Goal: Task Accomplishment & Management: Manage account settings

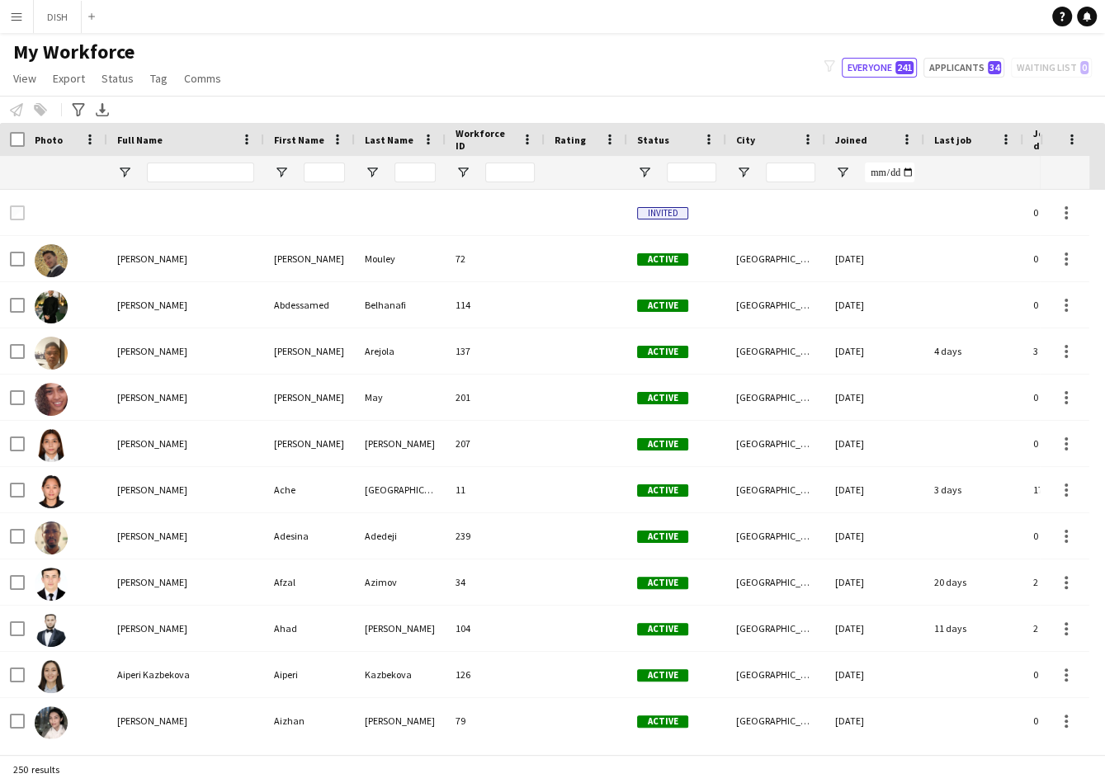
click at [647, 86] on div "My Workforce View Views Default view f1 J.view [PERSON_NAME]'s view Test New vi…" at bounding box center [552, 68] width 1105 height 56
click at [327, 70] on div "My Workforce View Views Default view f1 J.view [PERSON_NAME]'s view Test New vi…" at bounding box center [552, 68] width 1105 height 56
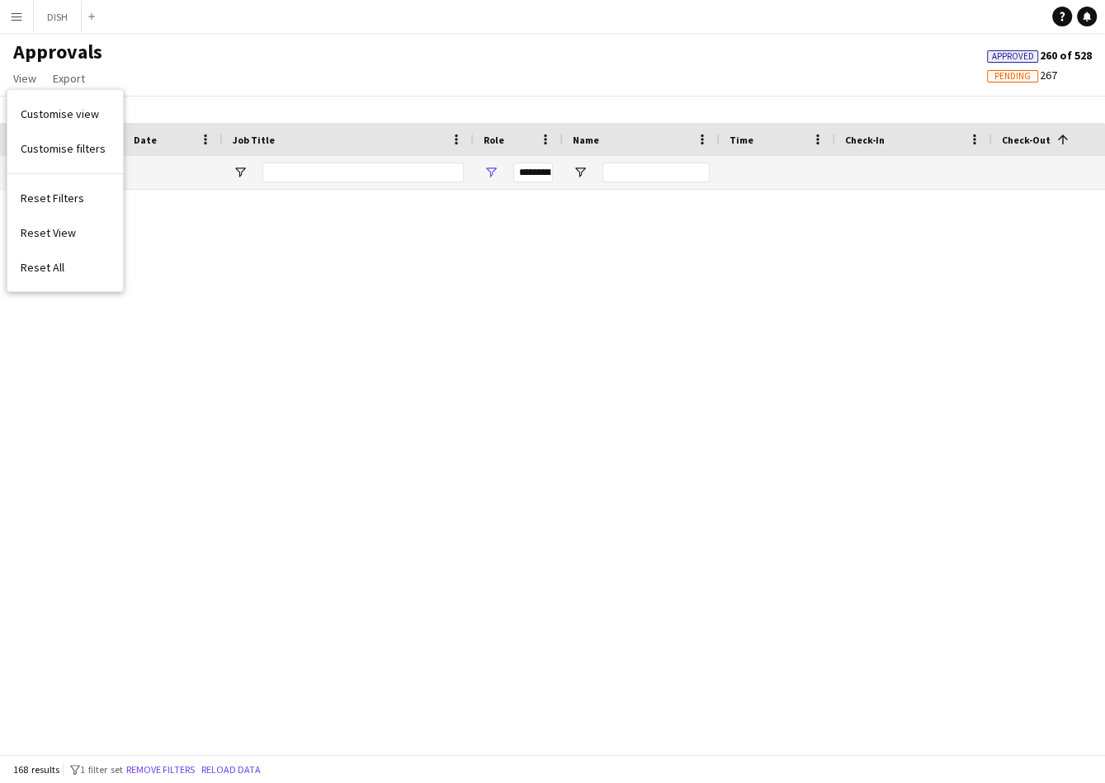
scroll to position [3075, 0]
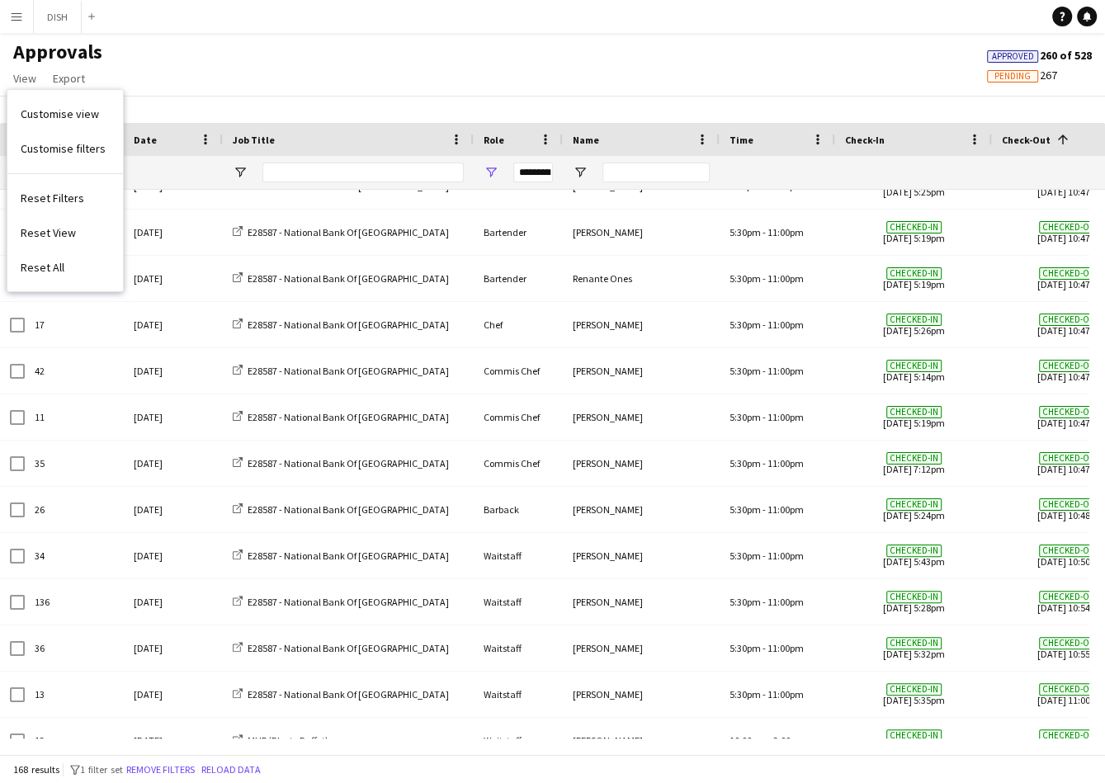
click at [275, 71] on div "Approvals View Customise view Customise filters Reset Filters Reset View Reset …" at bounding box center [552, 68] width 1105 height 56
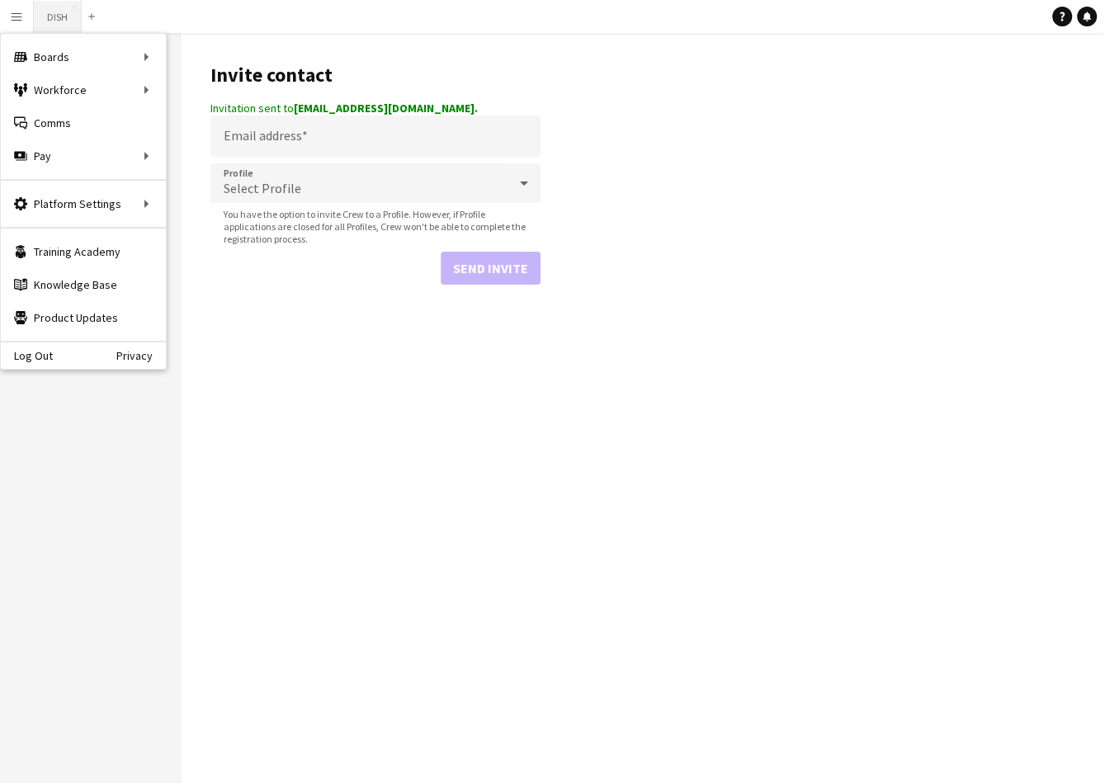
click at [51, 15] on button "DISH Close" at bounding box center [58, 17] width 48 height 32
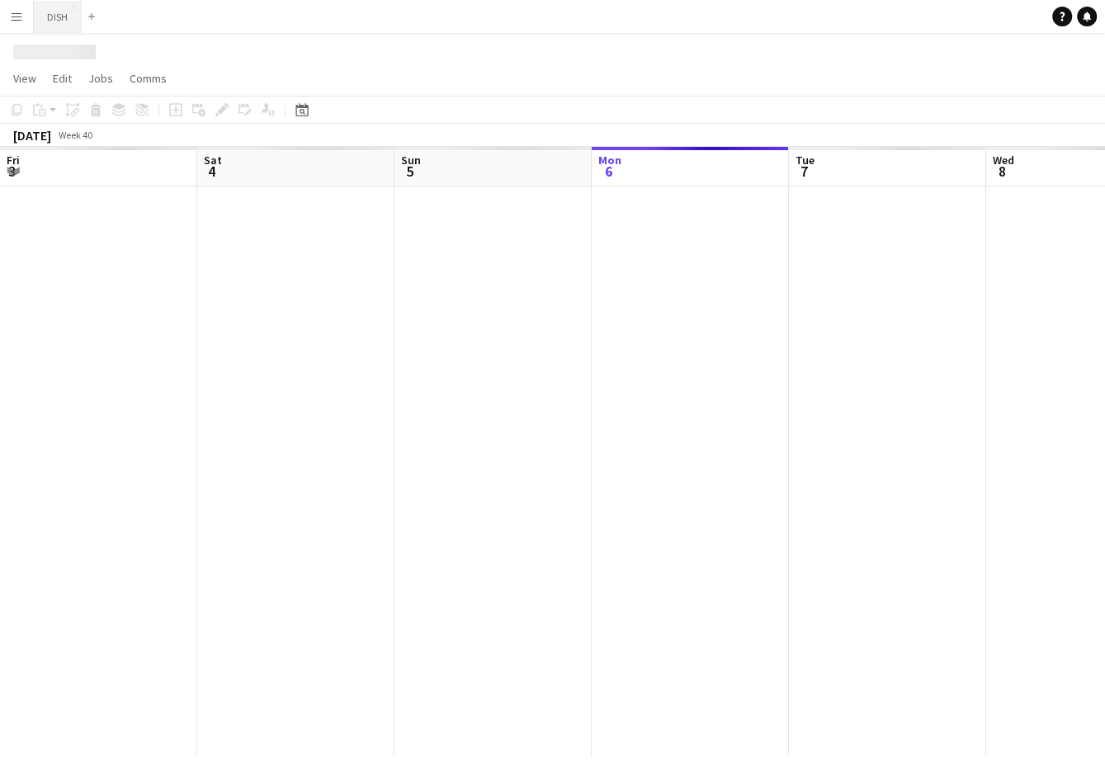
scroll to position [0, 394]
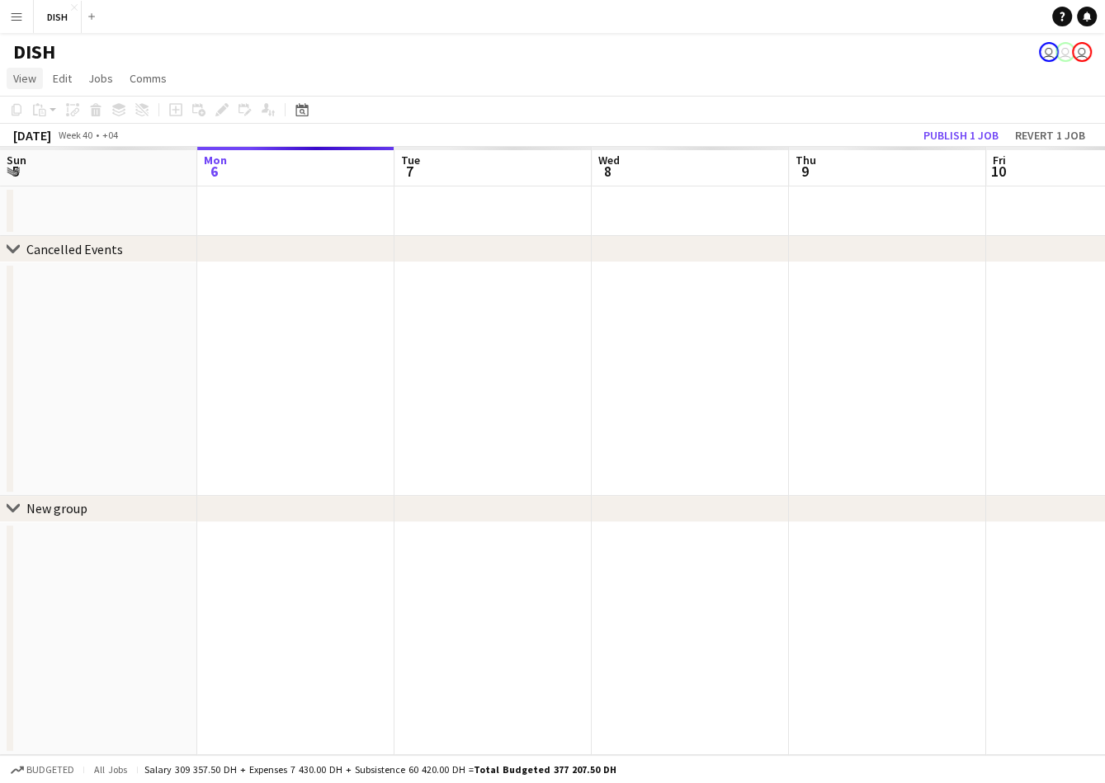
click at [27, 71] on span "View" at bounding box center [24, 78] width 23 height 15
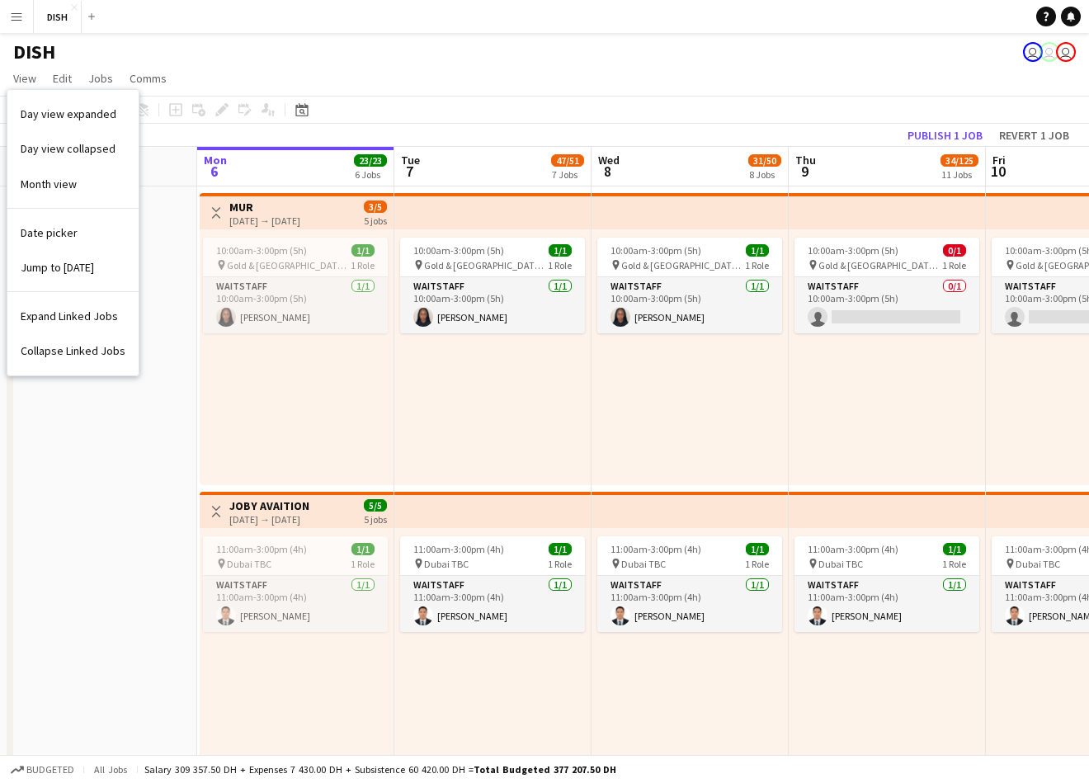
click at [13, 23] on button "Menu" at bounding box center [16, 16] width 33 height 33
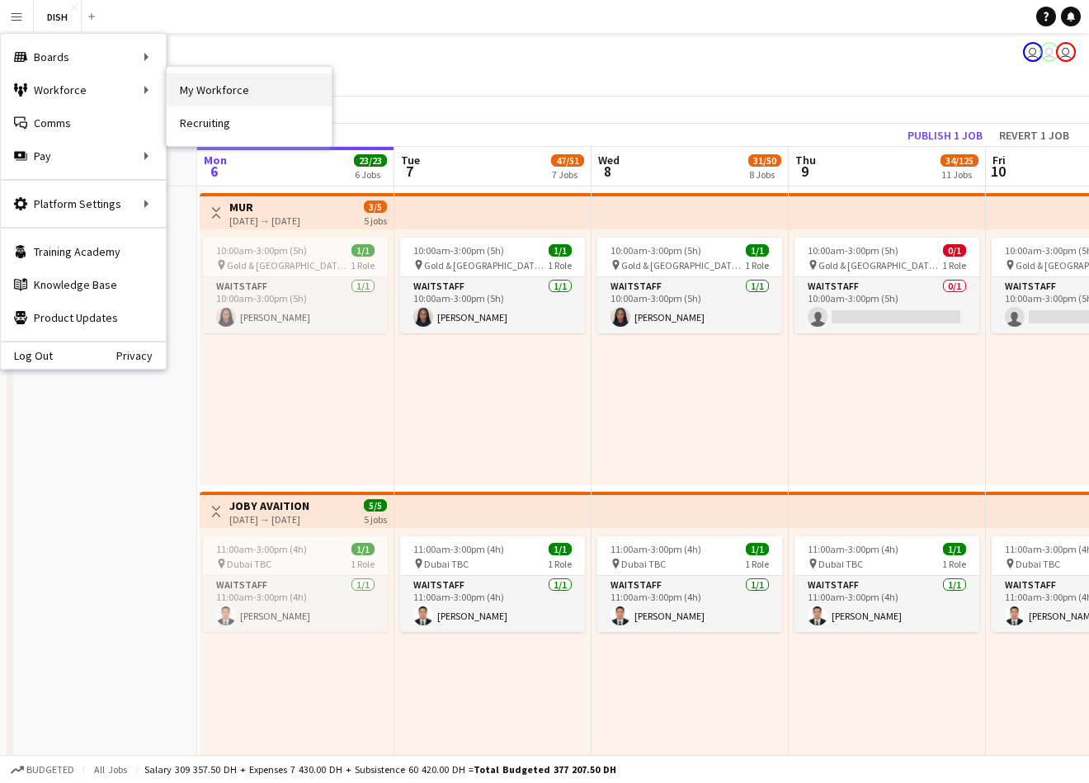
click at [182, 97] on link "My Workforce" at bounding box center [249, 89] width 165 height 33
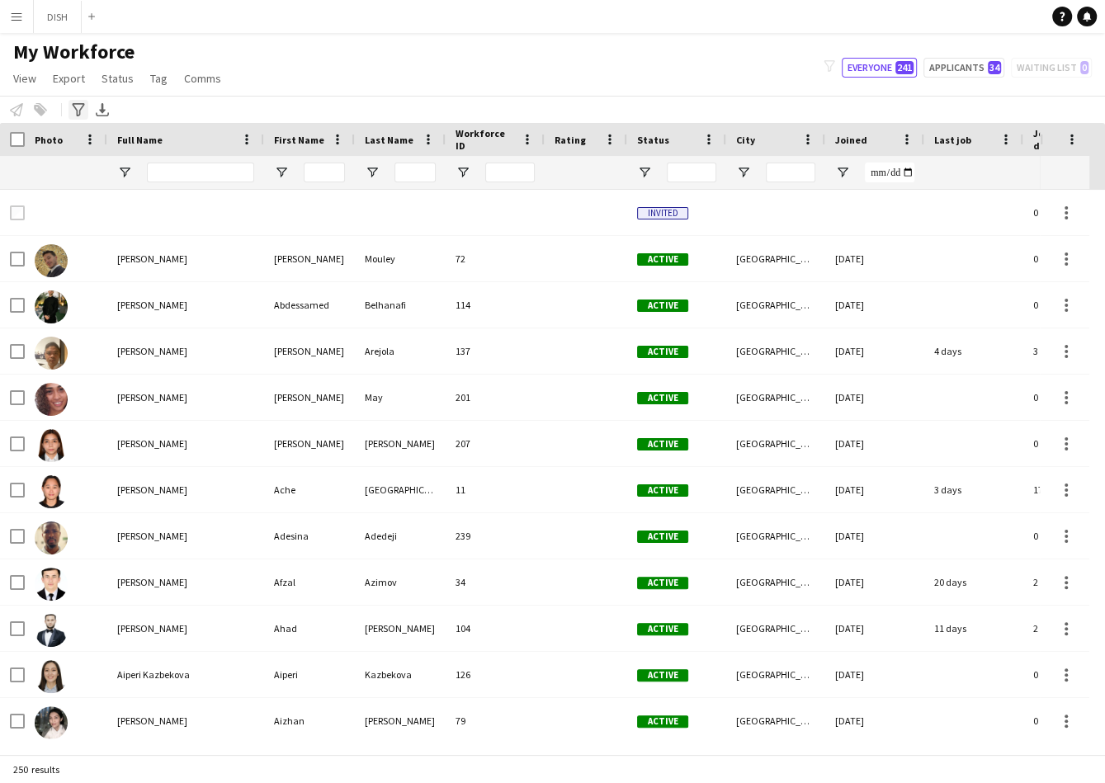
click at [82, 113] on icon "Advanced filters" at bounding box center [78, 109] width 13 height 13
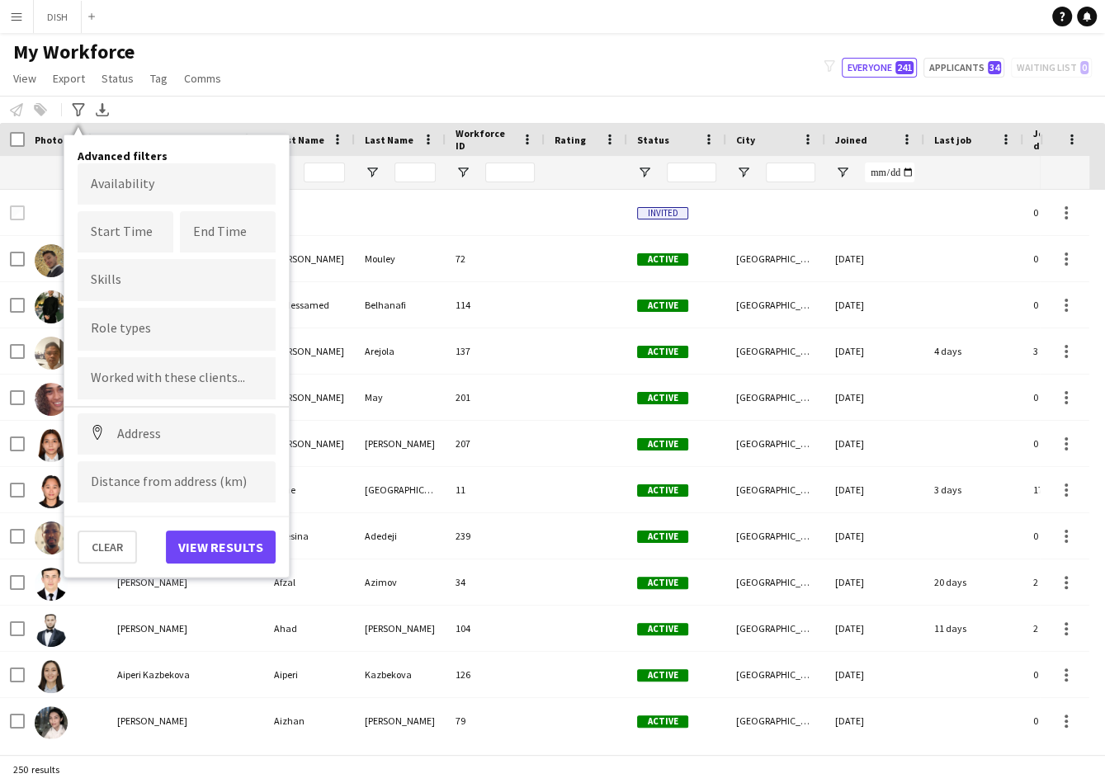
click at [150, 274] on div at bounding box center [177, 280] width 198 height 42
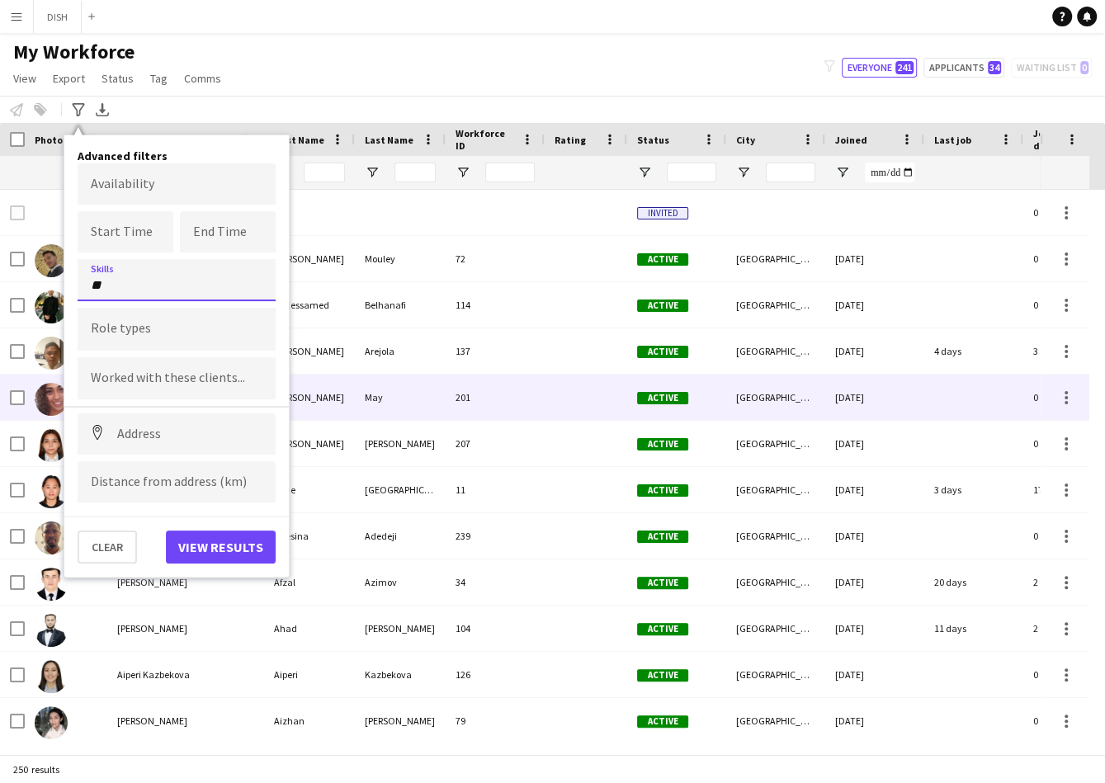
type input "*"
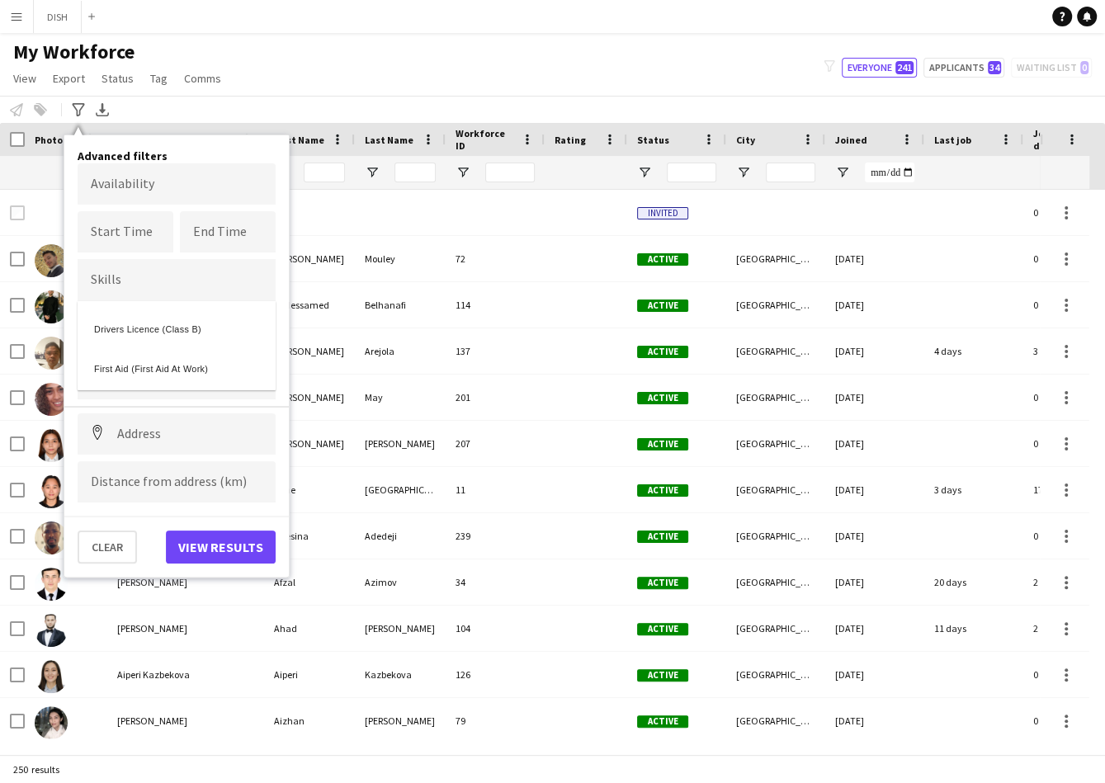
click at [239, 441] on div at bounding box center [552, 391] width 1105 height 783
click at [215, 336] on div at bounding box center [177, 329] width 198 height 42
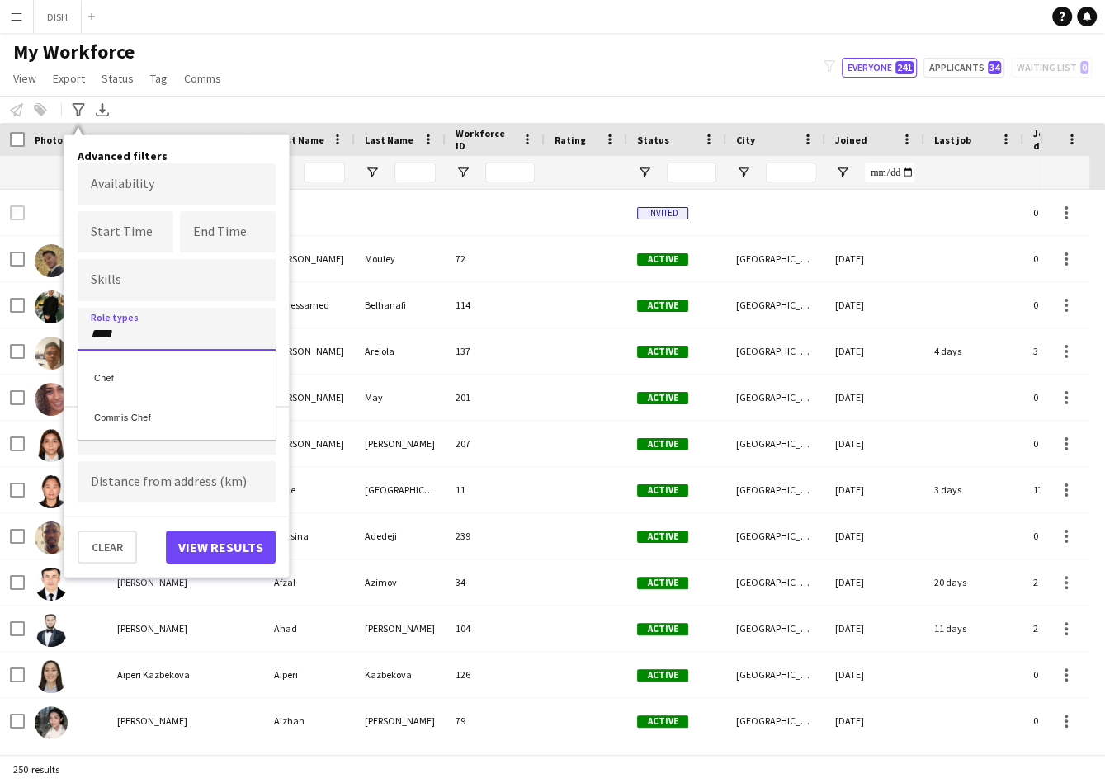
type input "****"
click at [210, 370] on div "Chef" at bounding box center [177, 376] width 198 height 40
type input "****"
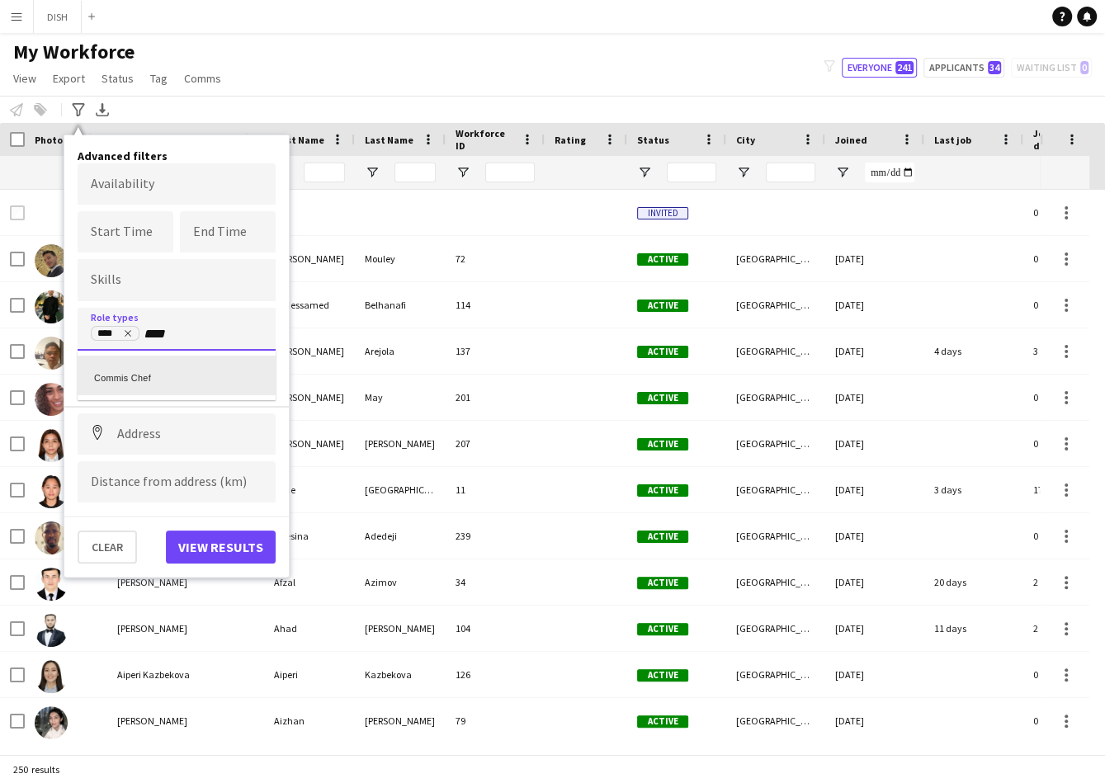
click at [199, 379] on div "Commis Chef" at bounding box center [177, 376] width 198 height 40
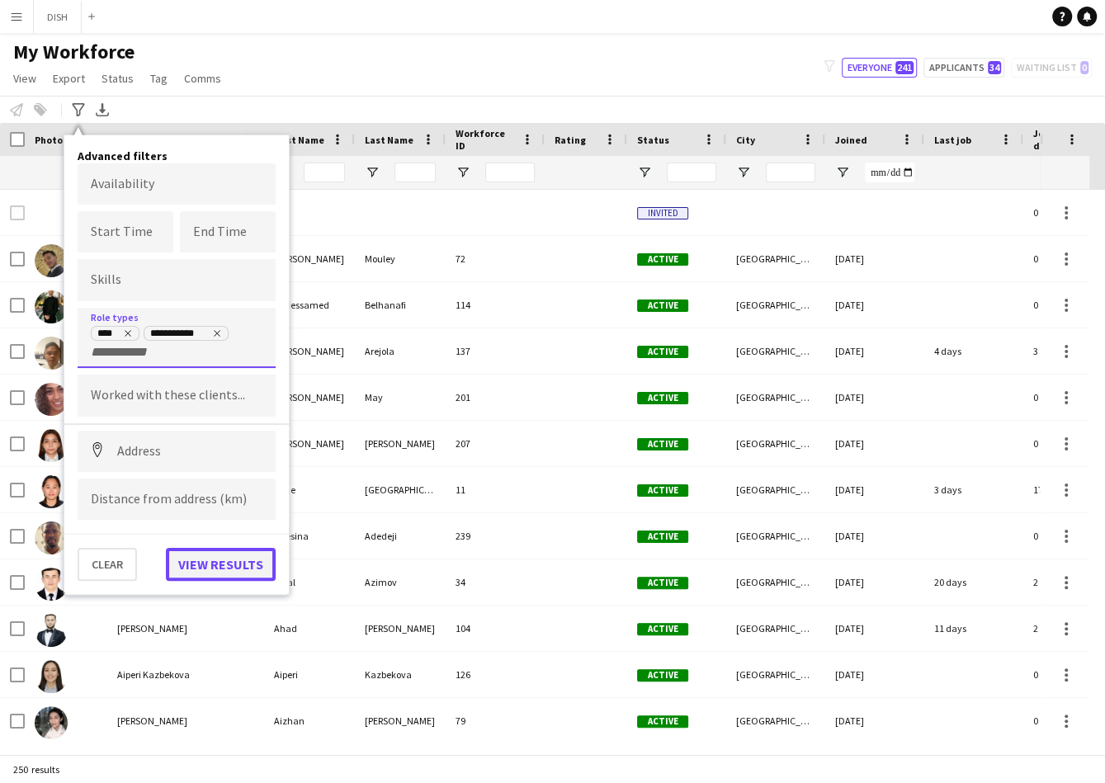
click at [231, 553] on button "View results" at bounding box center [221, 564] width 110 height 33
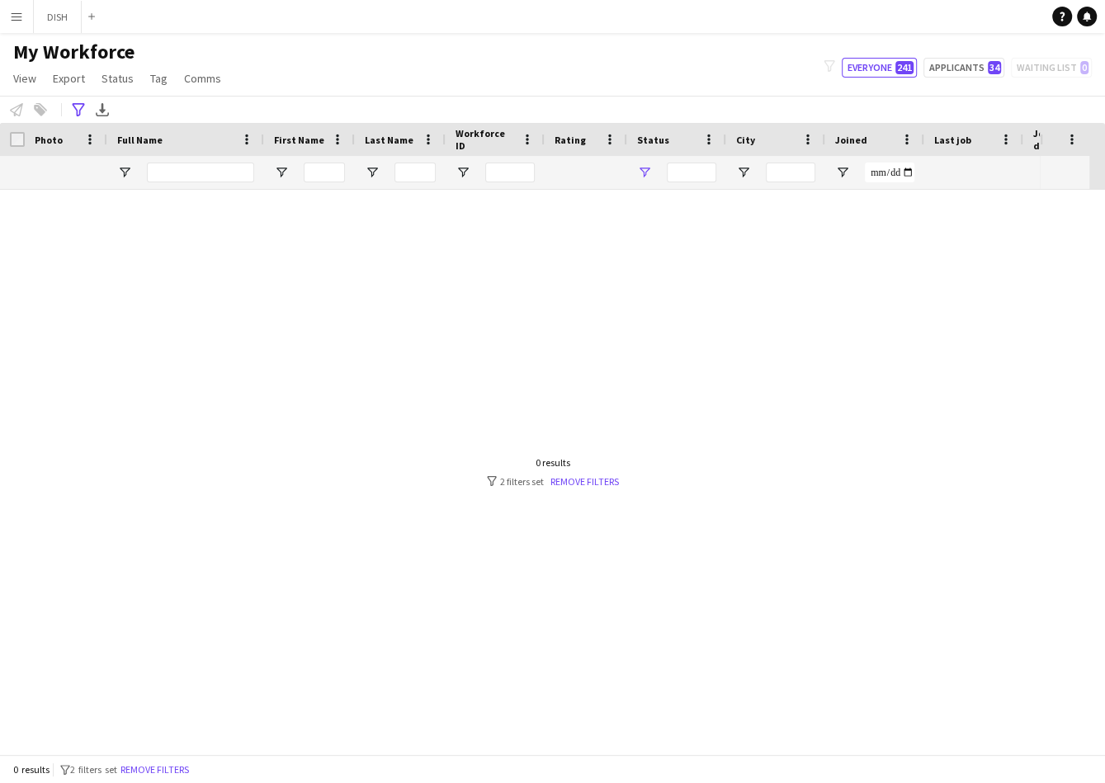
type input "**********"
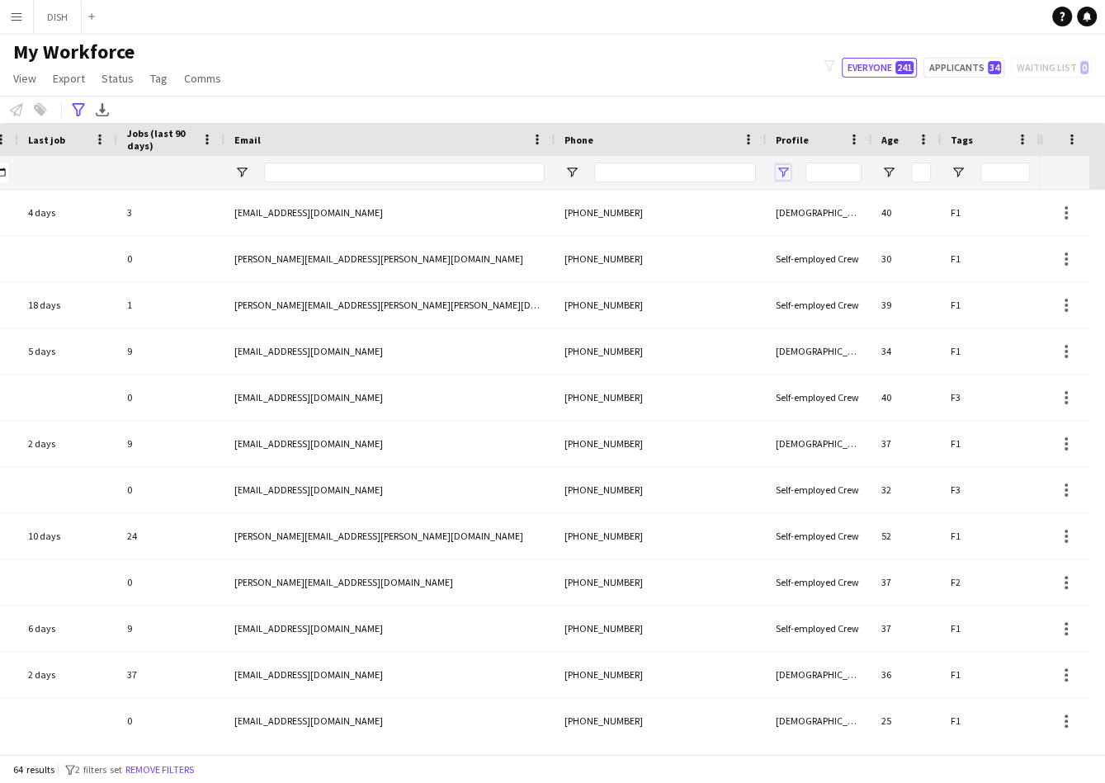
click at [786, 170] on span "Open Filter Menu" at bounding box center [782, 172] width 15 height 15
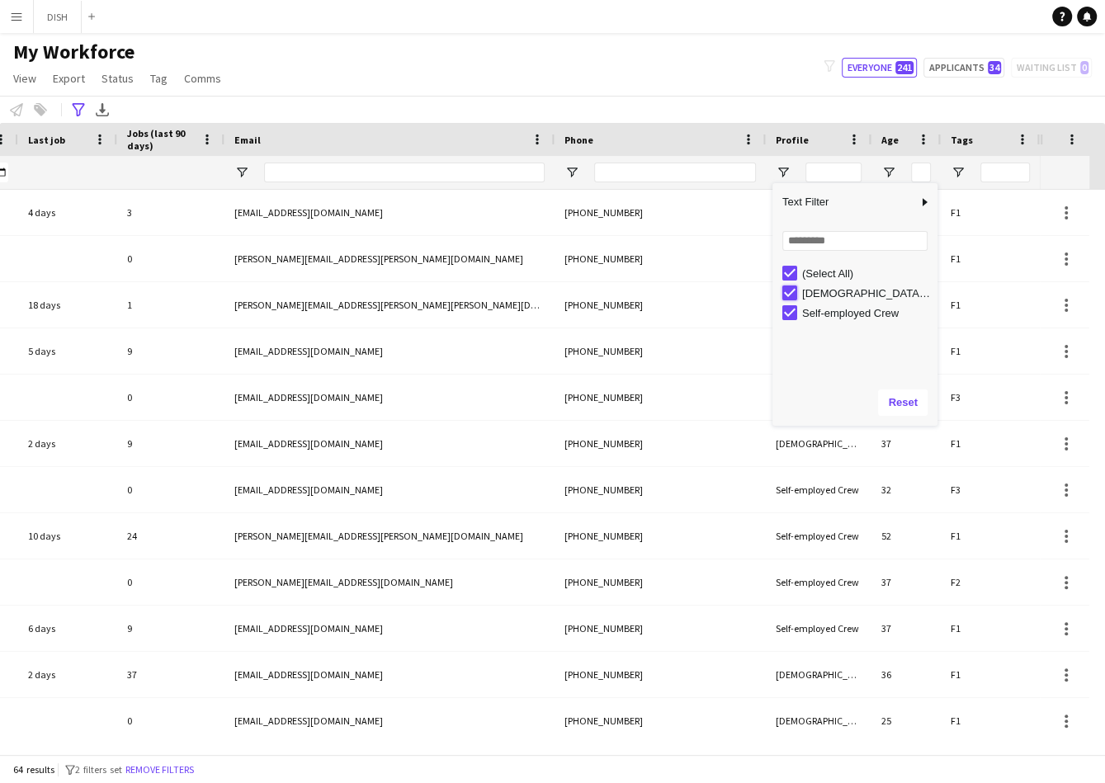
type input "**********"
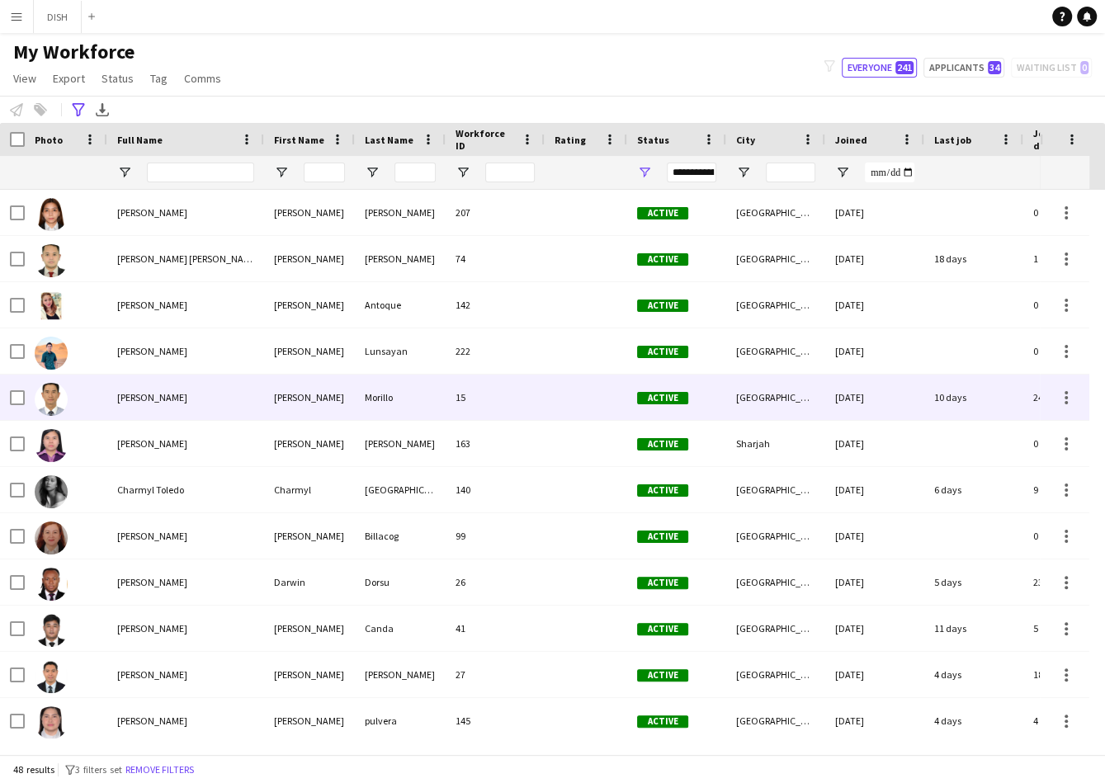
scroll to position [497, 0]
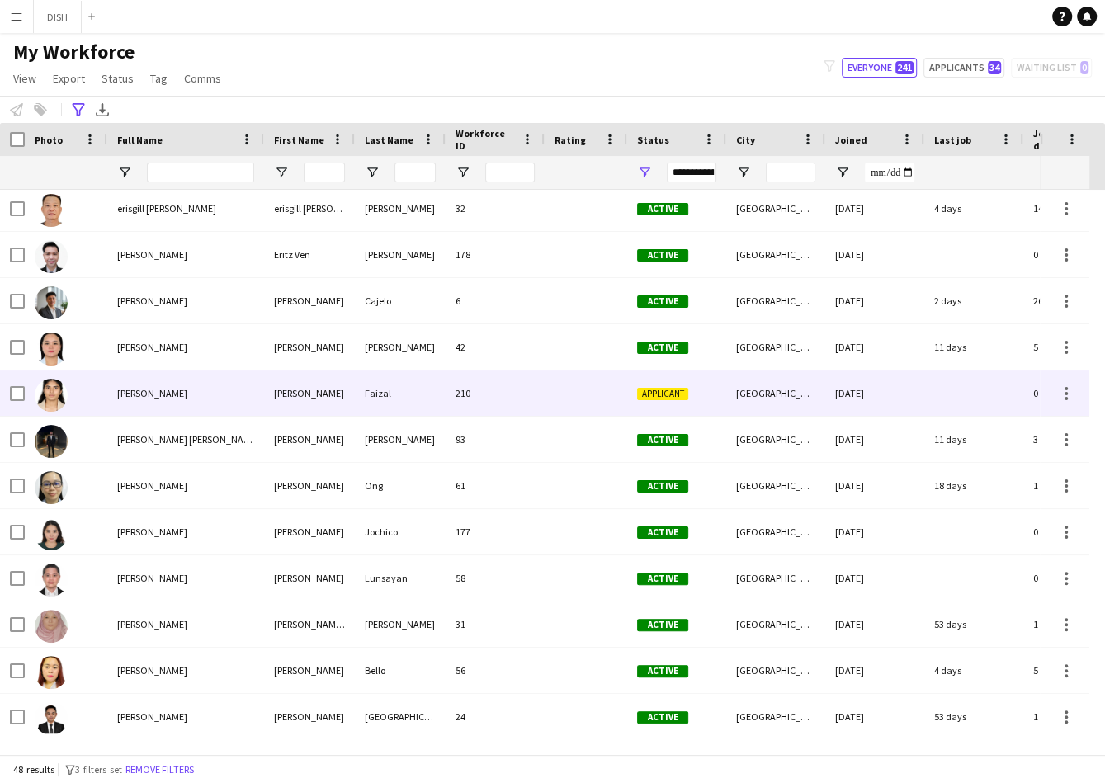
click at [118, 393] on span "[PERSON_NAME]" at bounding box center [152, 393] width 70 height 12
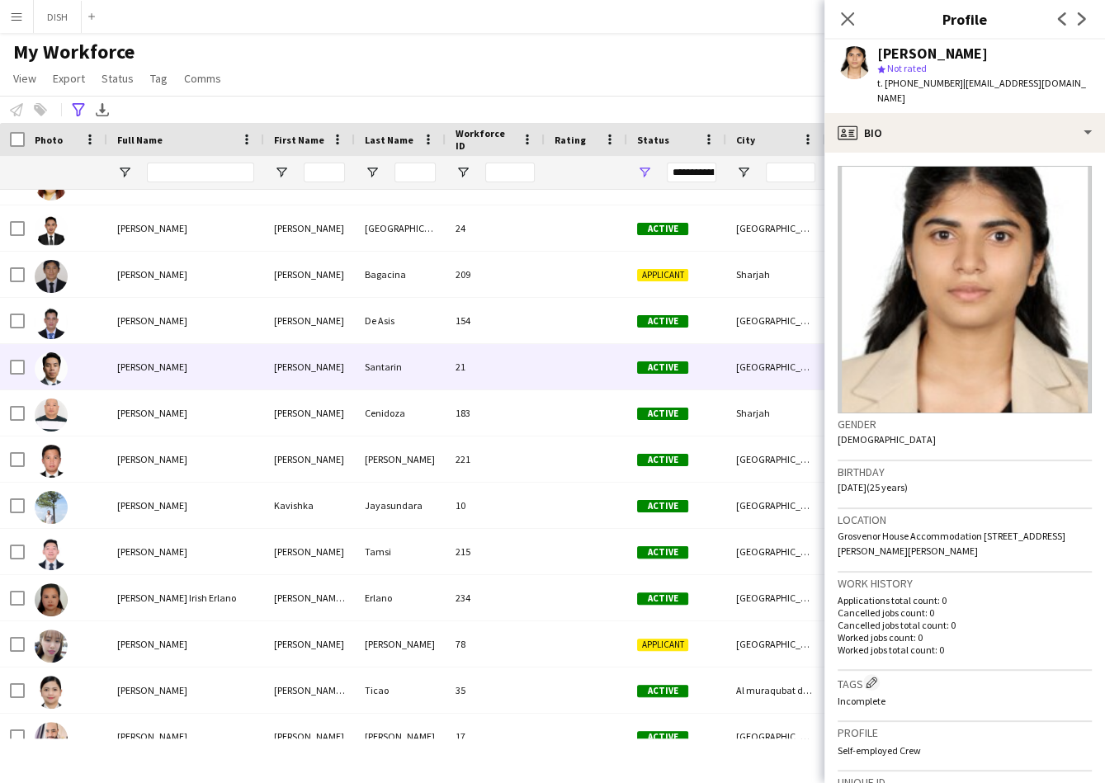
click at [152, 375] on div "[PERSON_NAME]" at bounding box center [185, 366] width 157 height 45
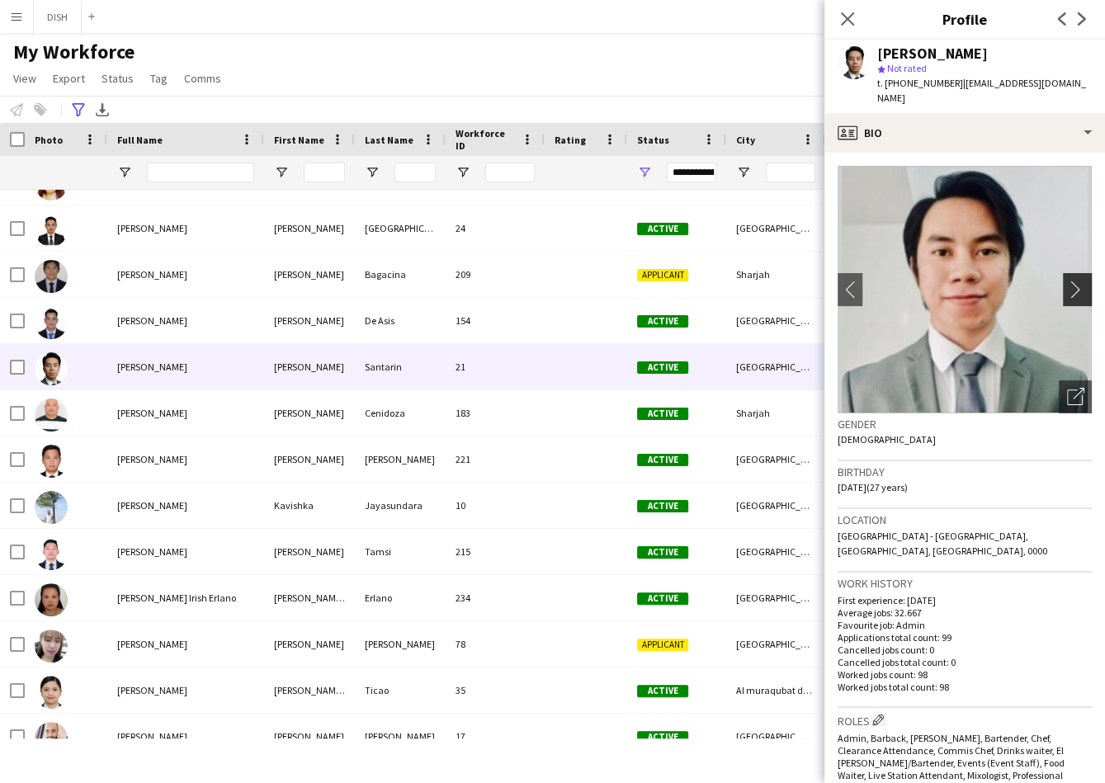
click at [1067, 280] on app-icon "chevron-right" at bounding box center [1080, 288] width 26 height 17
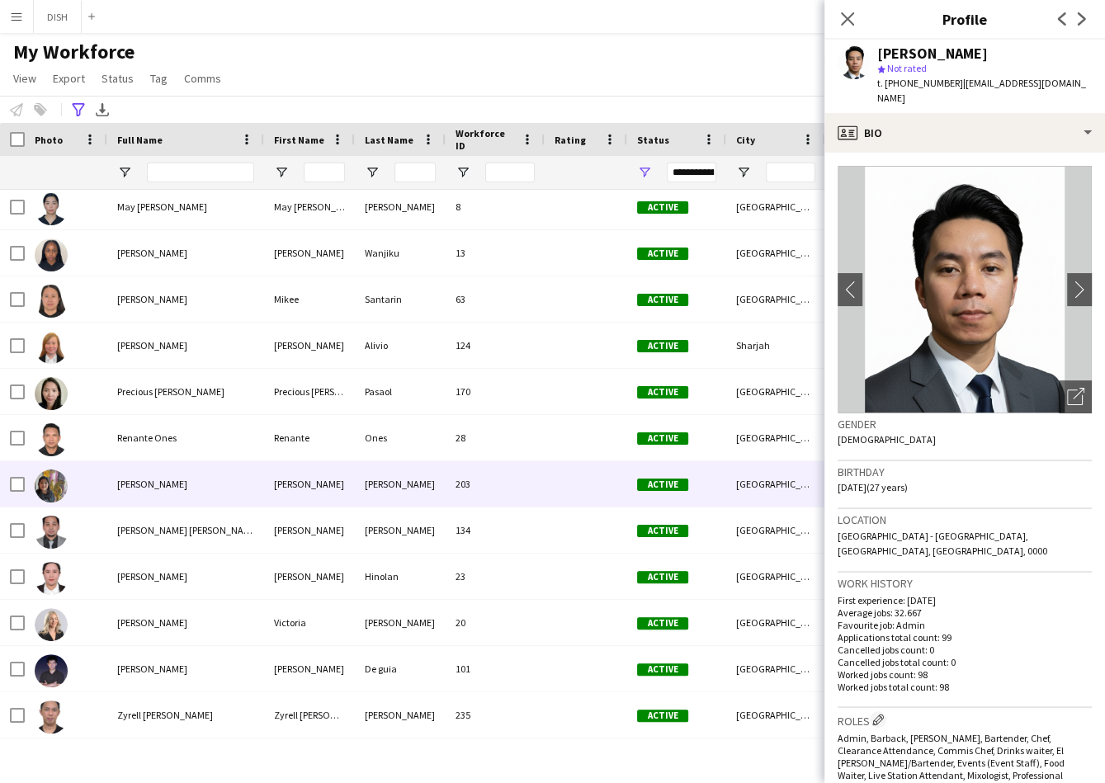
click at [164, 487] on span "[PERSON_NAME]" at bounding box center [152, 484] width 70 height 12
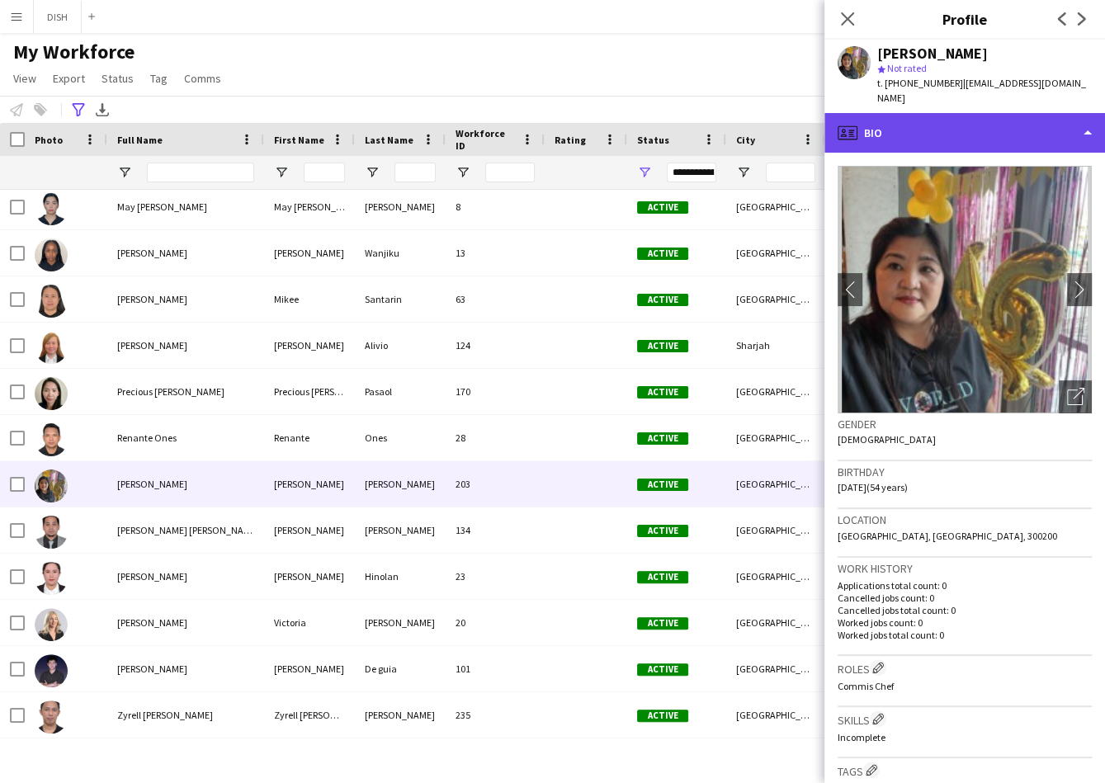
click at [969, 130] on div "profile Bio" at bounding box center [964, 133] width 280 height 40
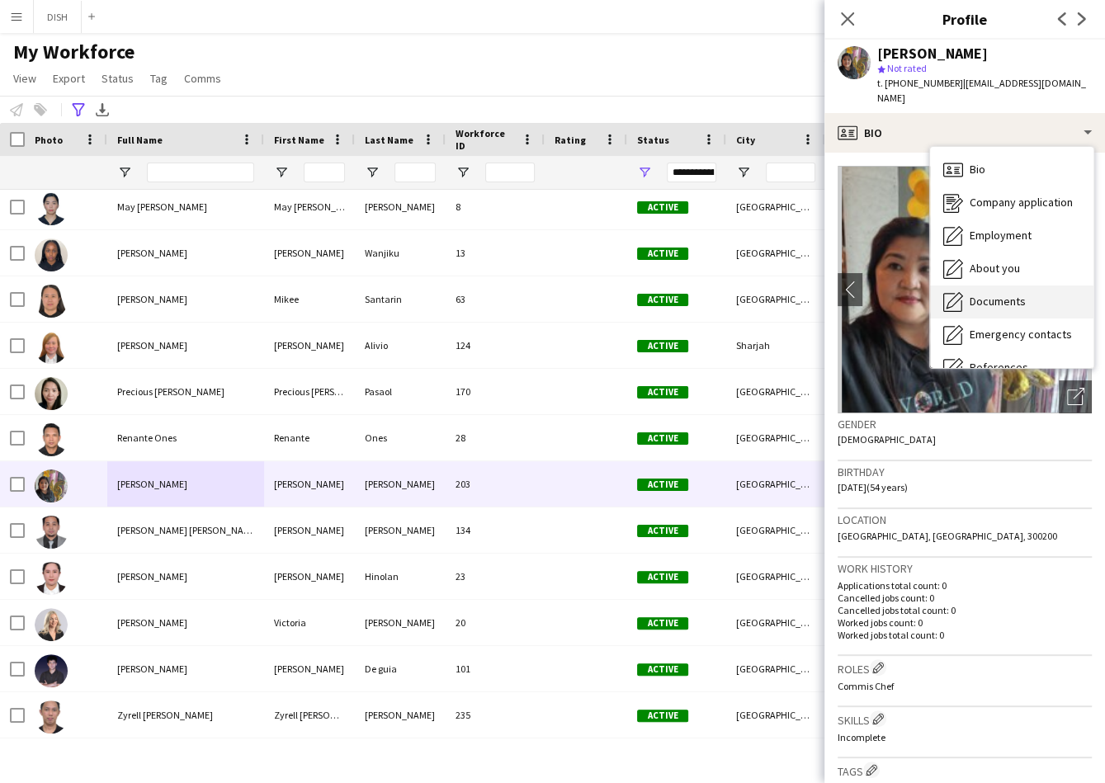
click at [1002, 294] on span "Documents" at bounding box center [997, 301] width 56 height 15
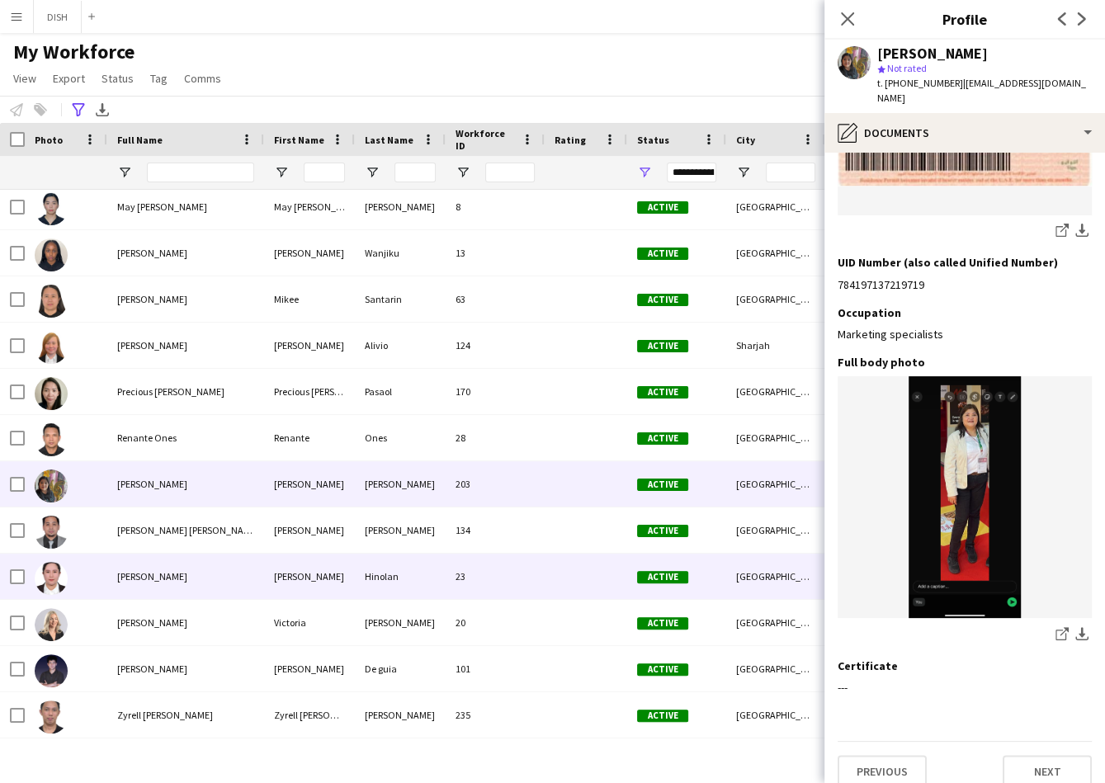
click at [224, 581] on div "[PERSON_NAME]" at bounding box center [185, 576] width 157 height 45
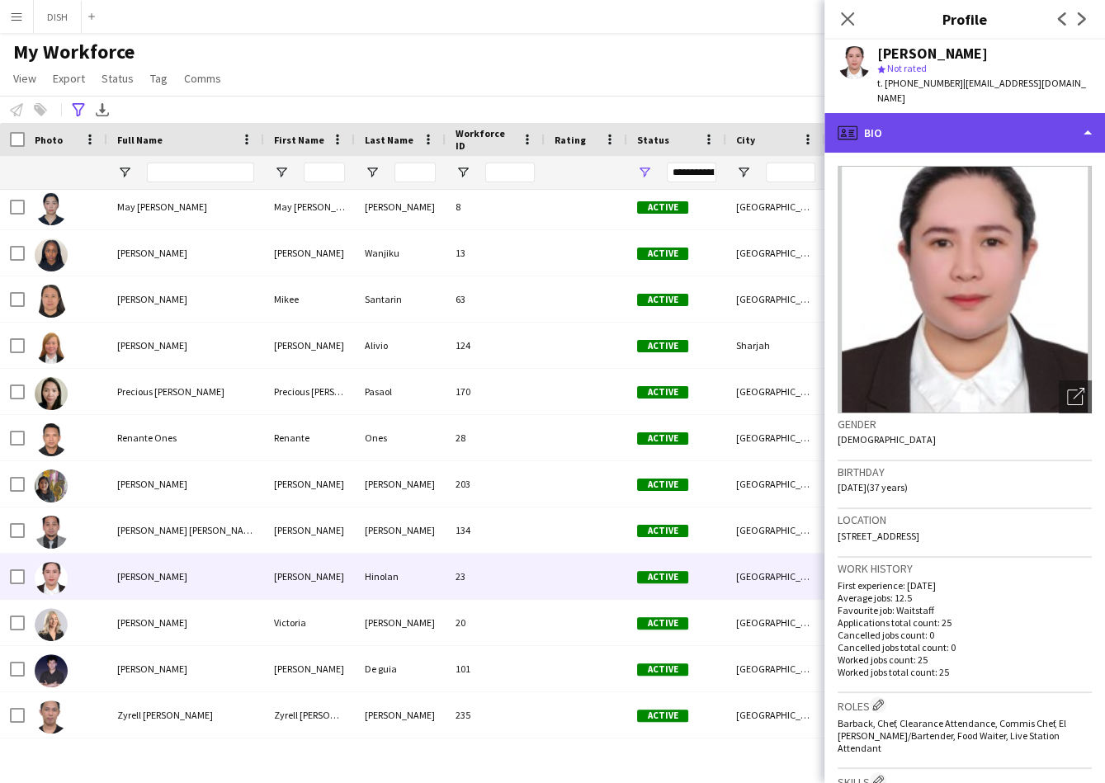
click at [1002, 113] on div "profile Bio" at bounding box center [964, 133] width 280 height 40
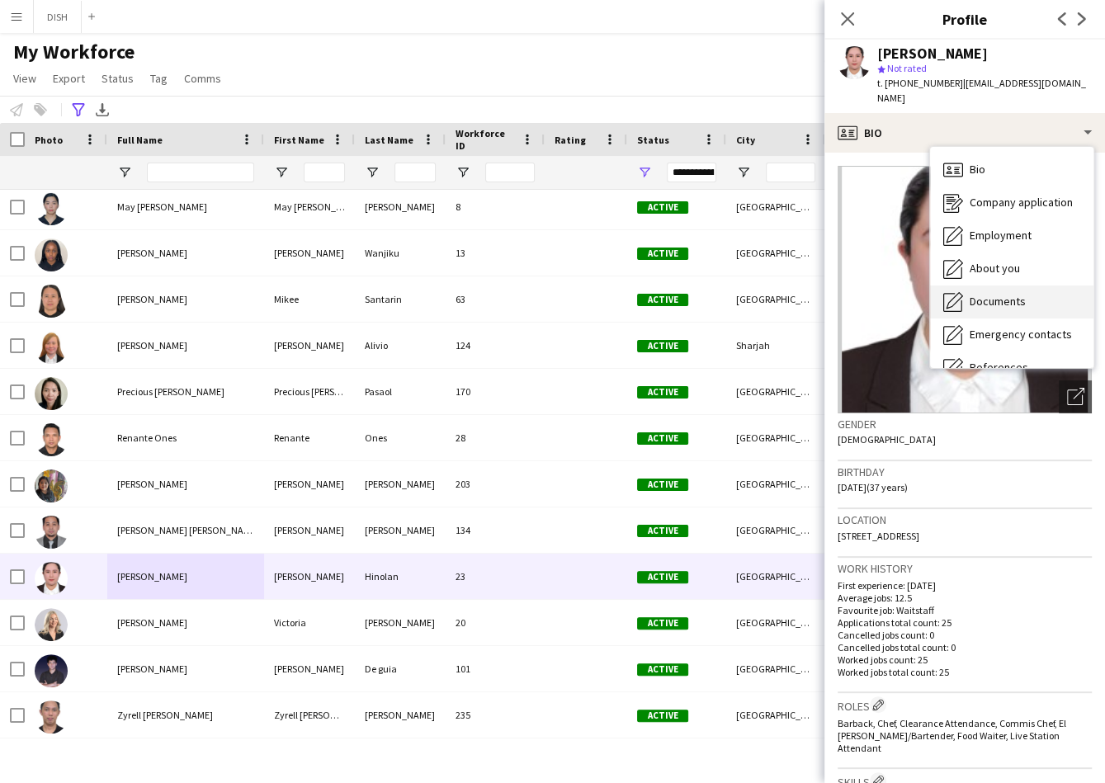
click at [990, 294] on span "Documents" at bounding box center [997, 301] width 56 height 15
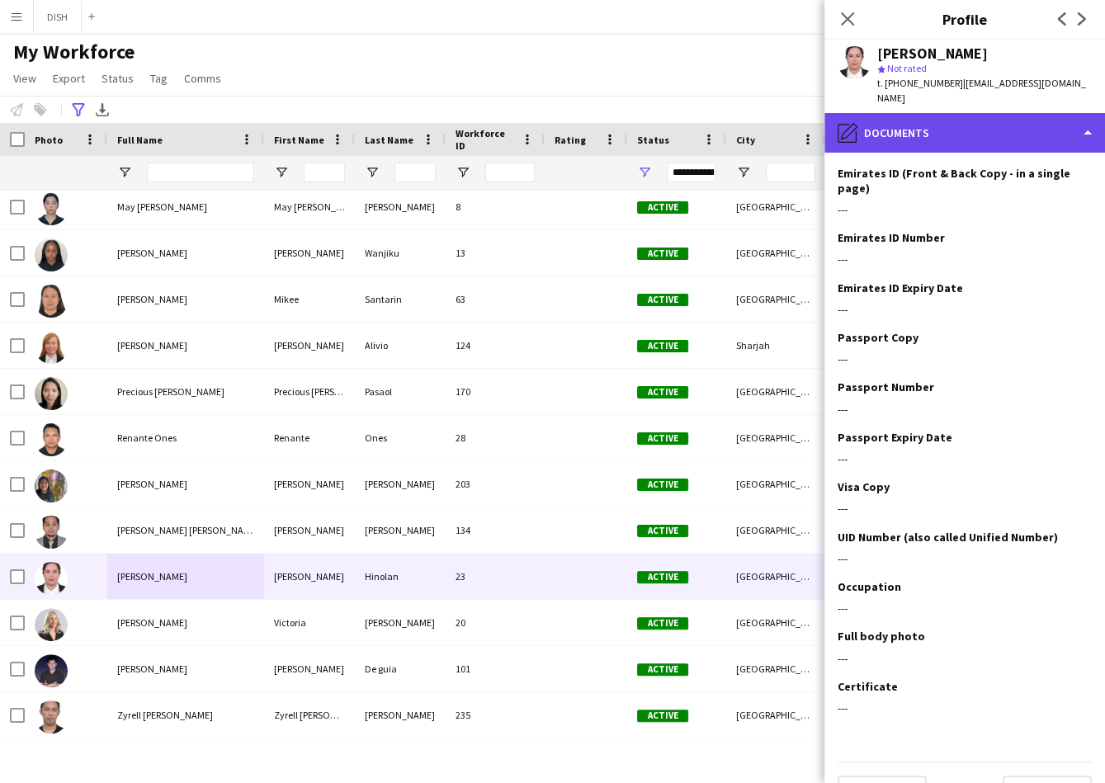
click at [983, 113] on div "pencil4 Documents" at bounding box center [964, 133] width 280 height 40
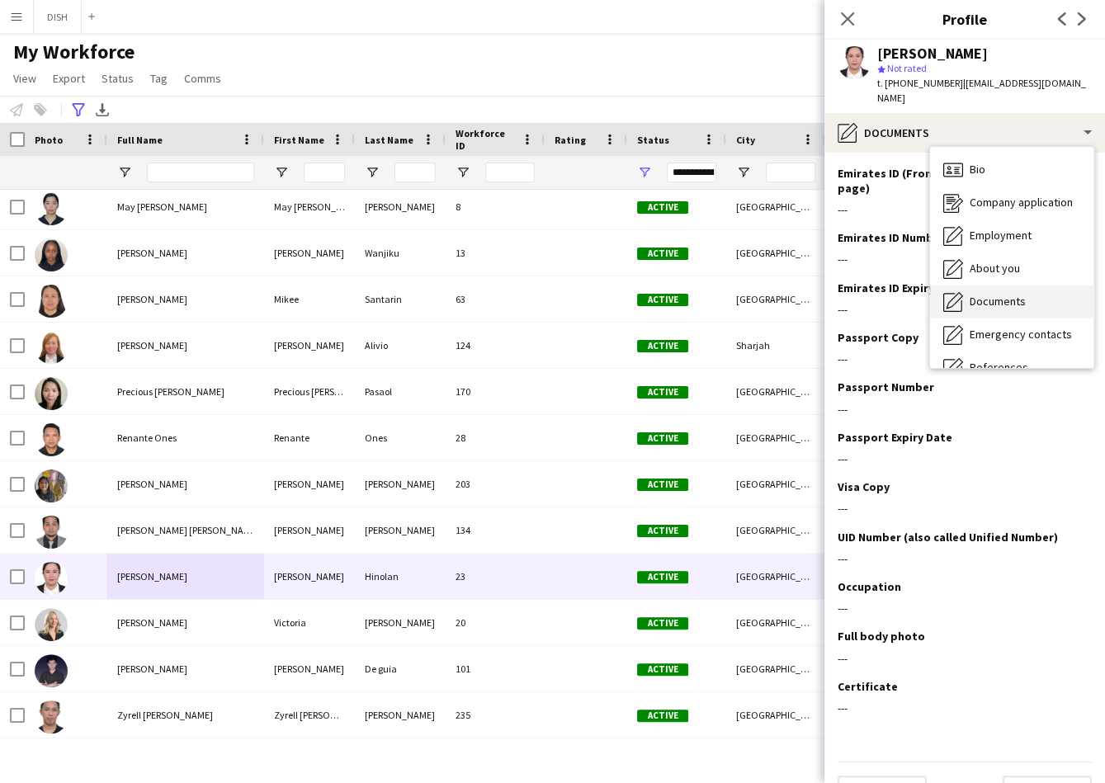
click at [1004, 285] on div "Documents Documents" at bounding box center [1011, 301] width 163 height 33
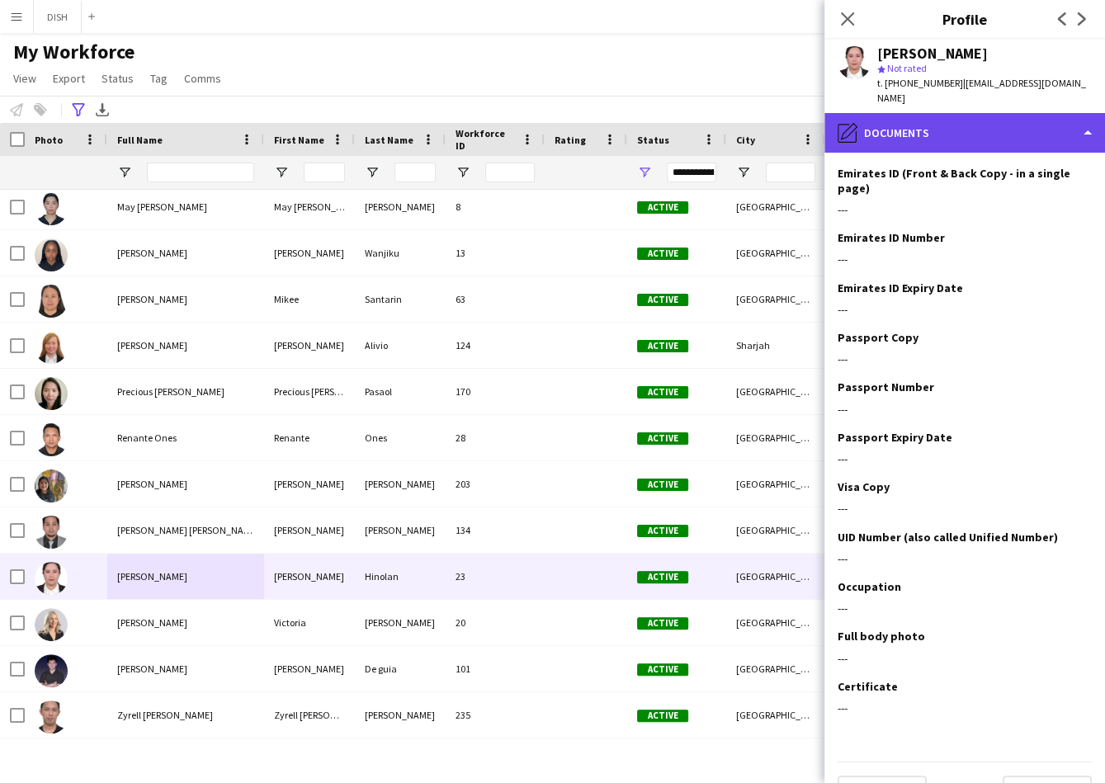
click at [924, 113] on div "pencil4 Documents" at bounding box center [964, 133] width 280 height 40
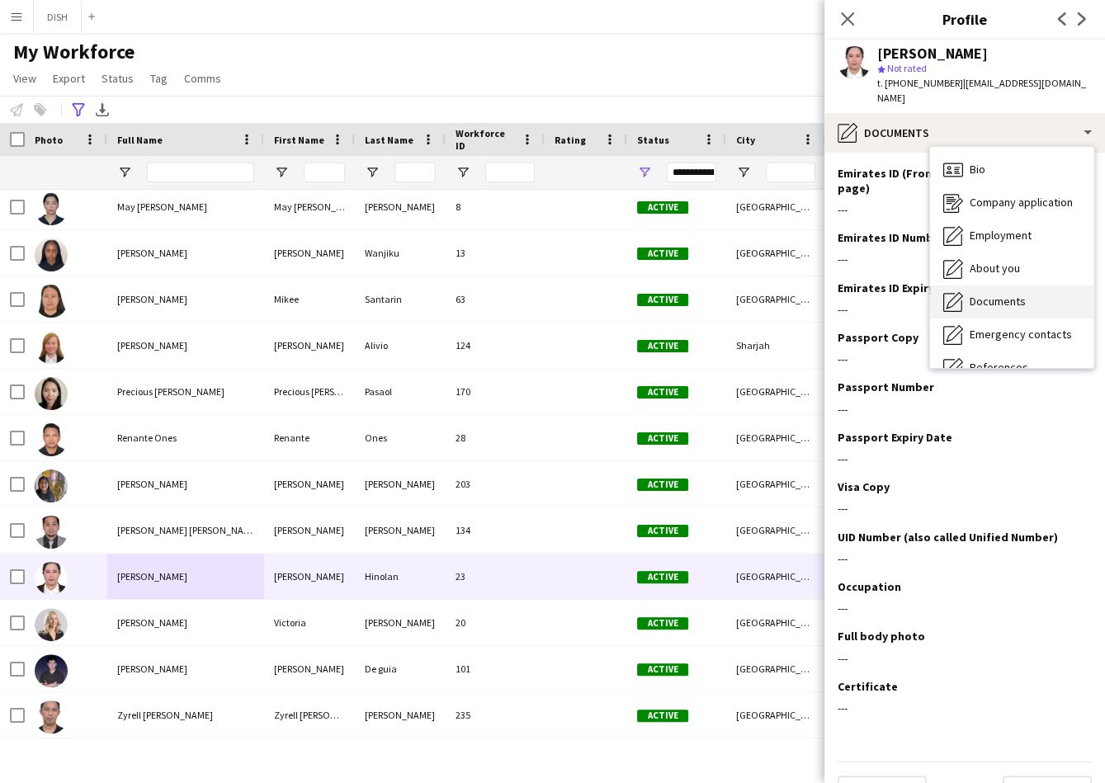
click at [995, 294] on span "Documents" at bounding box center [997, 301] width 56 height 15
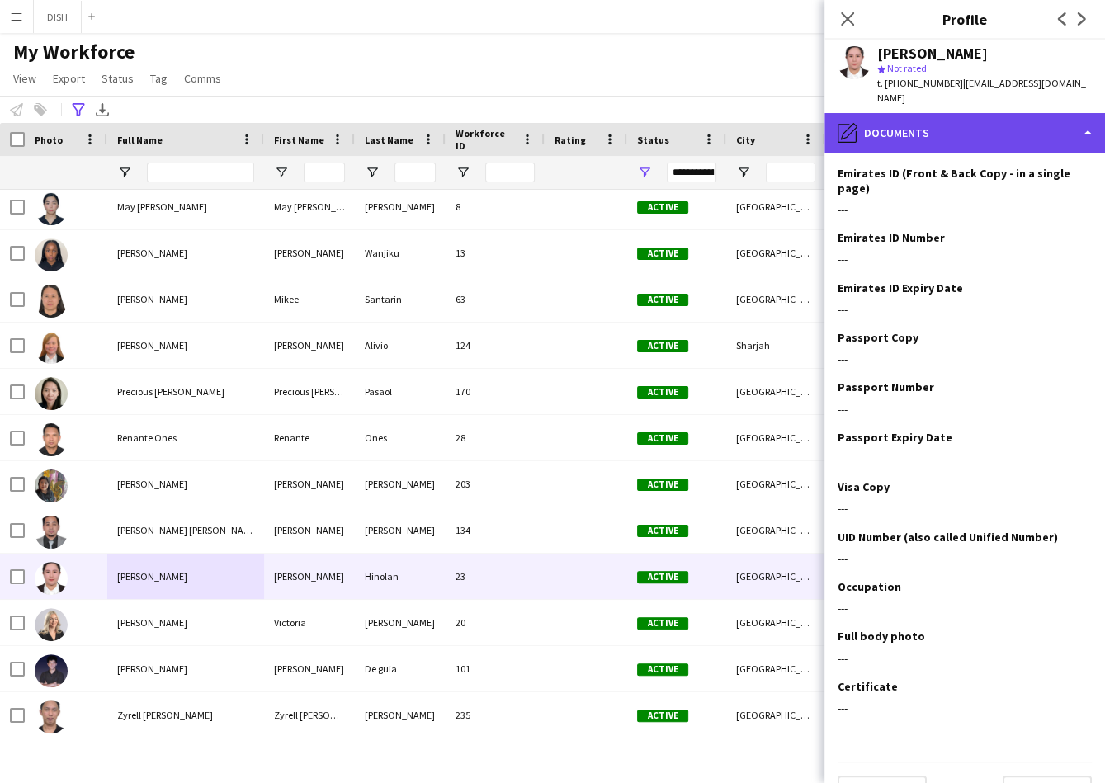
click at [872, 113] on div "pencil4 Documents" at bounding box center [964, 133] width 280 height 40
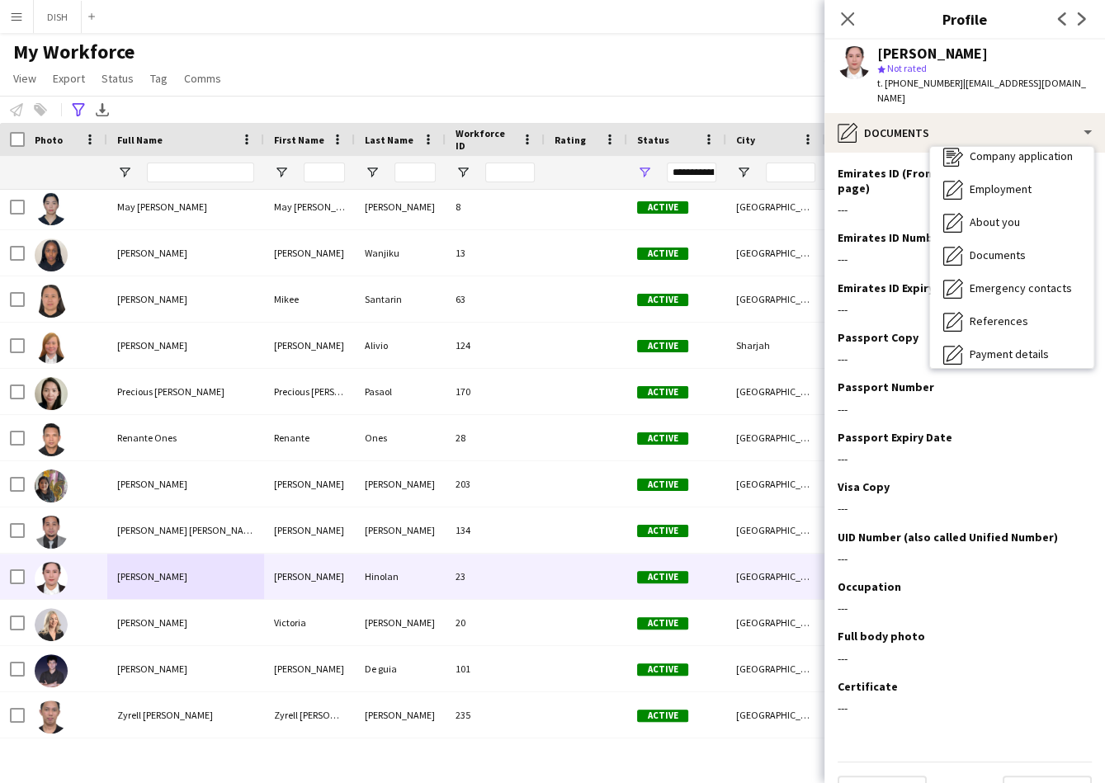
click at [573, 52] on div "My Workforce View Views Default view f1 J.view [PERSON_NAME]'s view Test New vi…" at bounding box center [552, 68] width 1105 height 56
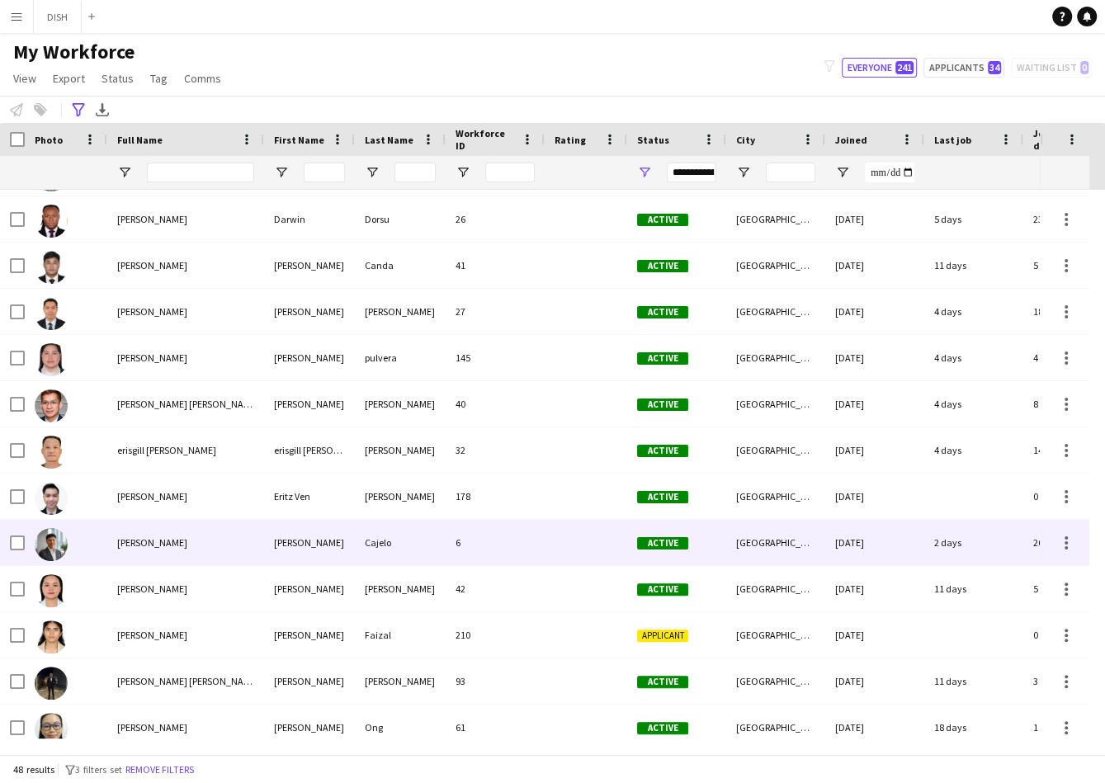
click at [182, 542] on div "[PERSON_NAME]" at bounding box center [185, 542] width 157 height 45
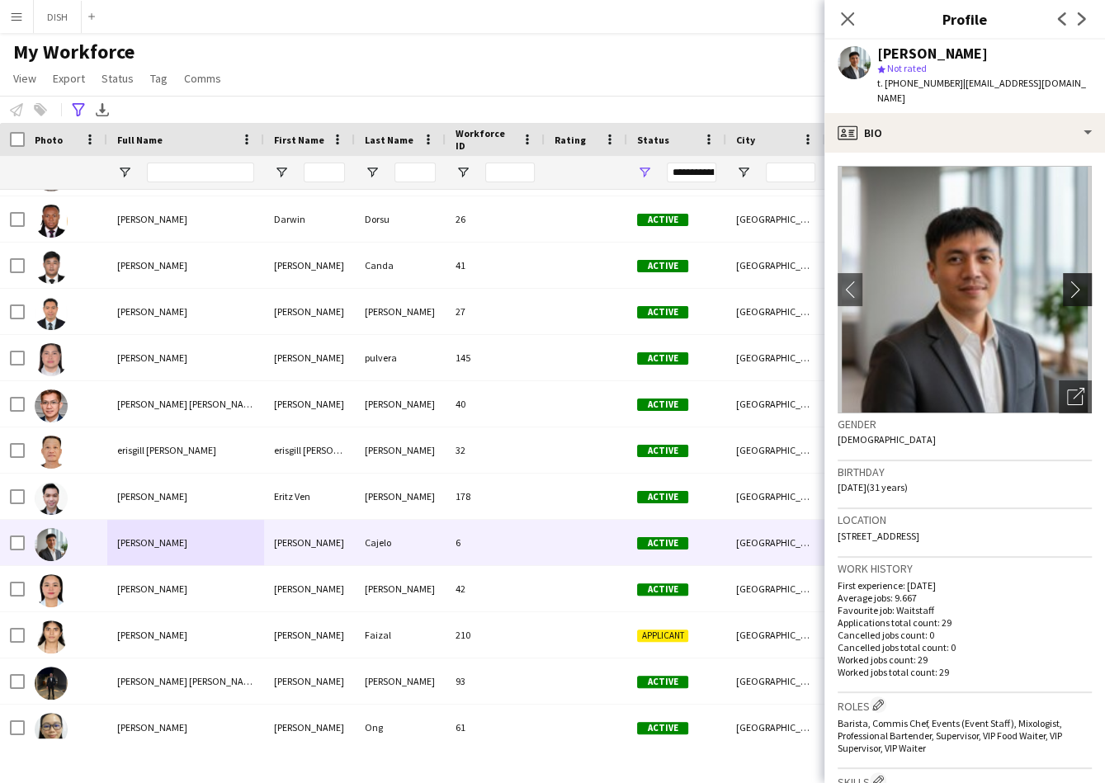
click at [1072, 280] on app-icon "chevron-right" at bounding box center [1080, 288] width 26 height 17
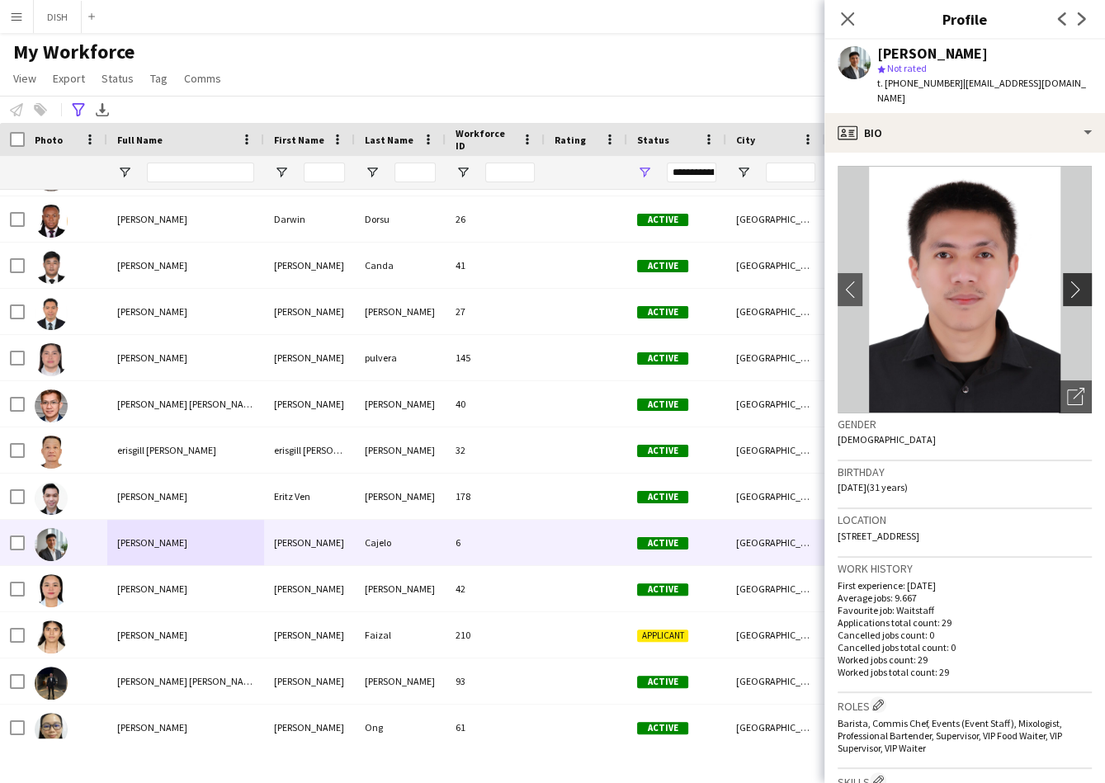
click at [1067, 280] on app-icon "chevron-right" at bounding box center [1080, 288] width 26 height 17
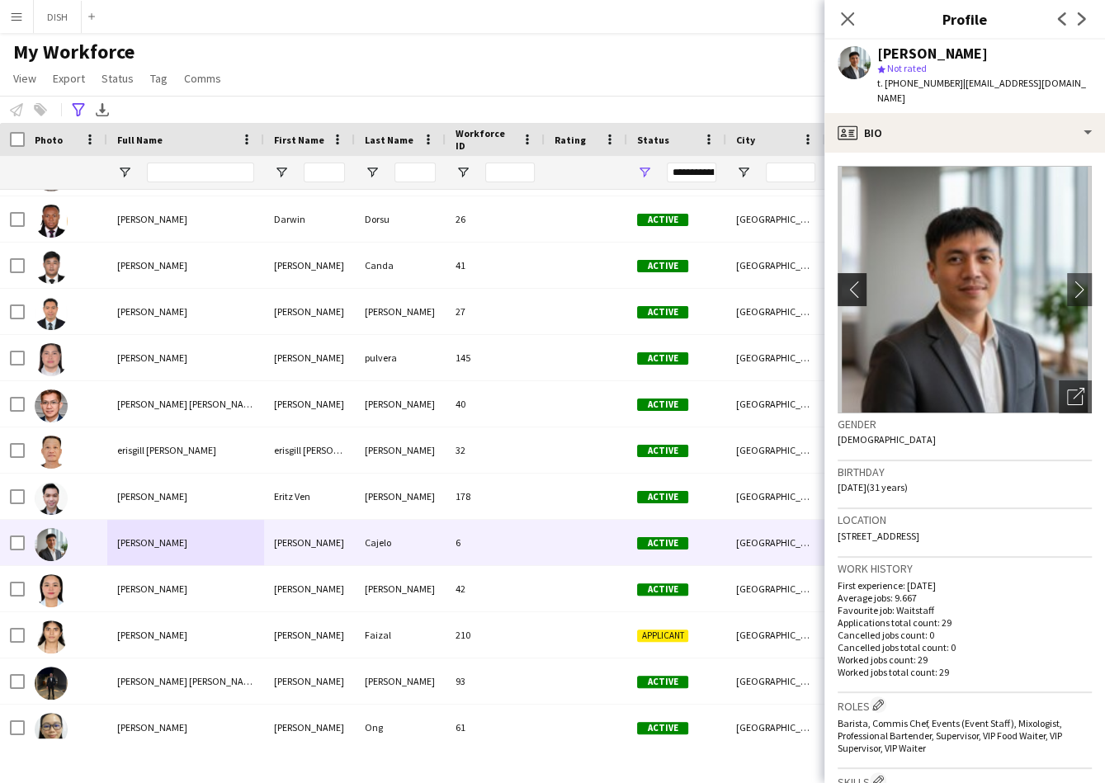
click at [851, 280] on app-icon "chevron-left" at bounding box center [850, 288] width 26 height 17
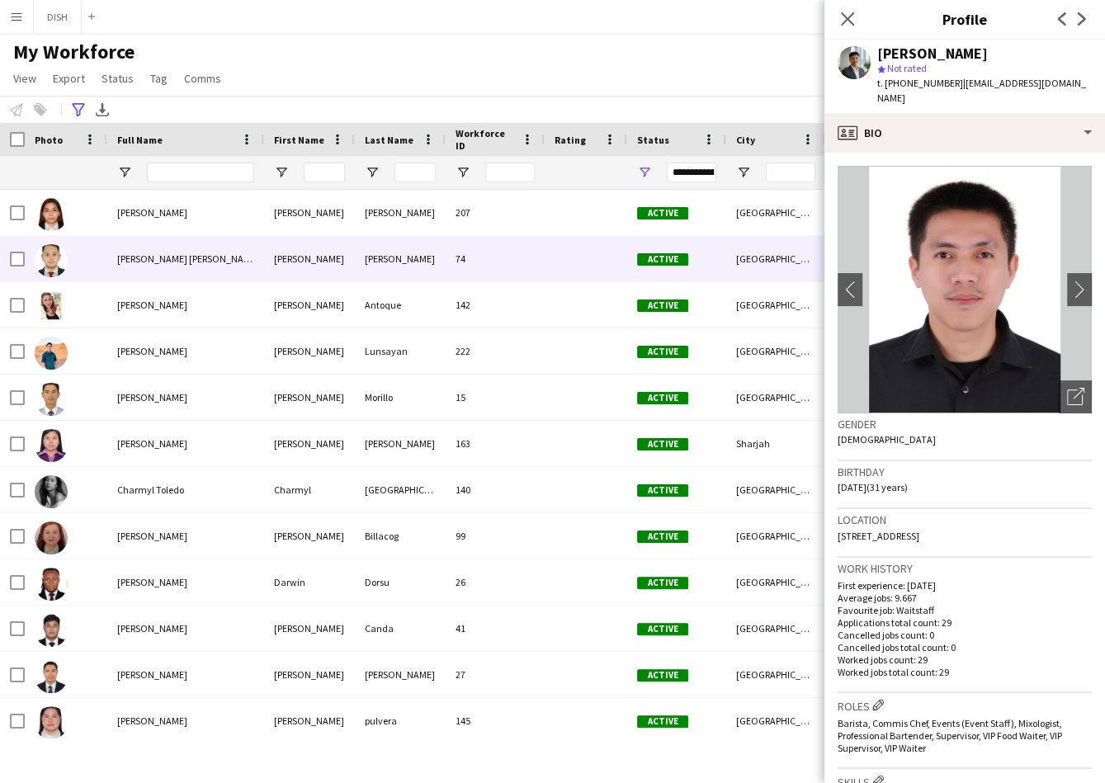
click at [148, 261] on span "[PERSON_NAME] [PERSON_NAME]" at bounding box center [188, 258] width 142 height 12
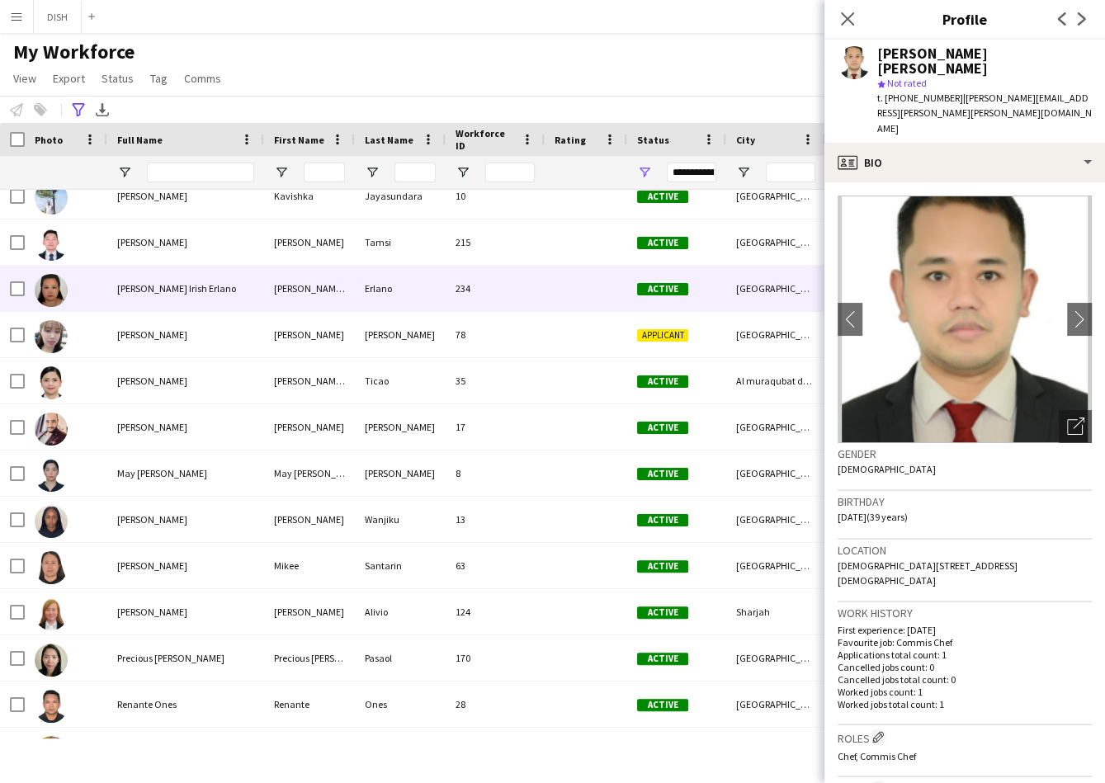
click at [226, 276] on div "[PERSON_NAME] Irish Erlano" at bounding box center [185, 288] width 157 height 45
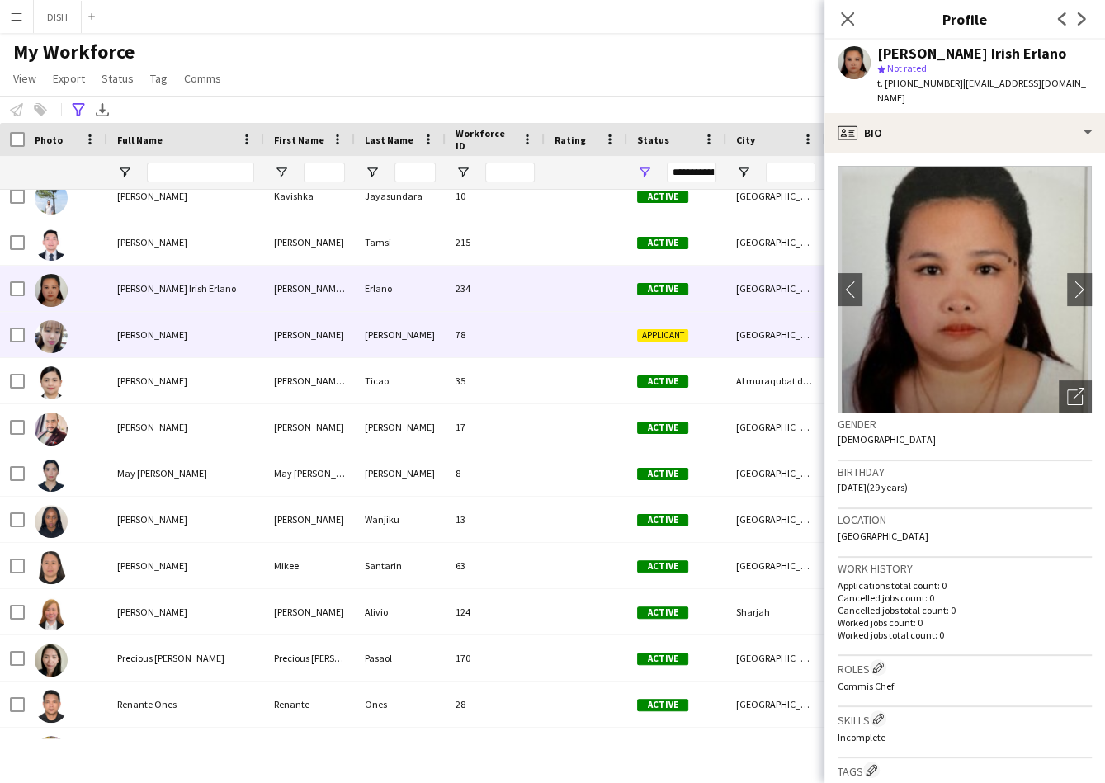
click at [189, 321] on div "[PERSON_NAME]" at bounding box center [185, 334] width 157 height 45
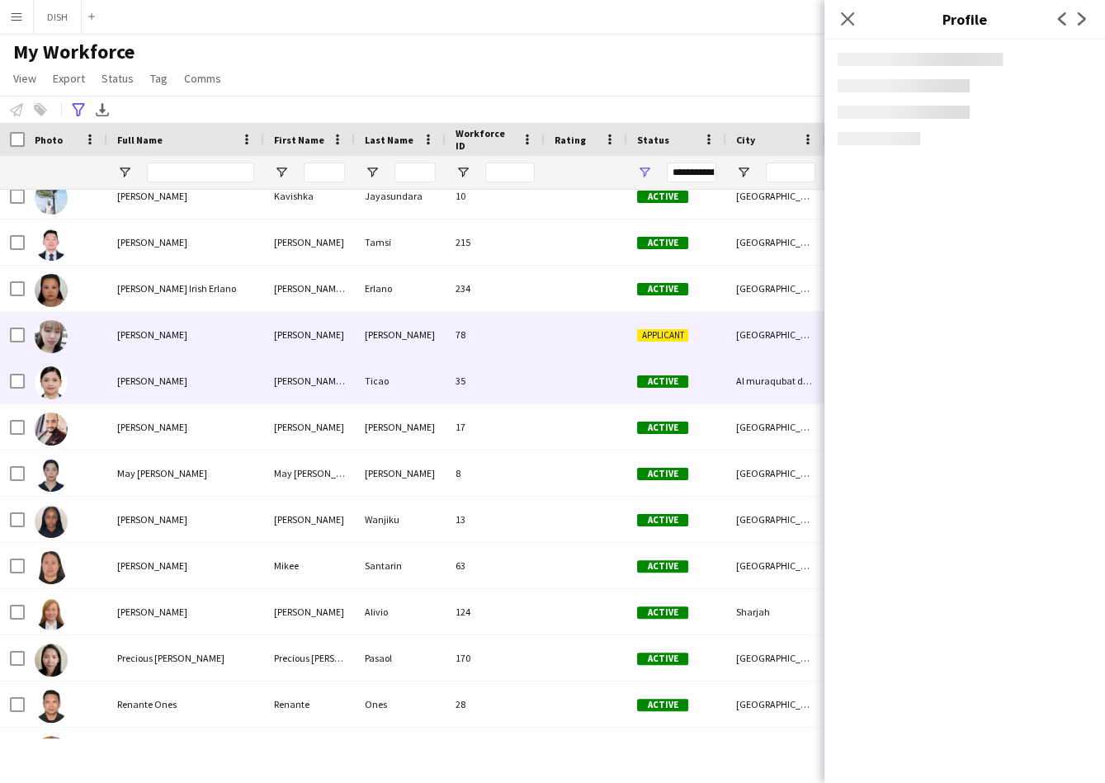
click at [185, 374] on div "[PERSON_NAME]" at bounding box center [185, 380] width 157 height 45
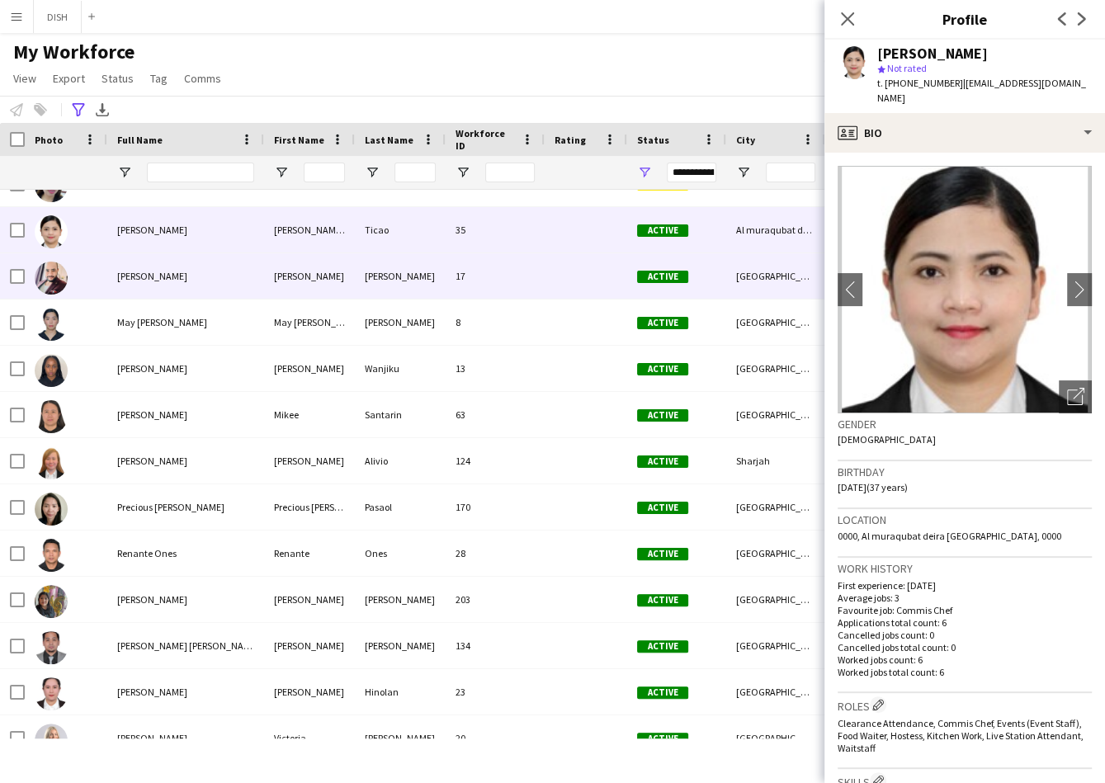
click at [177, 284] on div "[PERSON_NAME]" at bounding box center [185, 275] width 157 height 45
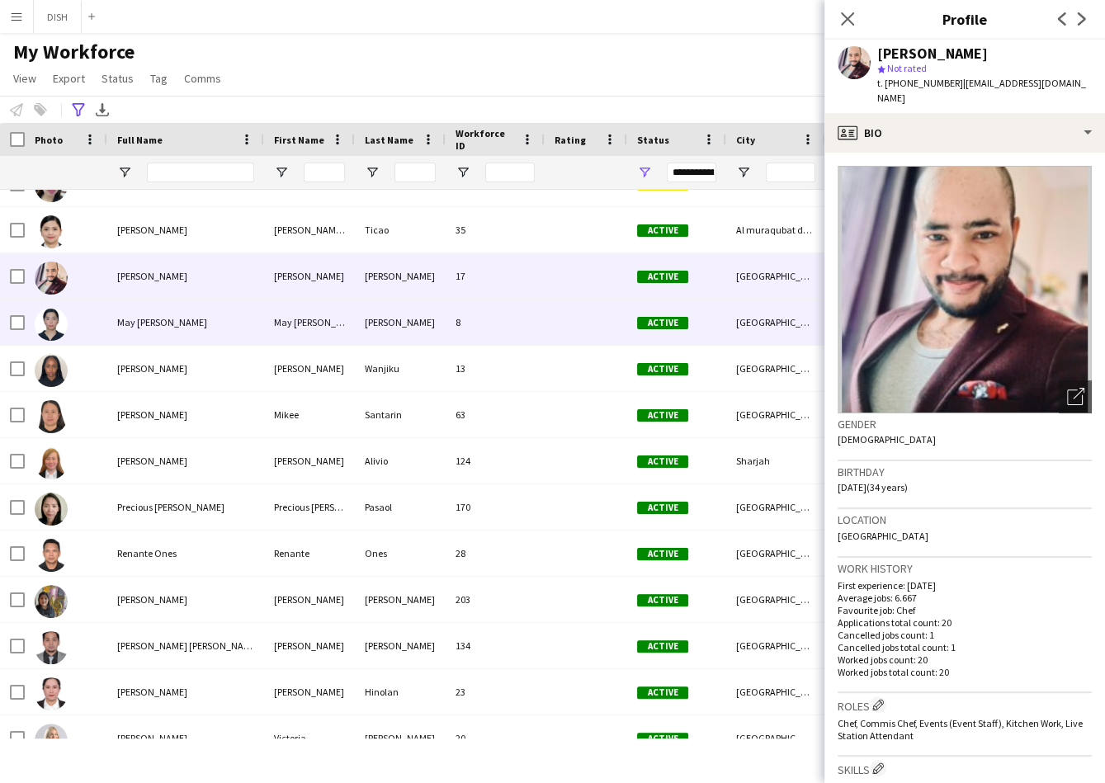
click at [181, 318] on span "May [PERSON_NAME]" at bounding box center [162, 322] width 90 height 12
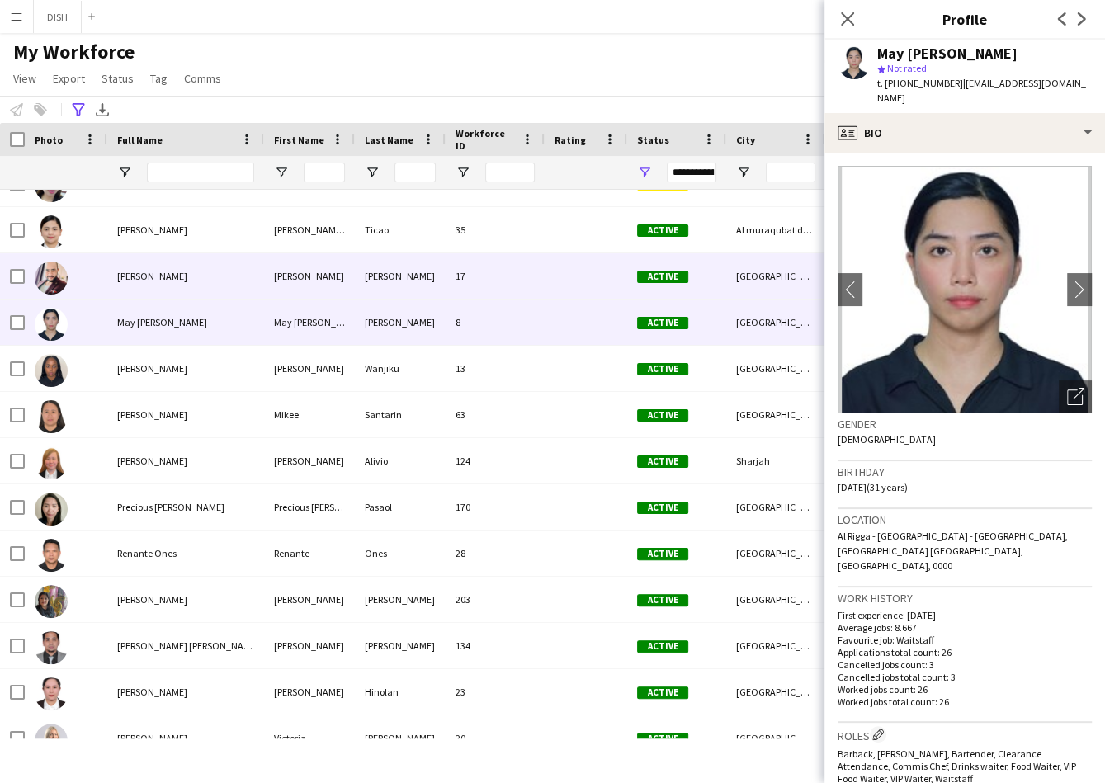
click at [179, 276] on span "[PERSON_NAME]" at bounding box center [152, 276] width 70 height 12
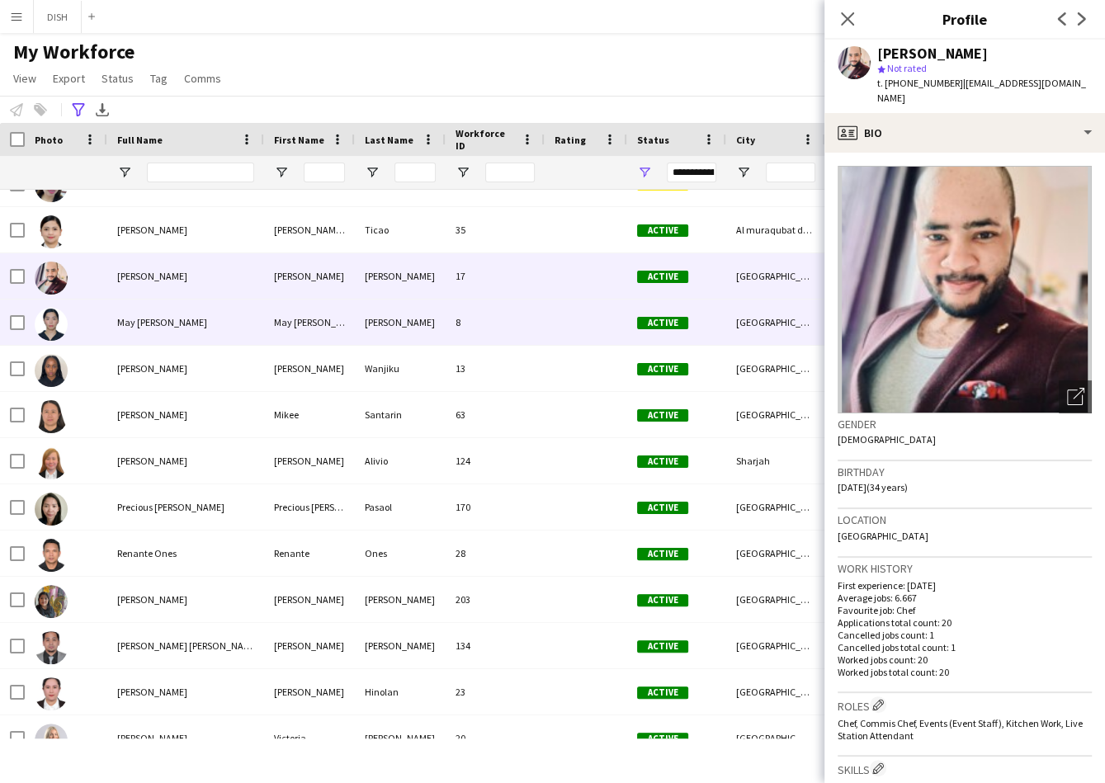
click at [183, 344] on div "May [PERSON_NAME]" at bounding box center [185, 321] width 157 height 45
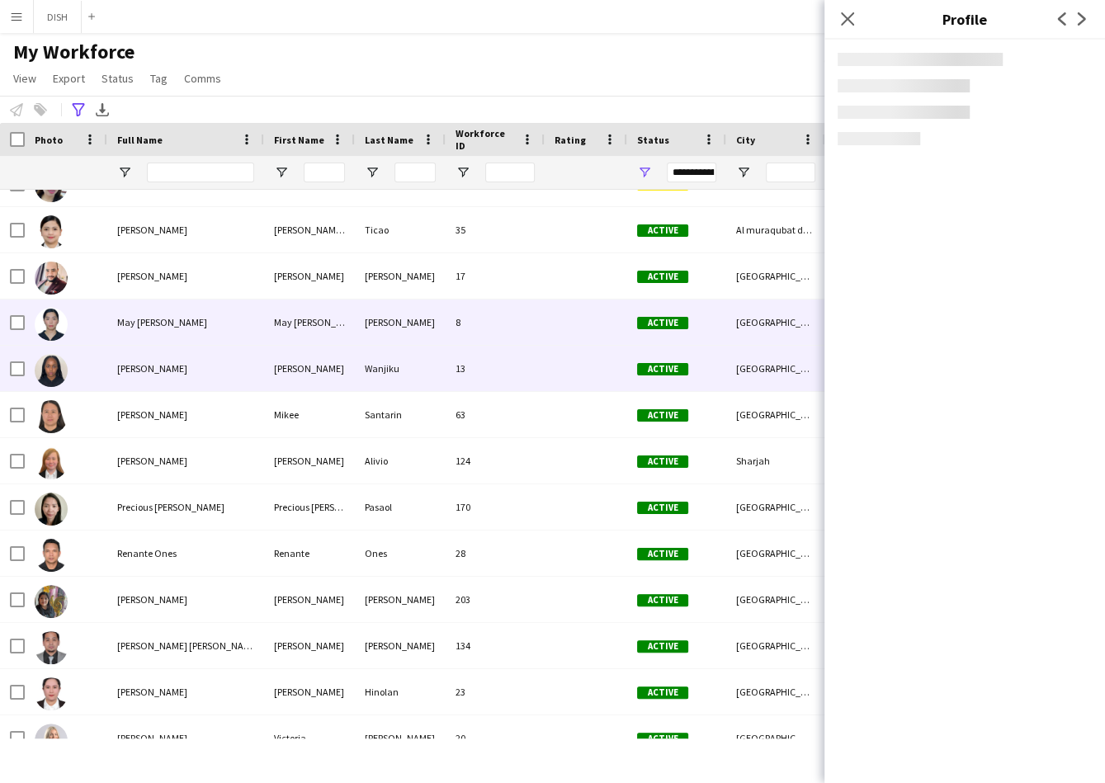
click at [194, 379] on div "[PERSON_NAME]" at bounding box center [185, 368] width 157 height 45
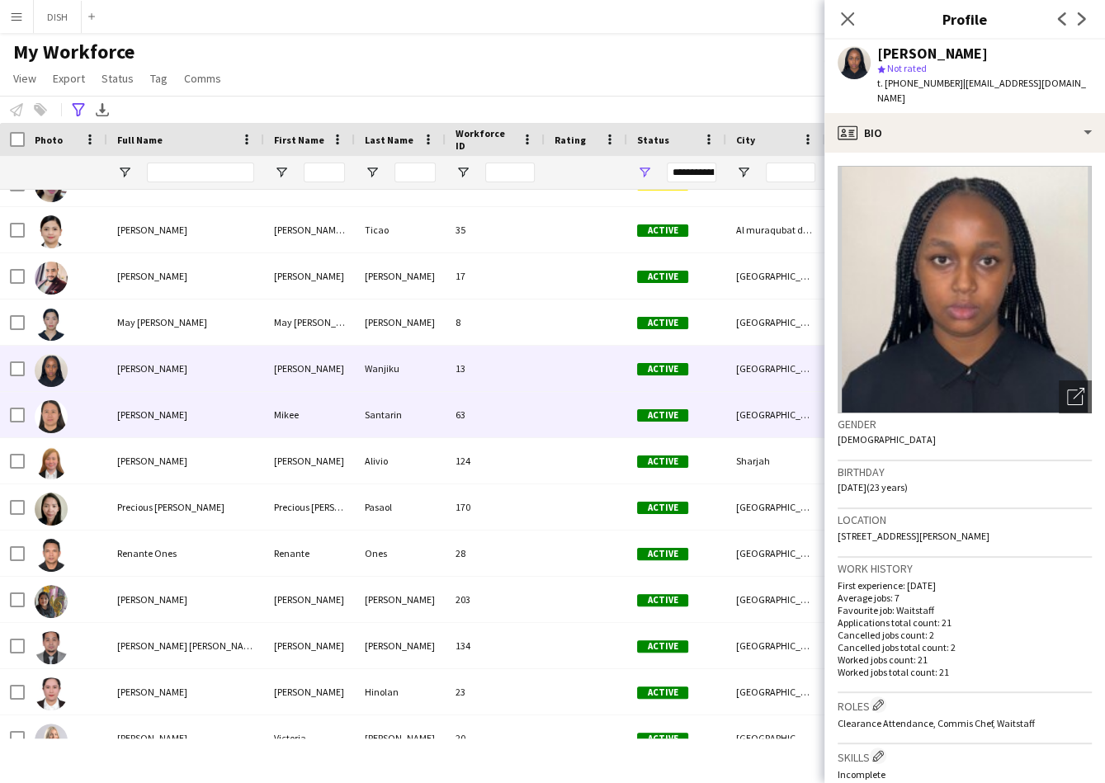
click at [186, 422] on div "[PERSON_NAME]" at bounding box center [185, 414] width 157 height 45
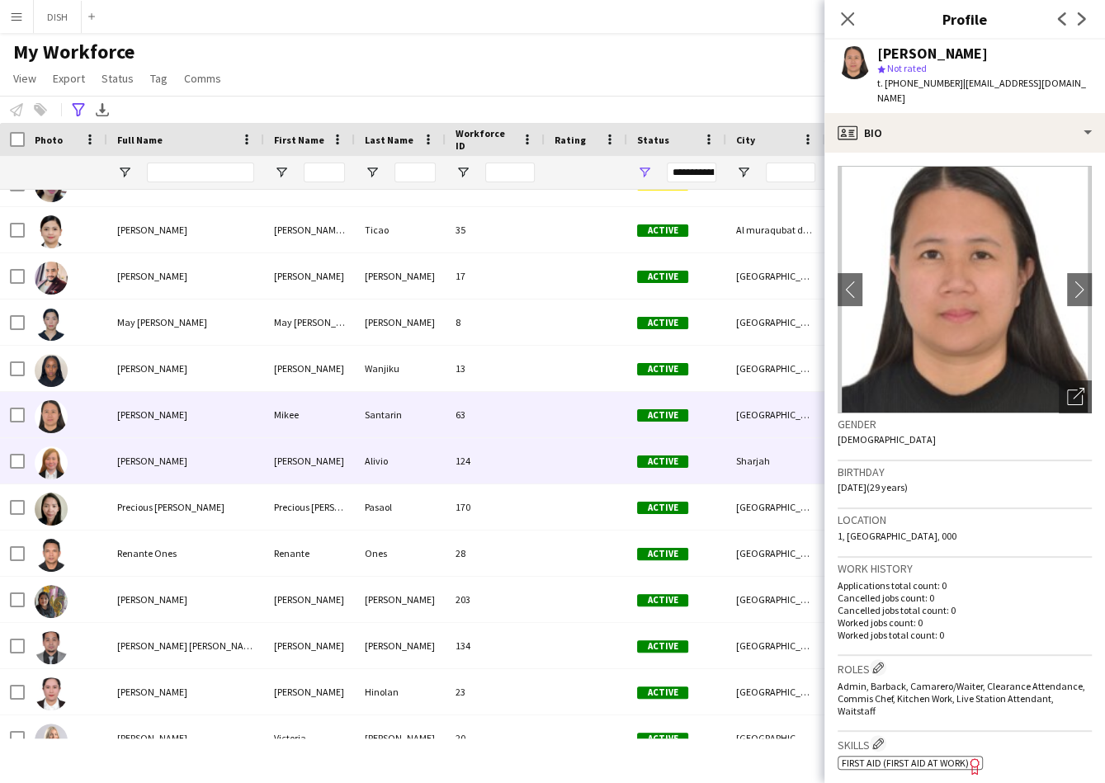
click at [172, 480] on div "[PERSON_NAME]" at bounding box center [185, 460] width 157 height 45
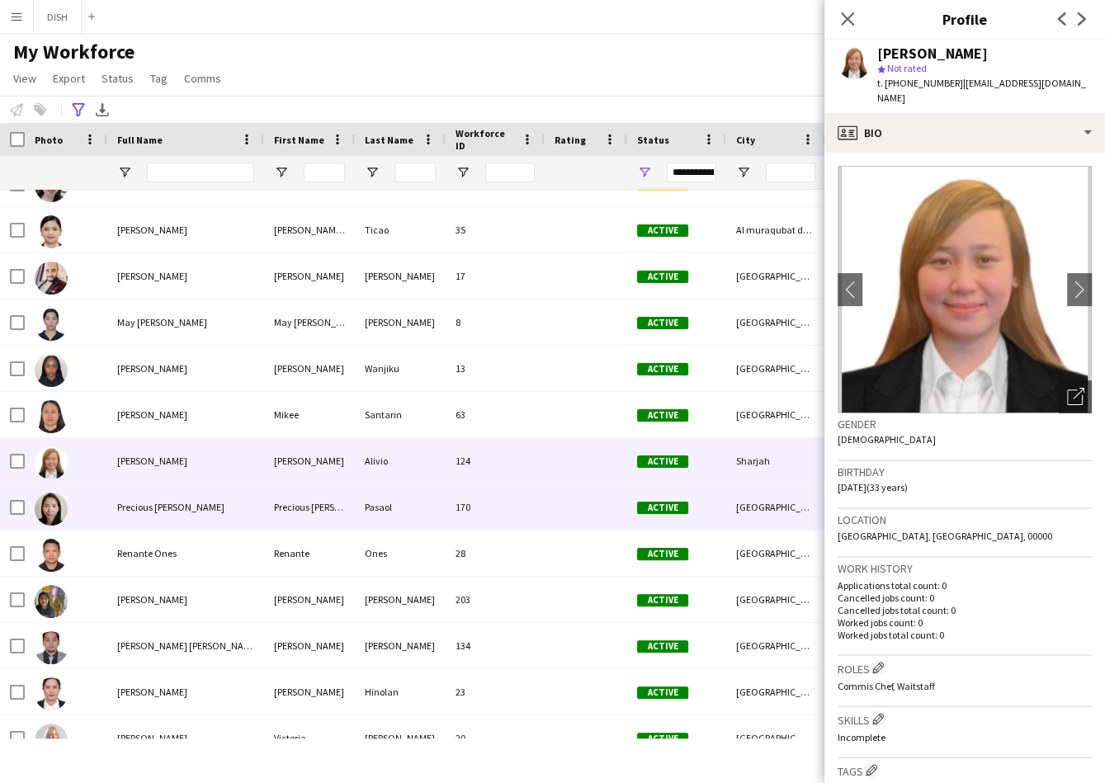
click at [173, 508] on span "Precious [PERSON_NAME]" at bounding box center [170, 507] width 107 height 12
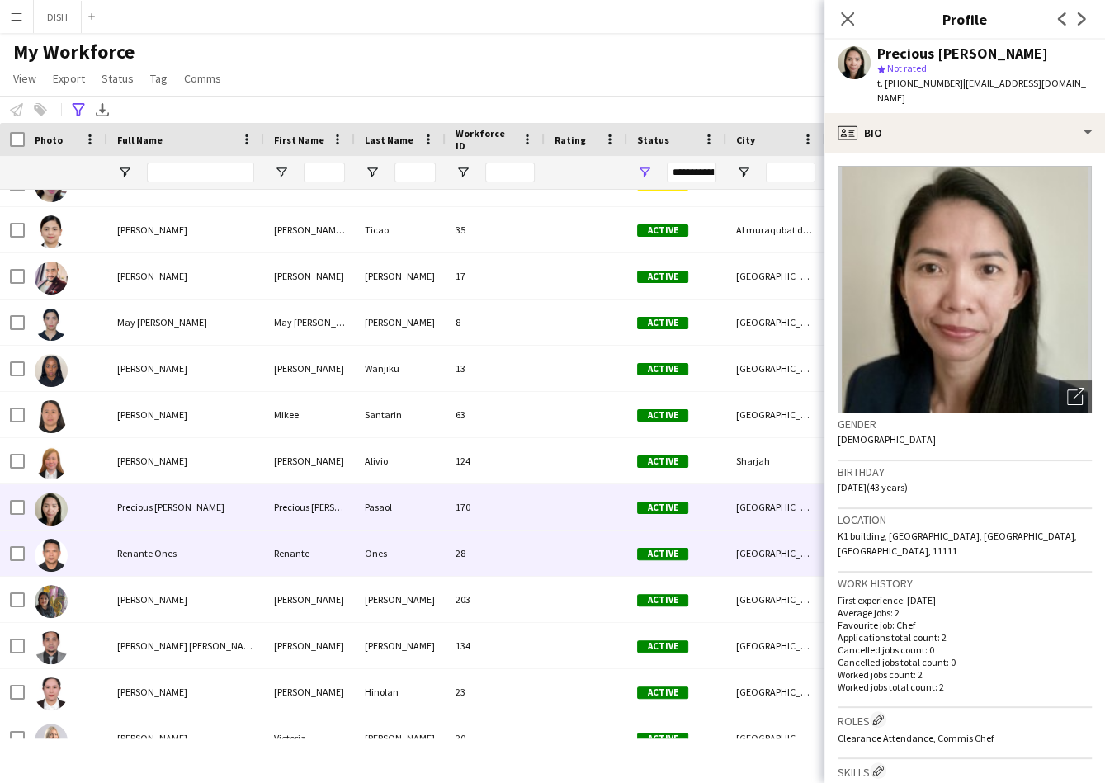
click at [184, 557] on div "Renante Ones" at bounding box center [185, 552] width 157 height 45
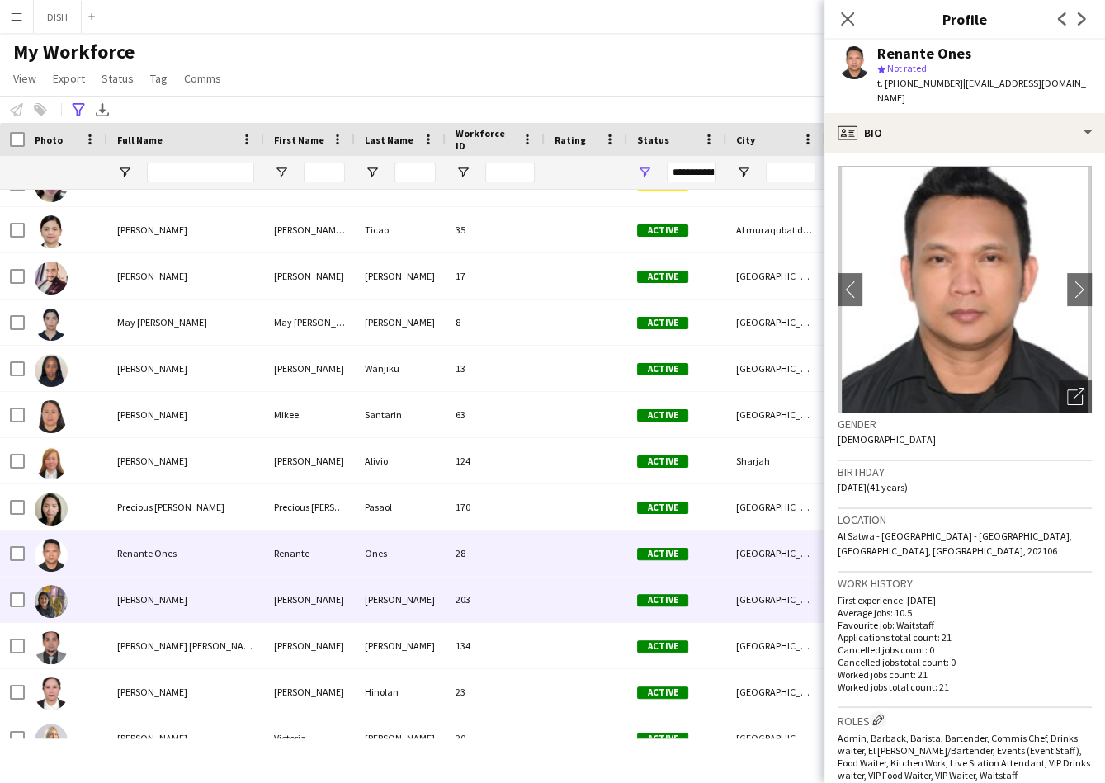
click at [188, 592] on div "[PERSON_NAME]" at bounding box center [185, 599] width 157 height 45
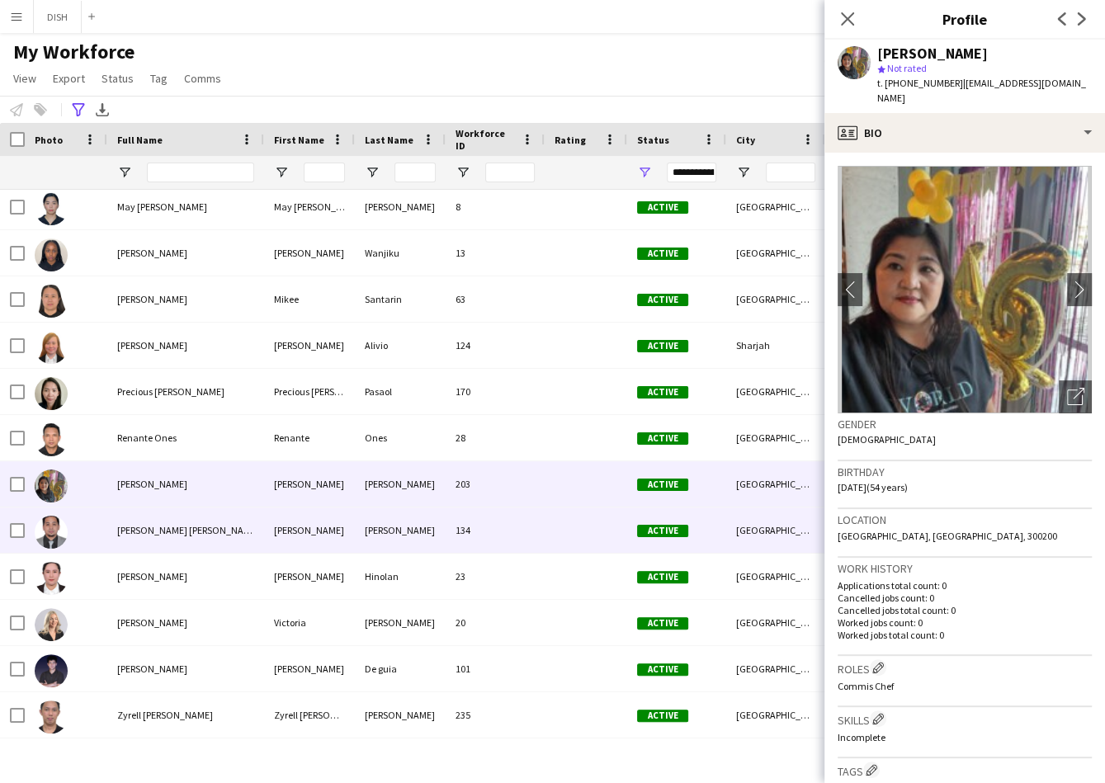
click at [181, 516] on div "[PERSON_NAME] [PERSON_NAME]" at bounding box center [185, 529] width 157 height 45
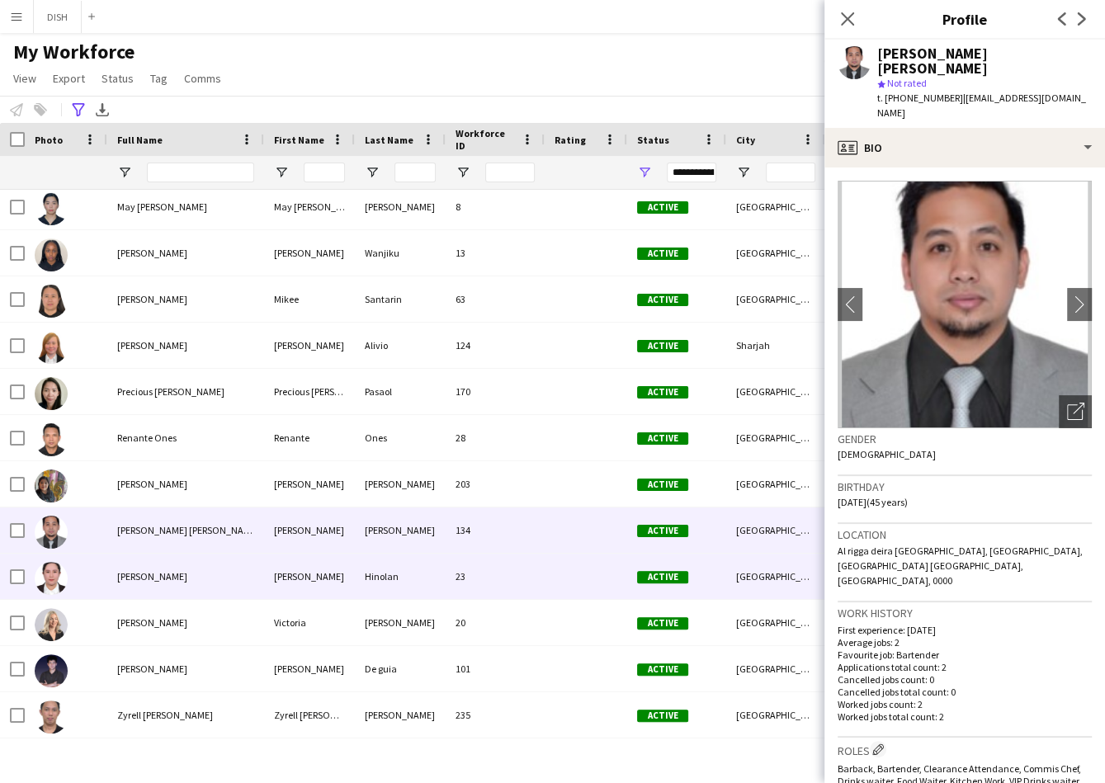
click at [178, 576] on span "[PERSON_NAME]" at bounding box center [152, 576] width 70 height 12
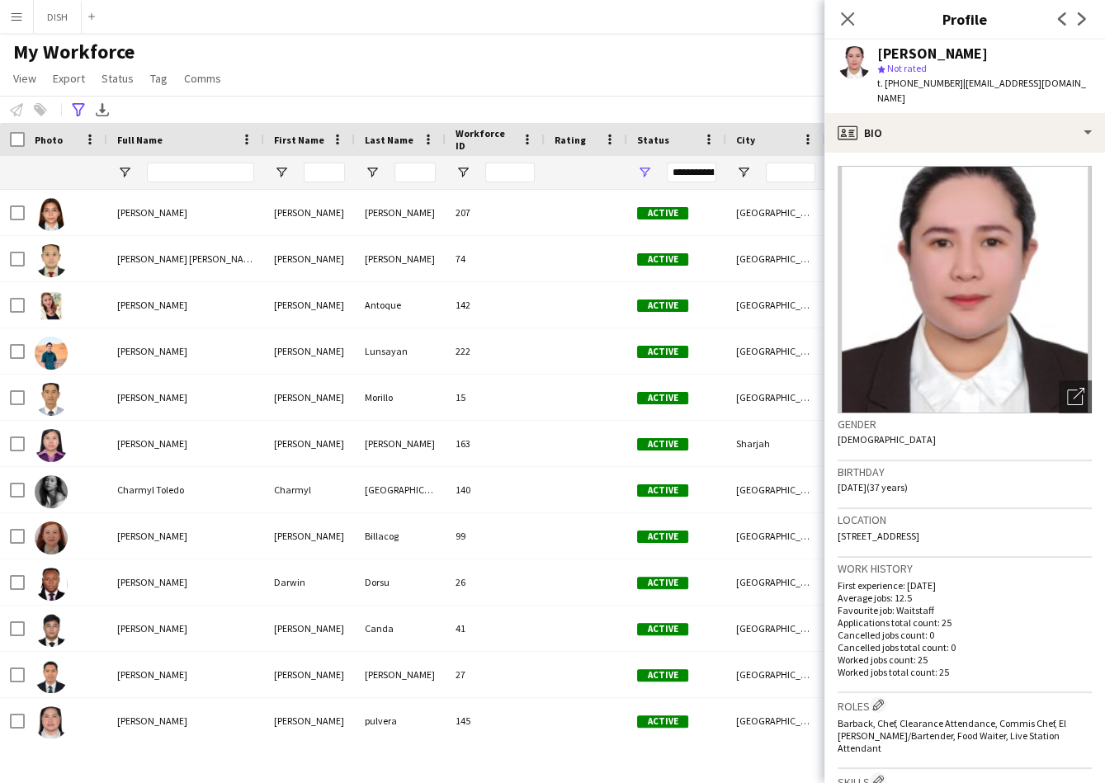
click at [772, 54] on div "My Workforce View Views Default view f1 J.view [PERSON_NAME]'s view Test New vi…" at bounding box center [552, 68] width 1105 height 56
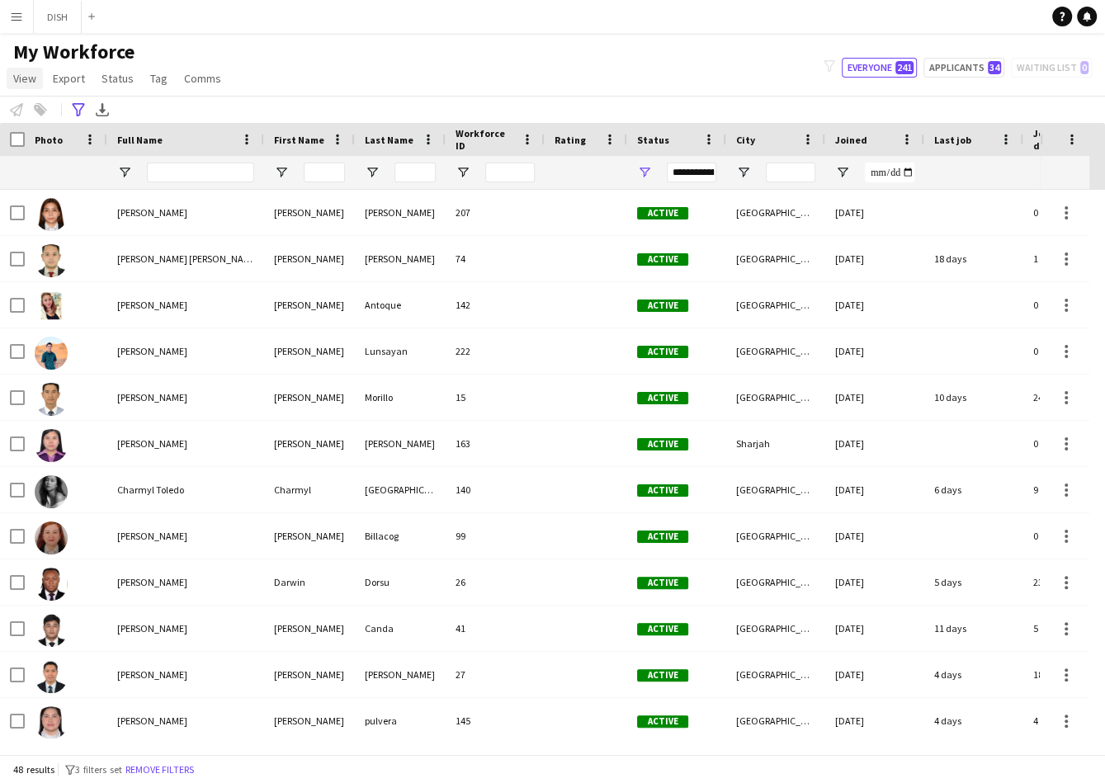
click at [31, 80] on span "View" at bounding box center [24, 78] width 23 height 15
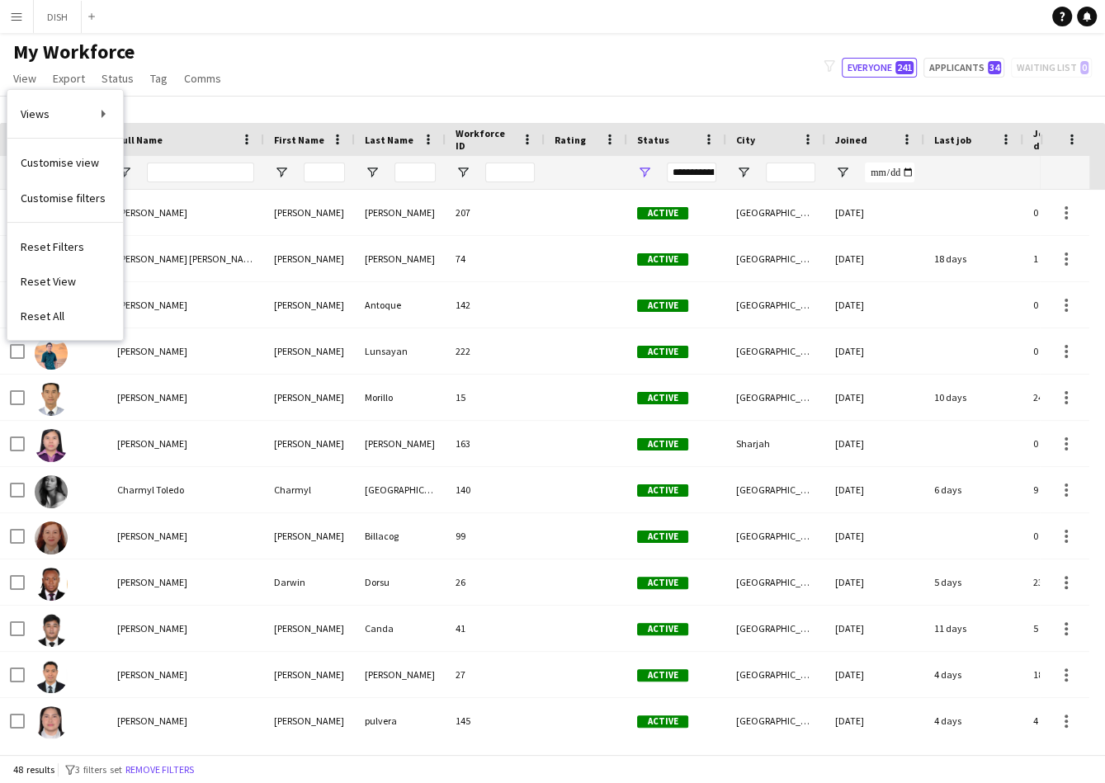
click at [370, 61] on div "My Workforce View Views Default view f1 J.view [PERSON_NAME]'s view Test New vi…" at bounding box center [552, 68] width 1105 height 56
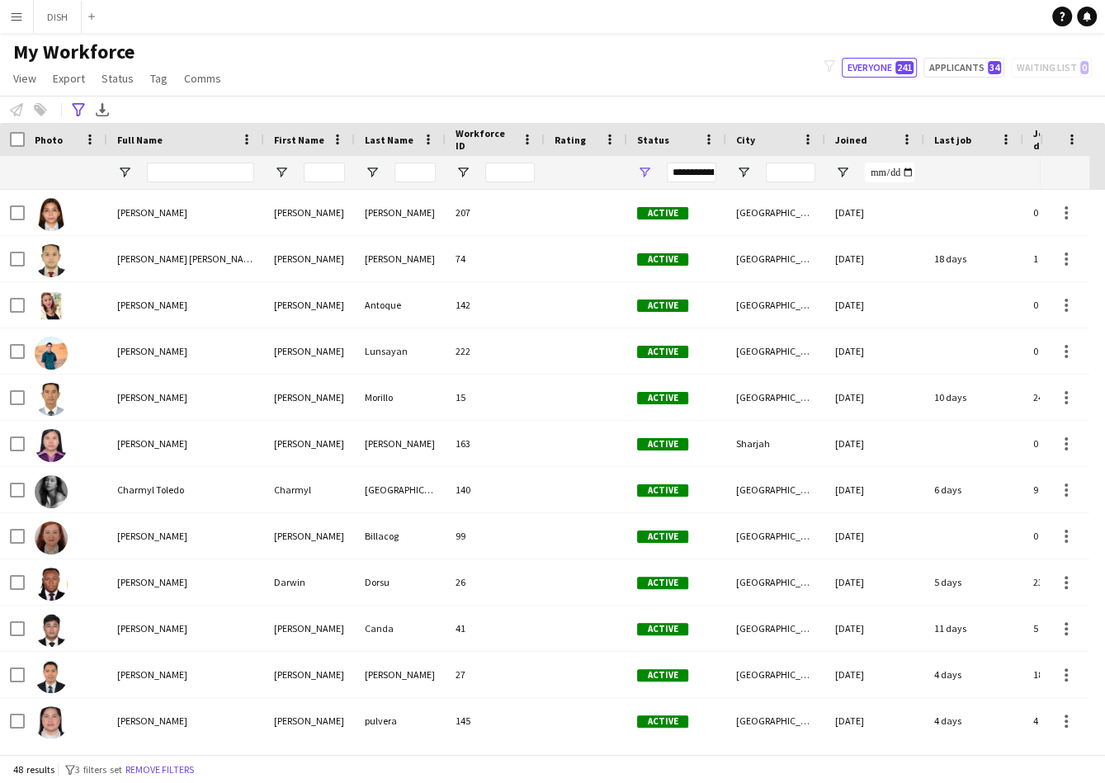
click at [556, 53] on div "My Workforce View Views Default view f1 J.view [PERSON_NAME]'s view Test New vi…" at bounding box center [552, 68] width 1105 height 56
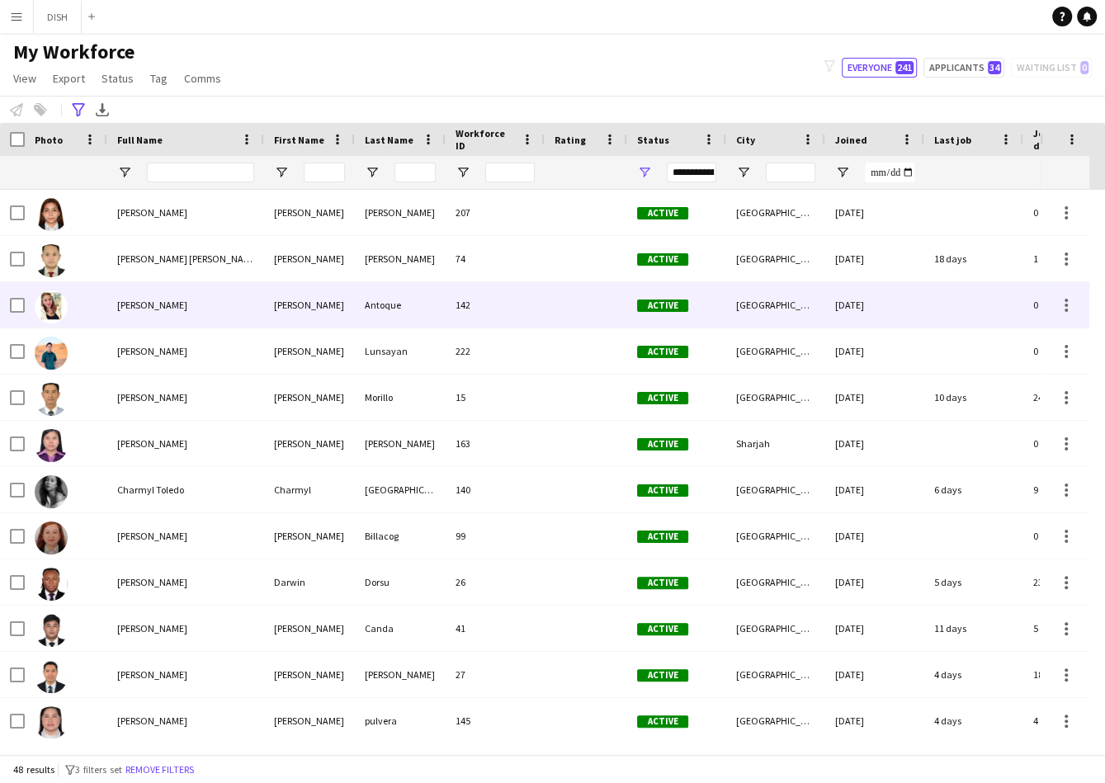
click at [203, 303] on div "[PERSON_NAME]" at bounding box center [185, 304] width 157 height 45
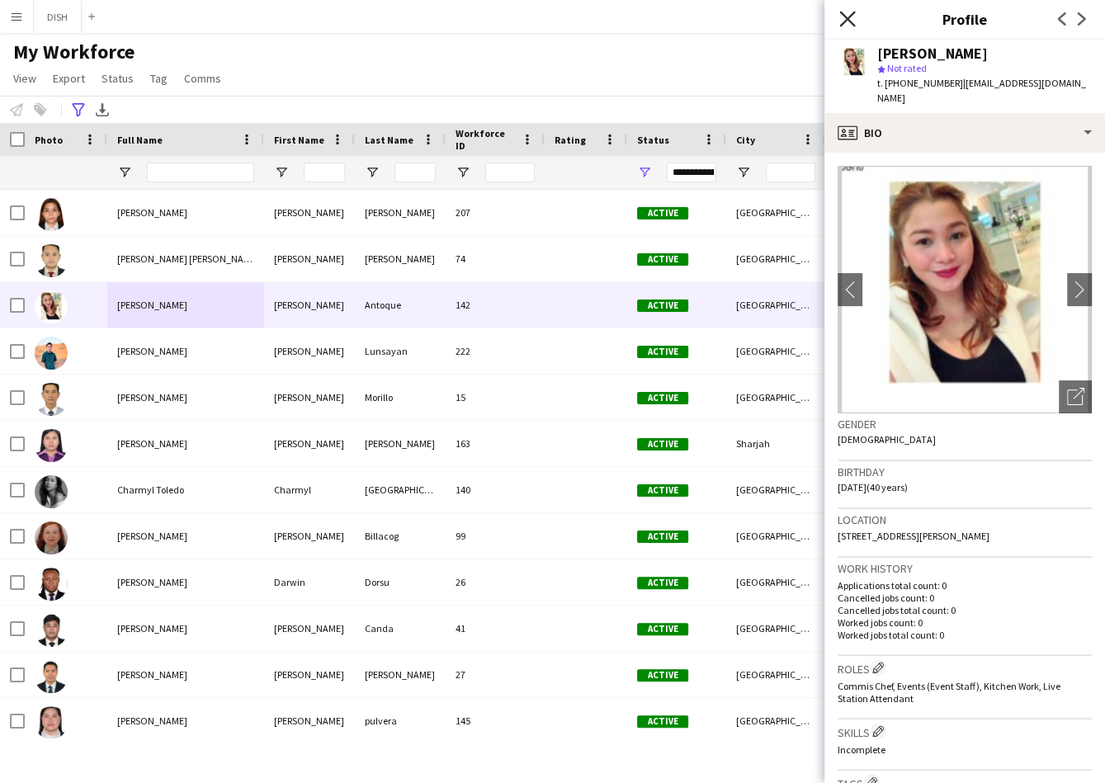
click at [839, 19] on app-icon "Close pop-in" at bounding box center [848, 19] width 24 height 24
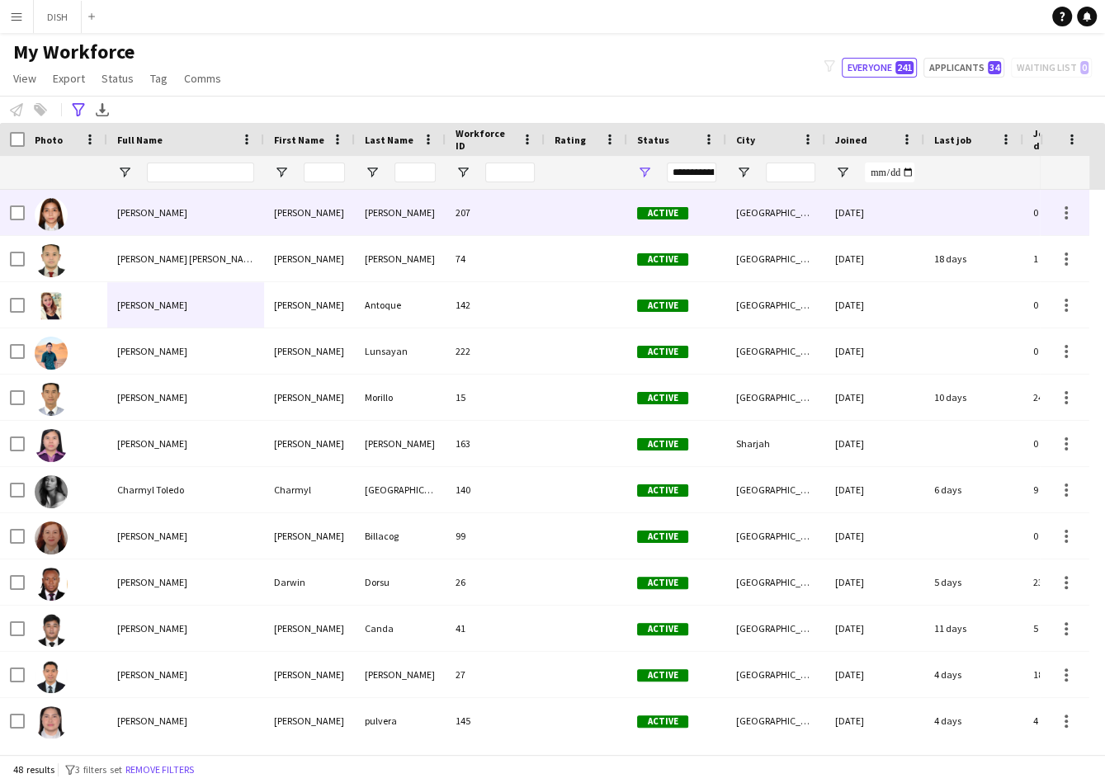
click at [174, 200] on div "[PERSON_NAME]" at bounding box center [185, 212] width 157 height 45
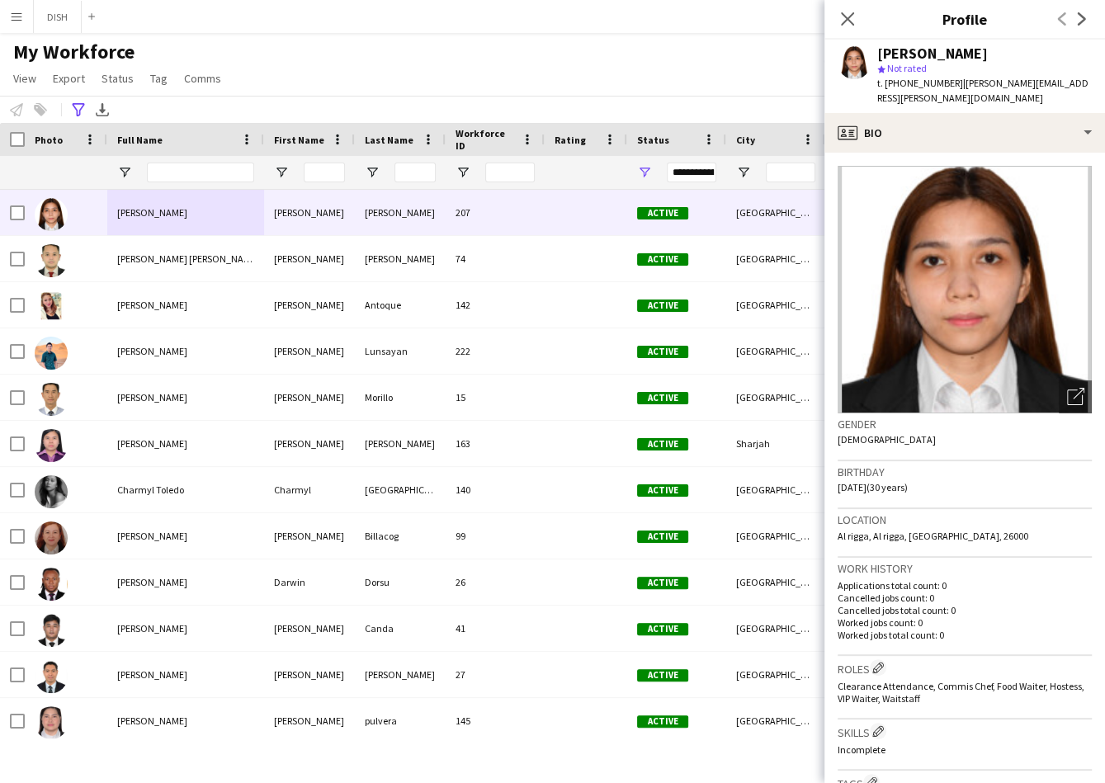
click at [913, 7] on div "Close pop-in Profile Previous Next" at bounding box center [964, 20] width 280 height 40
click at [638, 33] on main "**********" at bounding box center [552, 397] width 1105 height 728
click at [363, 65] on div "My Workforce View Views Default view f1 J.view [PERSON_NAME]'s view Test New vi…" at bounding box center [552, 68] width 1105 height 56
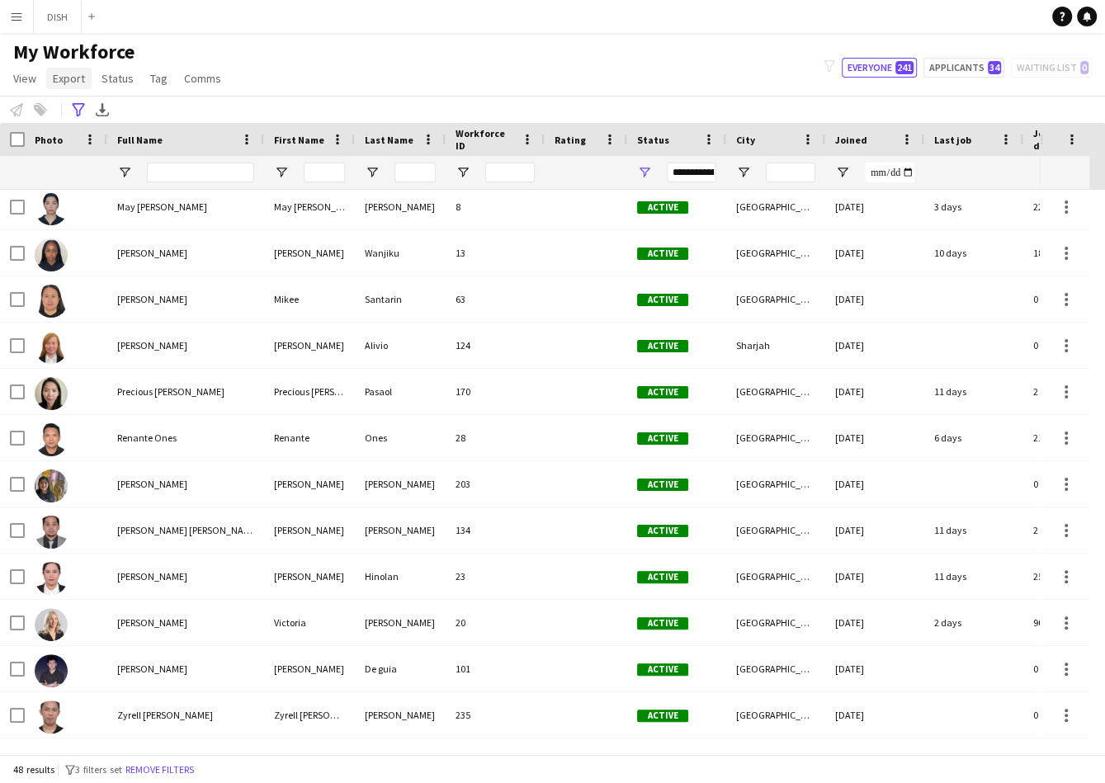
click at [78, 77] on span "Export" at bounding box center [69, 78] width 32 height 15
drag, startPoint x: 407, startPoint y: 73, endPoint x: 326, endPoint y: 75, distance: 80.9
click at [406, 73] on div "My Workforce View Views Default view f1 J.view [PERSON_NAME]'s view Test New vi…" at bounding box center [552, 68] width 1105 height 56
click at [120, 80] on span "Status" at bounding box center [117, 78] width 32 height 15
drag, startPoint x: 320, startPoint y: 62, endPoint x: 257, endPoint y: 68, distance: 63.0
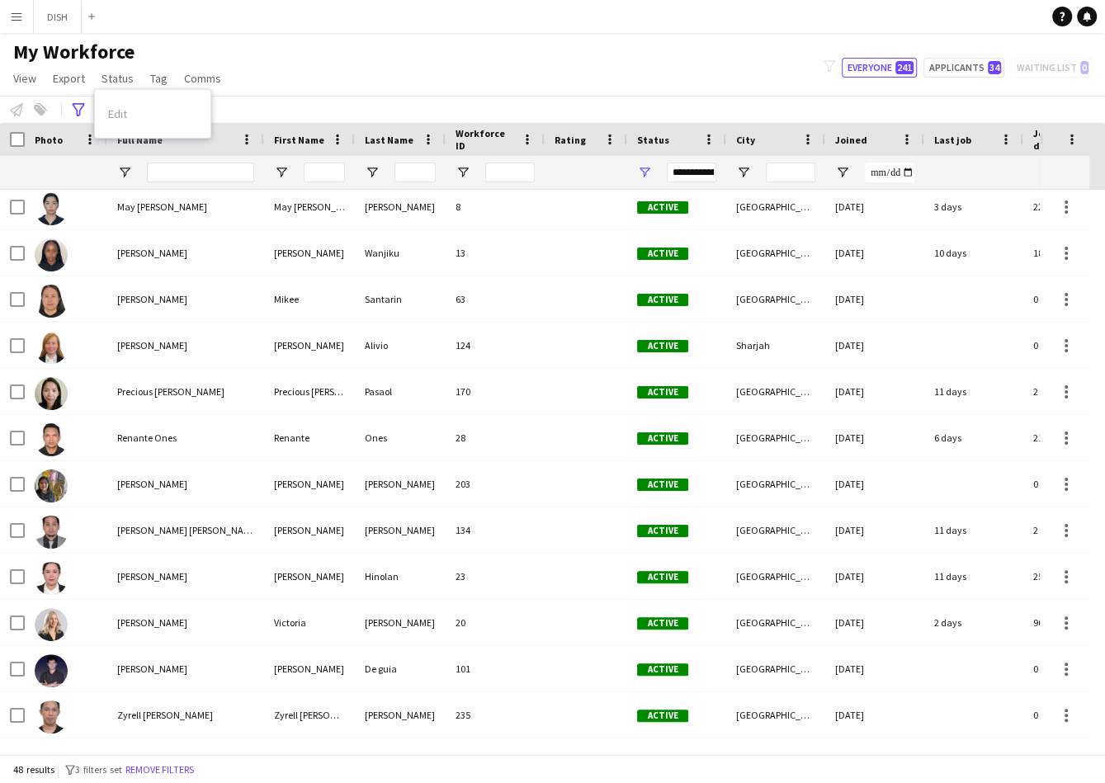
click at [317, 61] on div "My Workforce View Views Default view f1 J.view [PERSON_NAME]'s view Test New vi…" at bounding box center [552, 68] width 1105 height 56
click at [150, 80] on span "Tag" at bounding box center [158, 78] width 17 height 15
drag, startPoint x: 344, startPoint y: 56, endPoint x: 285, endPoint y: 58, distance: 58.6
click at [343, 56] on div "My Workforce View Views Default view f1 J.view [PERSON_NAME]'s view Test New vi…" at bounding box center [552, 68] width 1105 height 56
click at [217, 75] on link "Comms" at bounding box center [202, 78] width 50 height 21
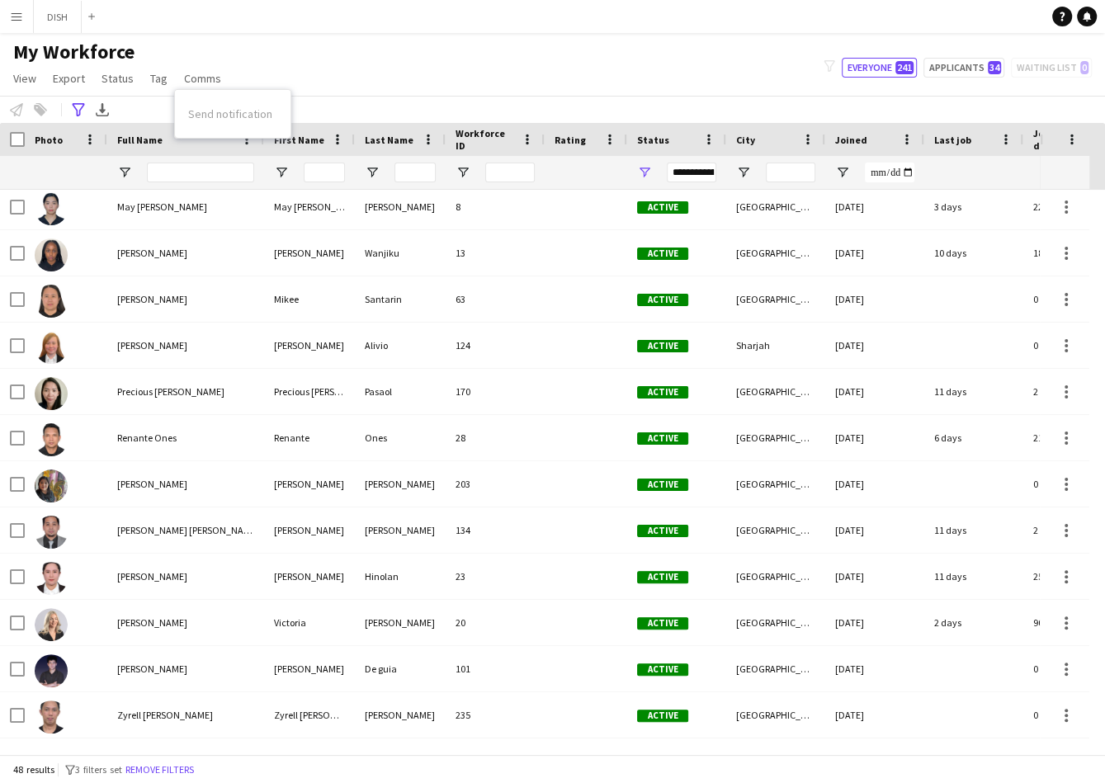
click at [355, 59] on div "My Workforce View Views Default view f1 J.view [PERSON_NAME]'s view Test New vi…" at bounding box center [552, 68] width 1105 height 56
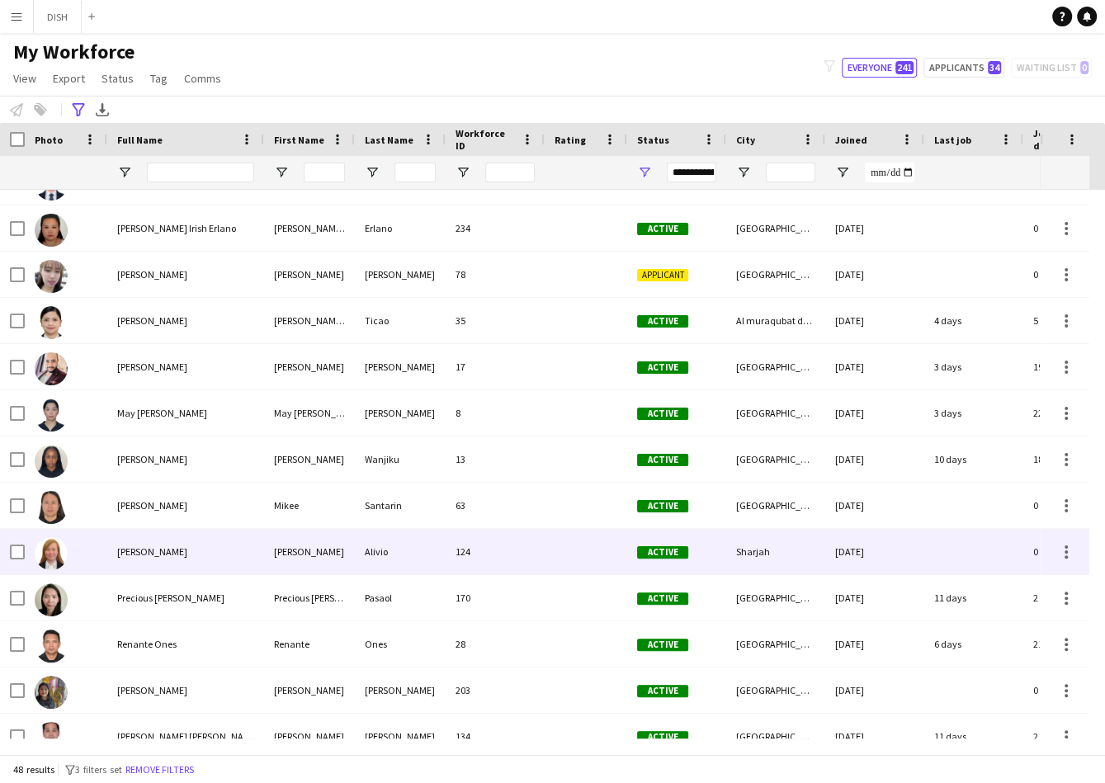
scroll to position [1391, 0]
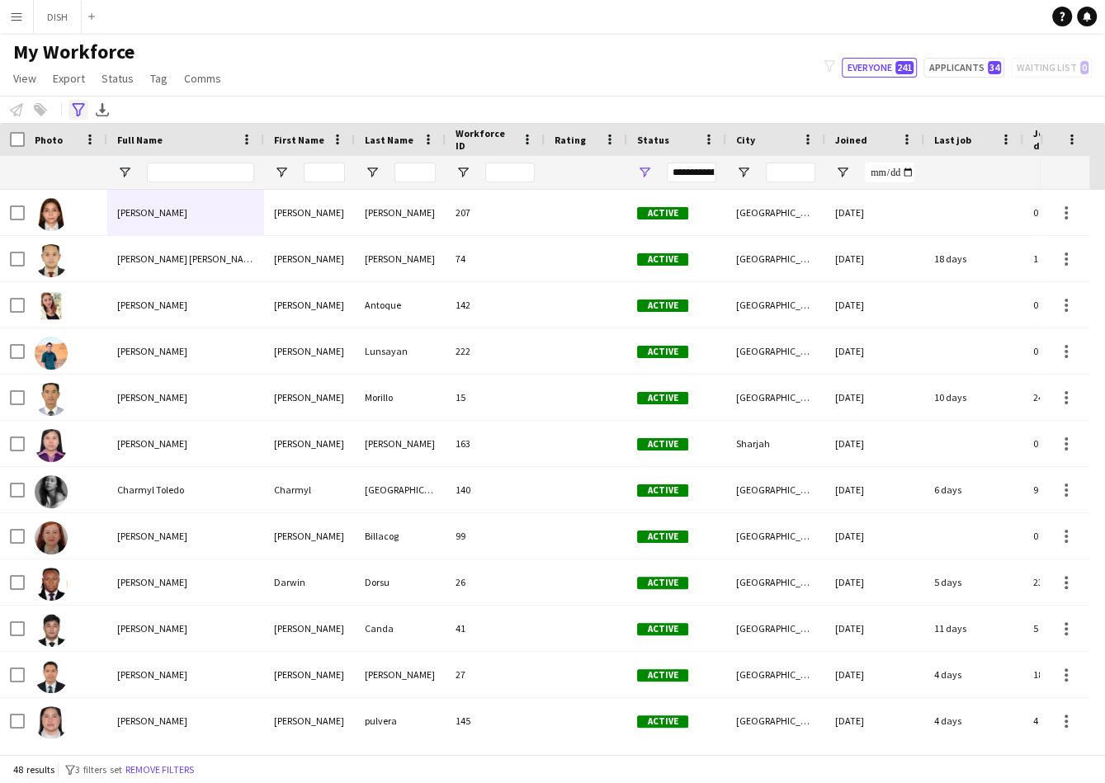
click at [78, 106] on icon "Advanced filters" at bounding box center [78, 109] width 13 height 13
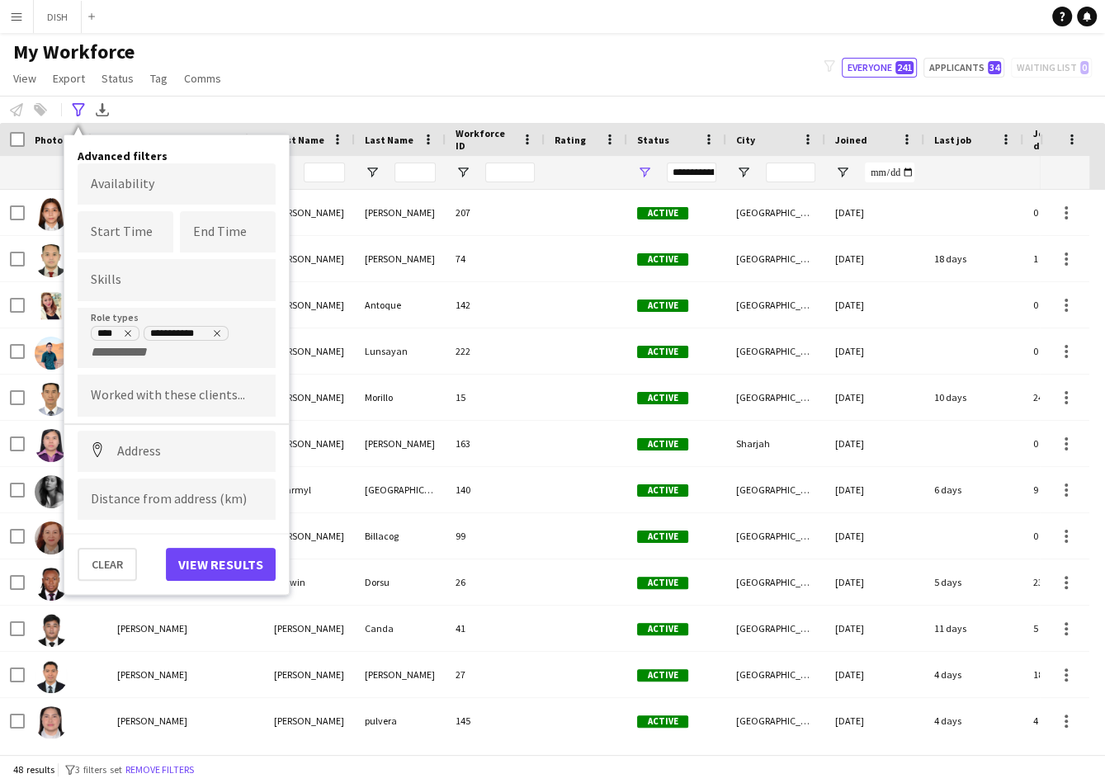
click at [583, 68] on div "My Workforce View Views Default view f1 J.view [PERSON_NAME]'s view Test New vi…" at bounding box center [552, 68] width 1105 height 56
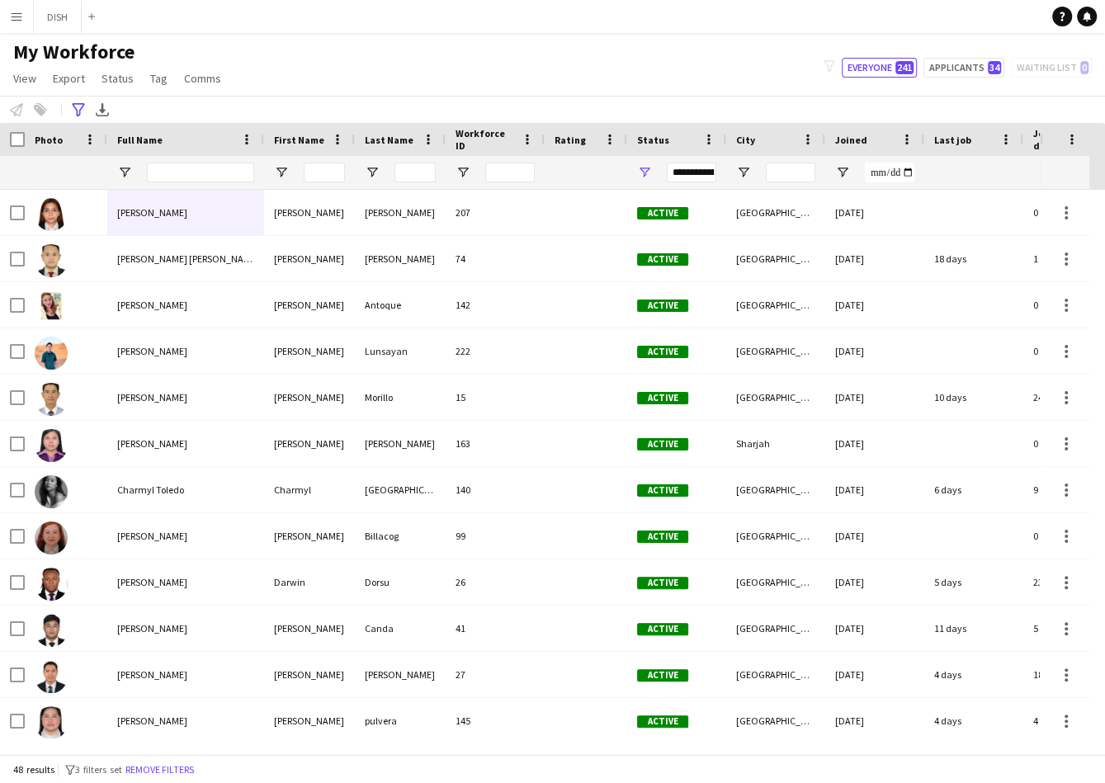
click at [20, 22] on app-icon "Menu" at bounding box center [16, 16] width 13 height 13
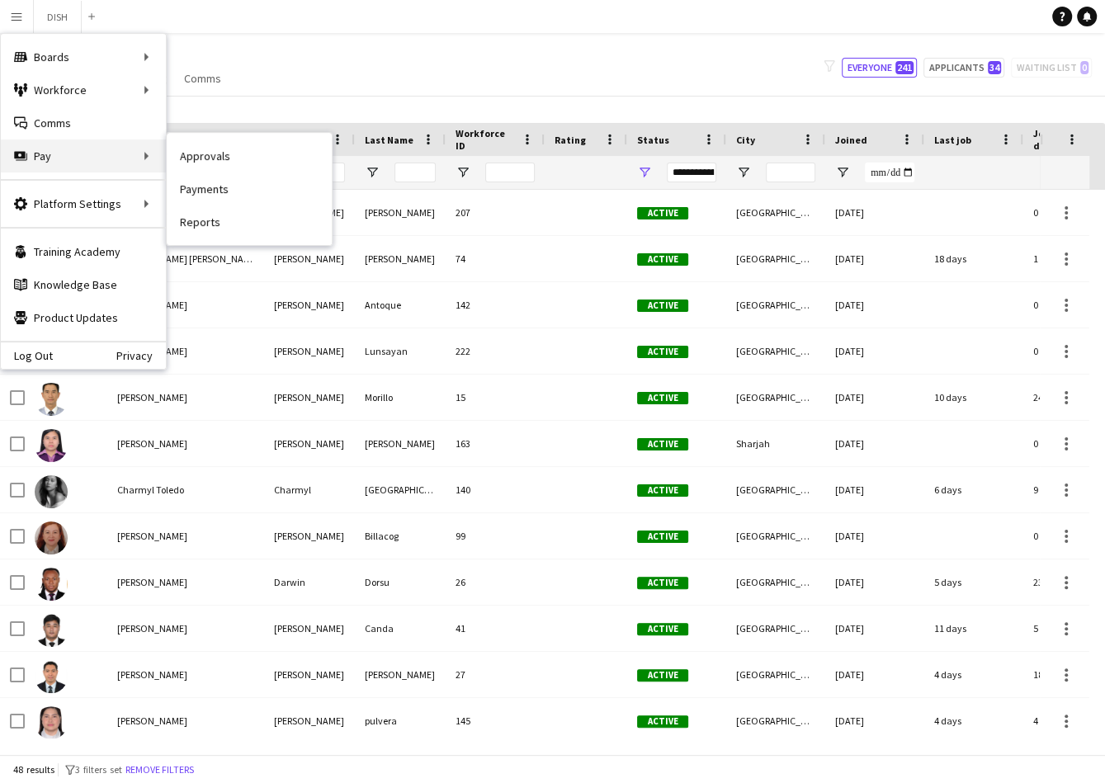
click at [84, 153] on div "Pay Pay" at bounding box center [83, 155] width 165 height 33
click at [177, 153] on link "Approvals" at bounding box center [249, 155] width 165 height 33
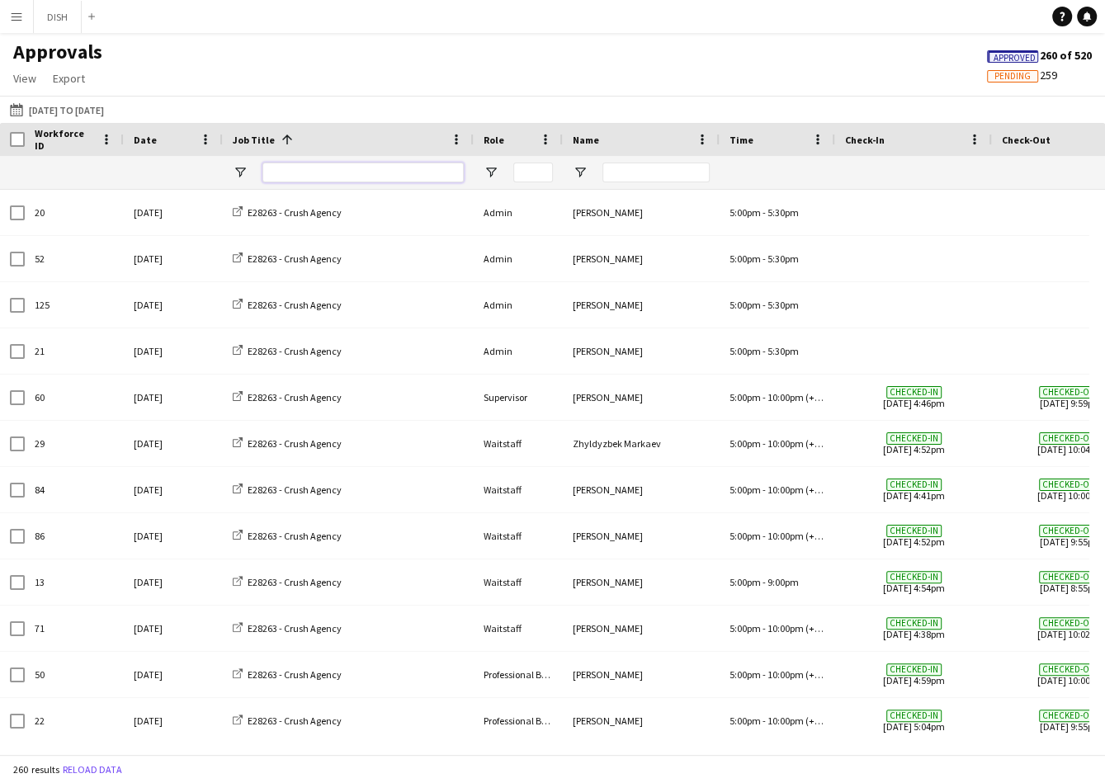
click at [285, 167] on input "Job Title Filter Input" at bounding box center [362, 173] width 201 height 20
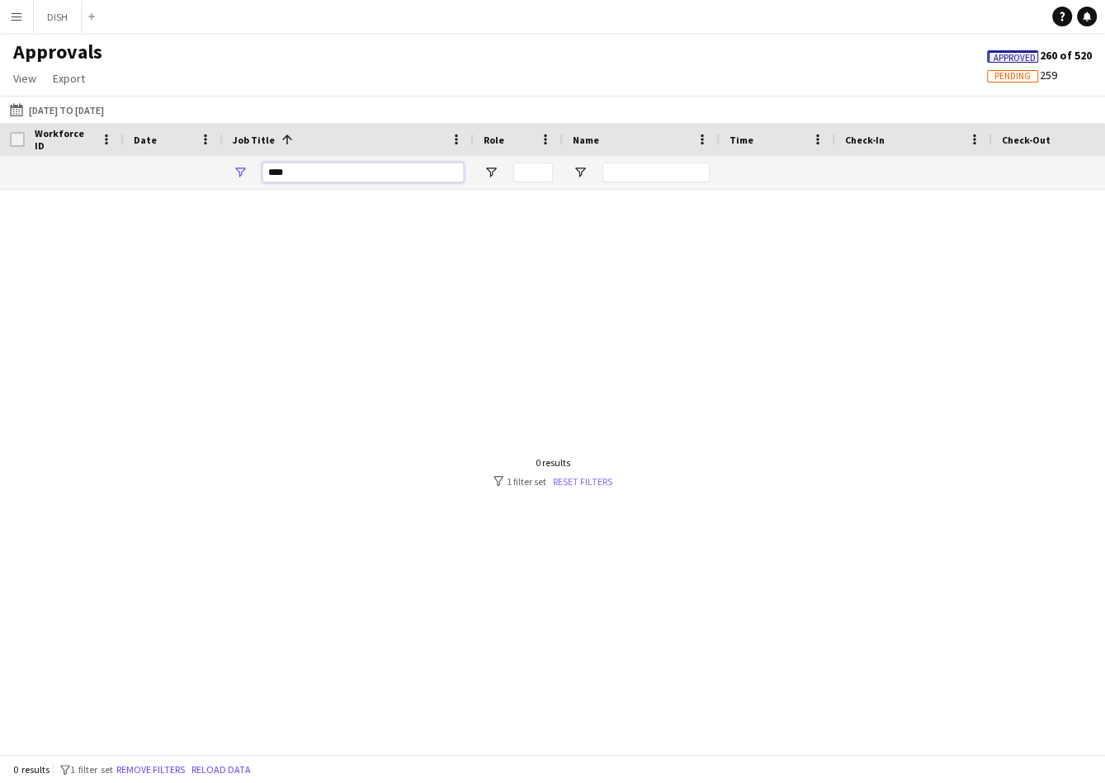
type input "****"
click at [588, 483] on link "Reset filters" at bounding box center [582, 481] width 59 height 12
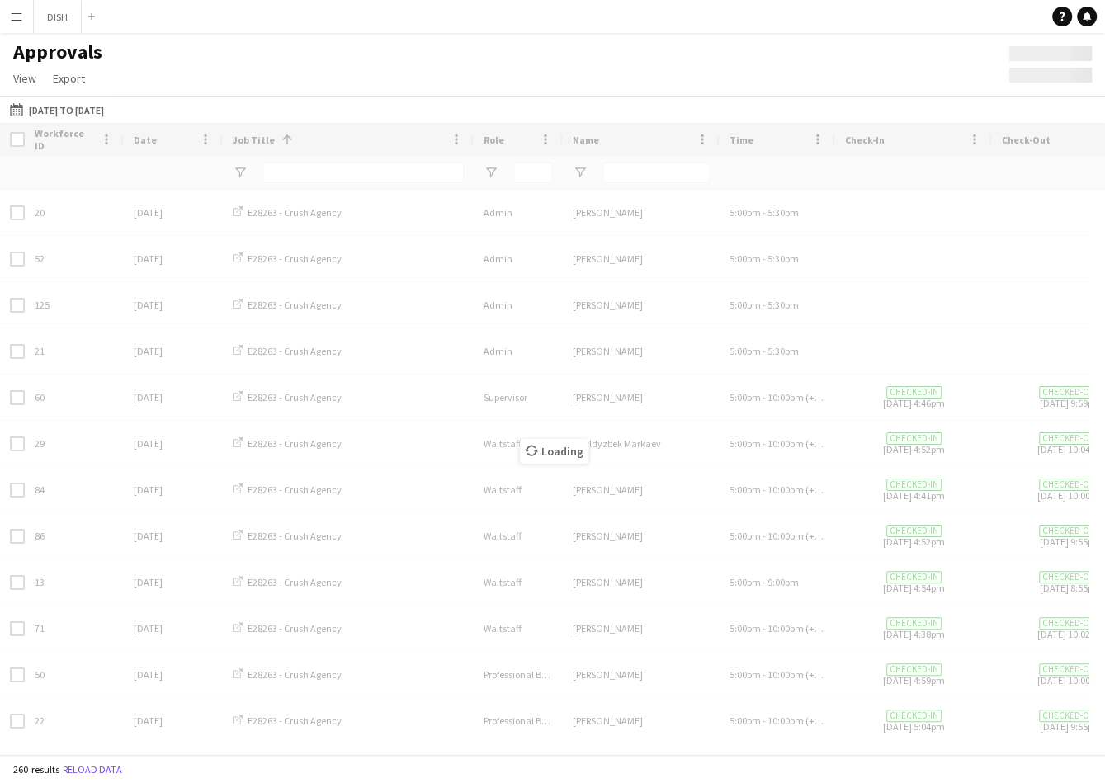
click at [634, 176] on div "Loading" at bounding box center [552, 438] width 1105 height 631
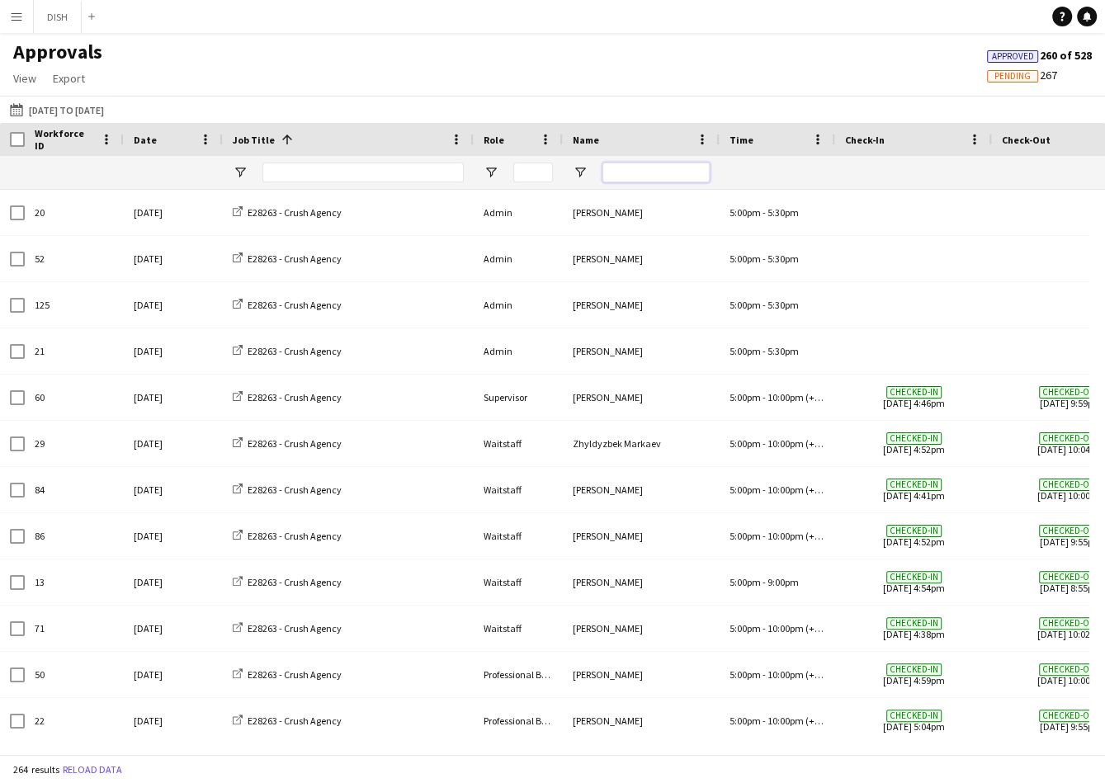
click at [630, 169] on input "Name Filter Input" at bounding box center [655, 173] width 107 height 20
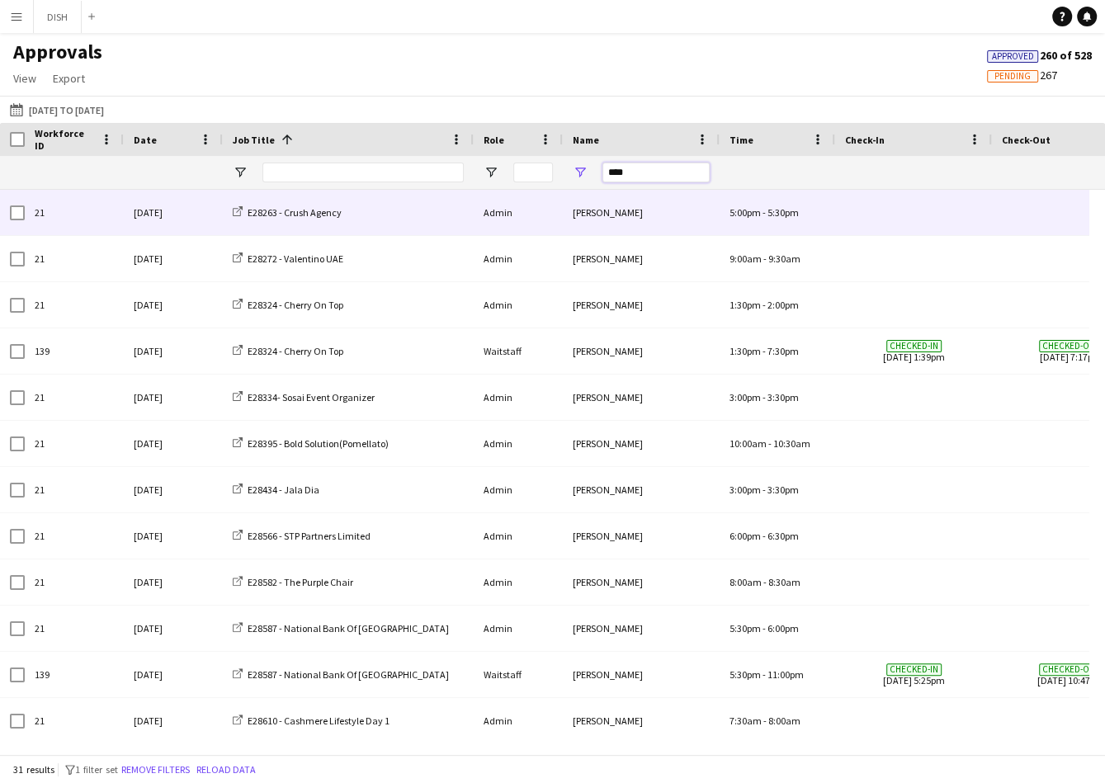
type input "****"
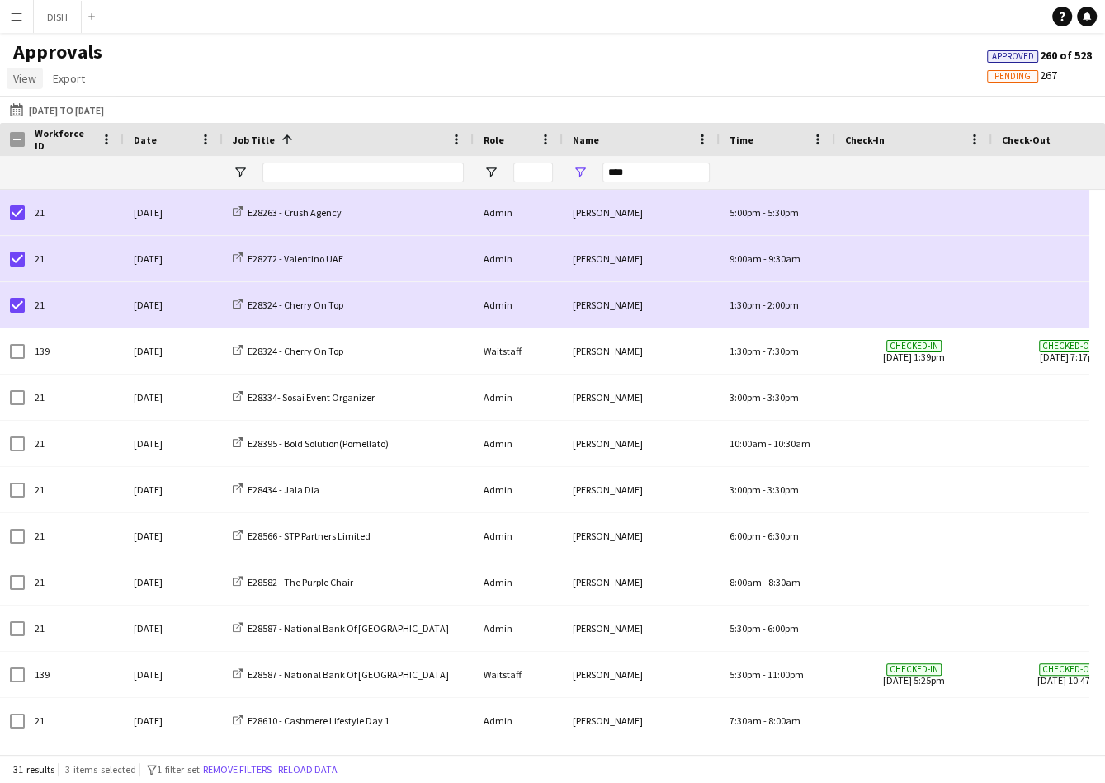
click at [31, 80] on span "View" at bounding box center [24, 78] width 23 height 15
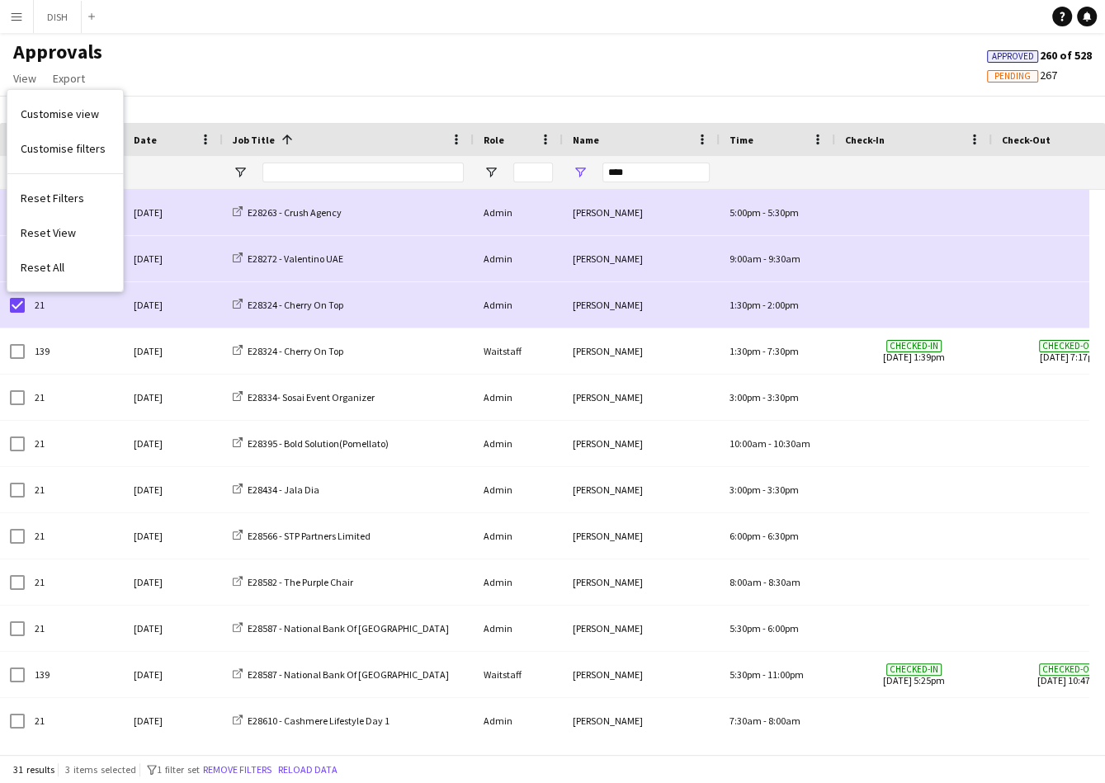
click at [235, 83] on div "Approvals View Customise view Customise filters Reset Filters Reset View Reset …" at bounding box center [552, 68] width 1105 height 56
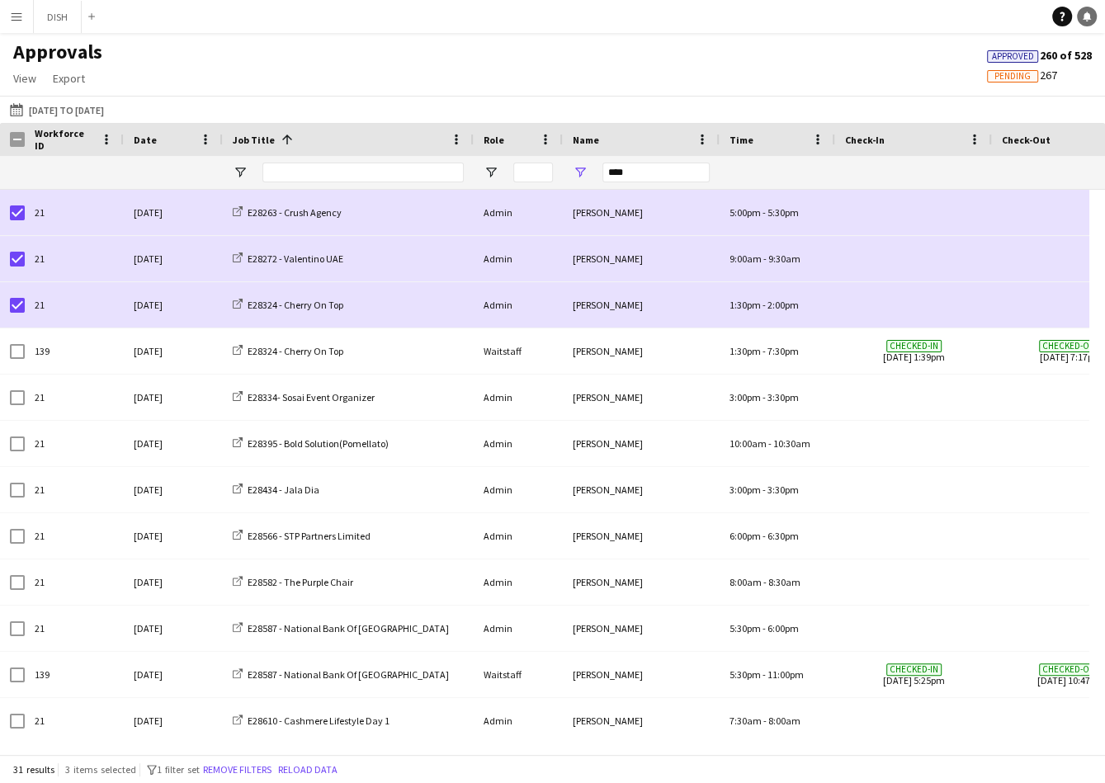
click at [1091, 15] on icon "Notifications" at bounding box center [1087, 17] width 10 height 10
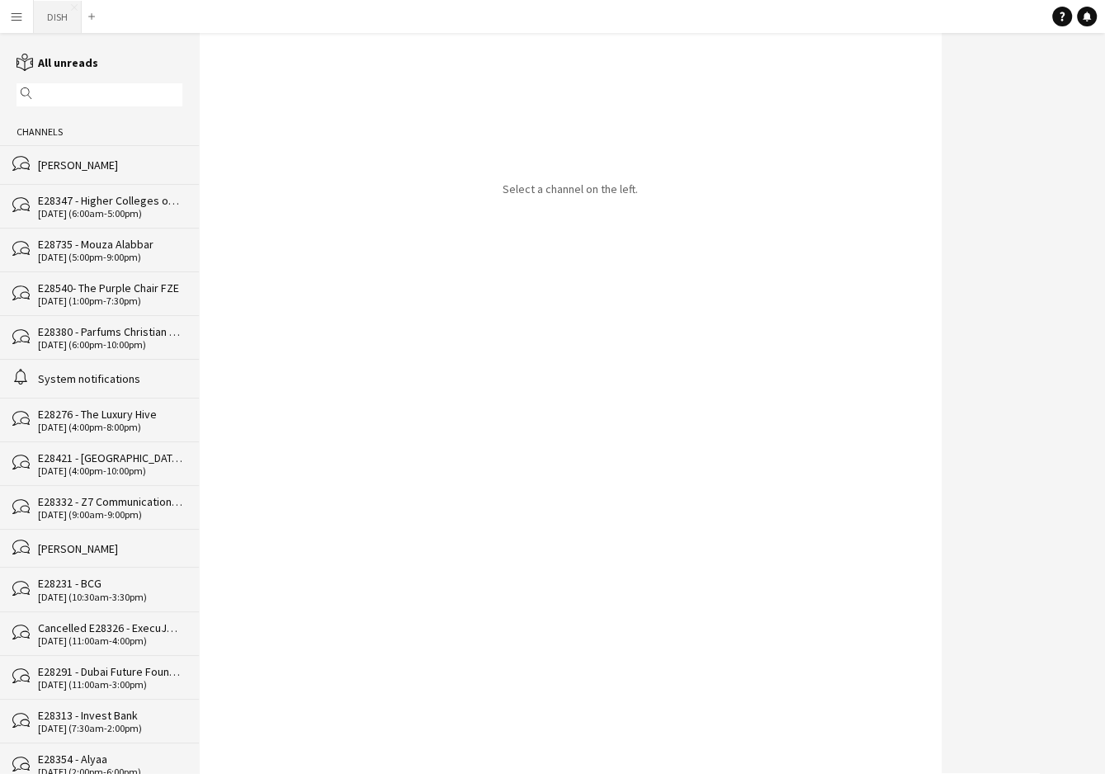
click at [40, 19] on button "DISH Close" at bounding box center [58, 17] width 48 height 32
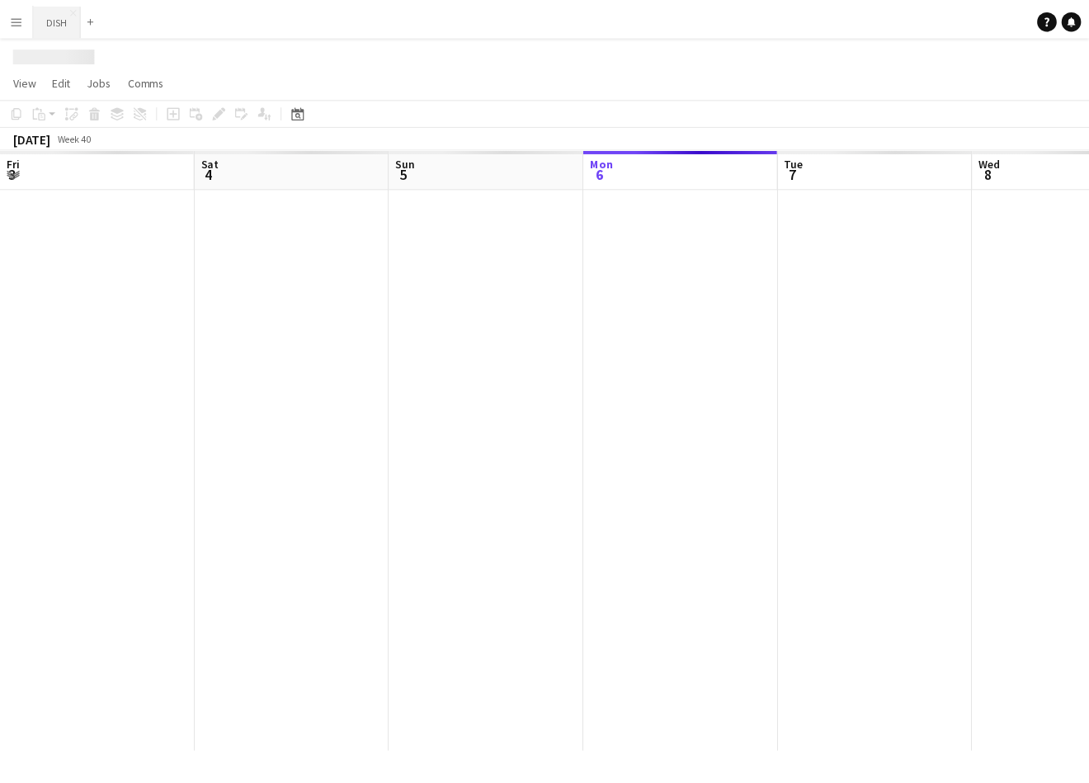
scroll to position [0, 394]
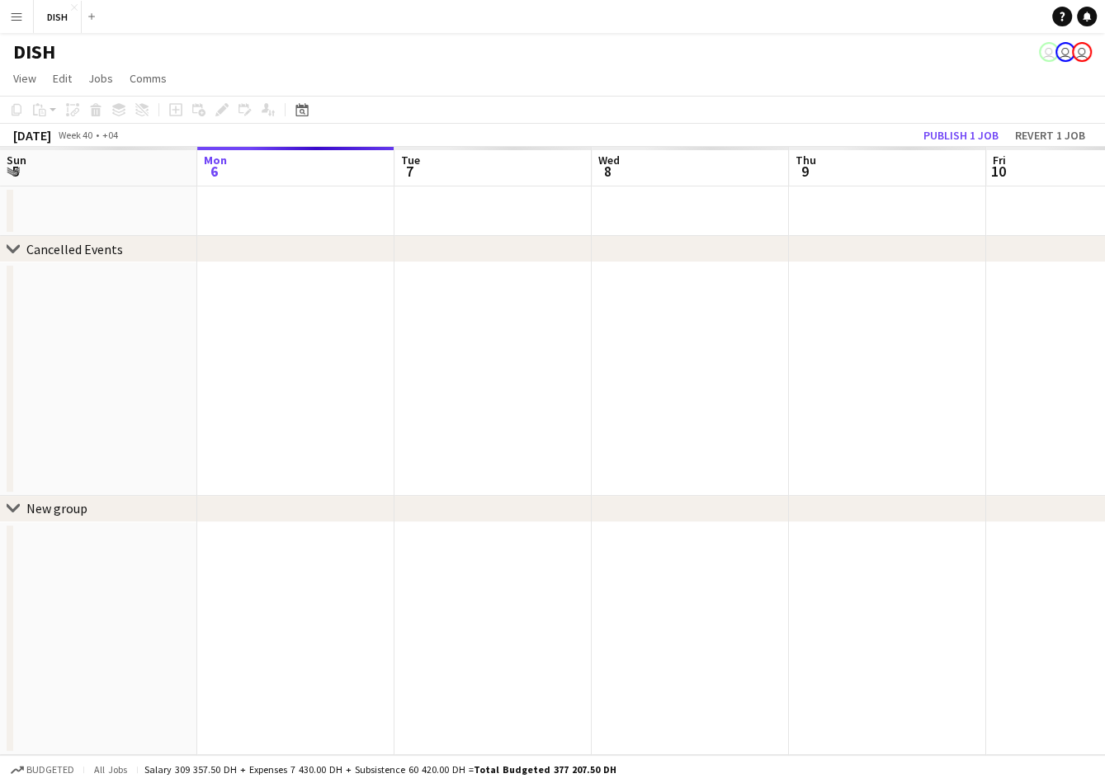
click at [23, 12] on button "Menu" at bounding box center [16, 16] width 33 height 33
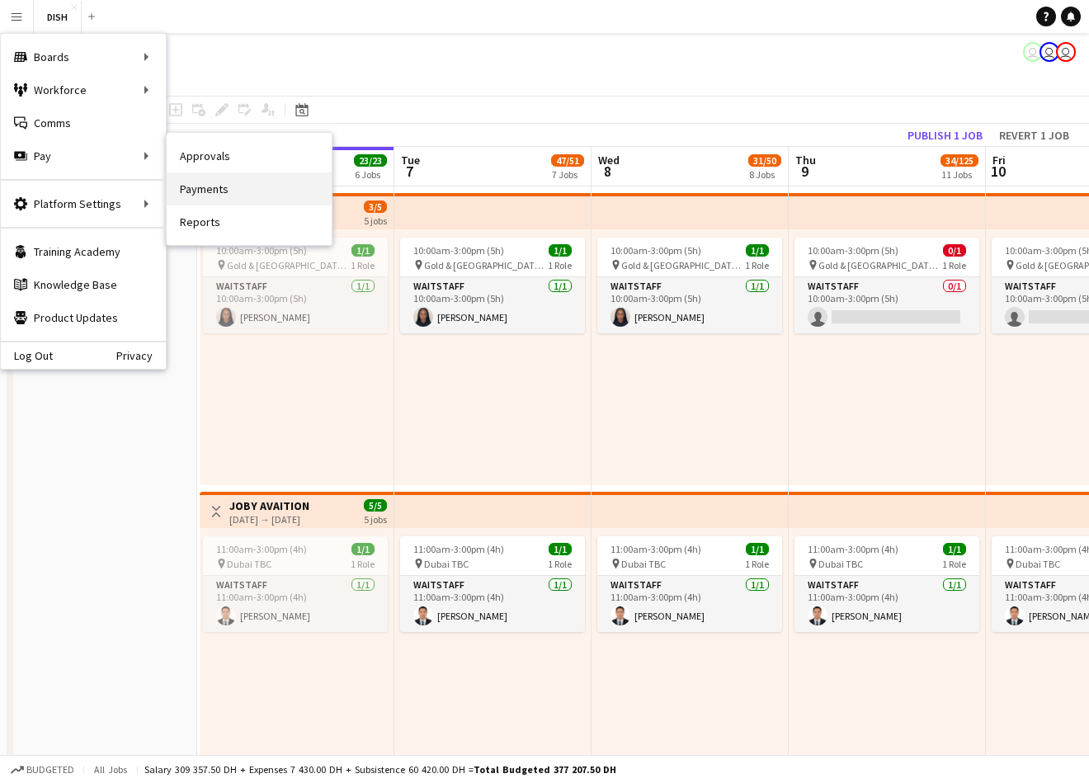
click at [210, 179] on link "Payments" at bounding box center [249, 188] width 165 height 33
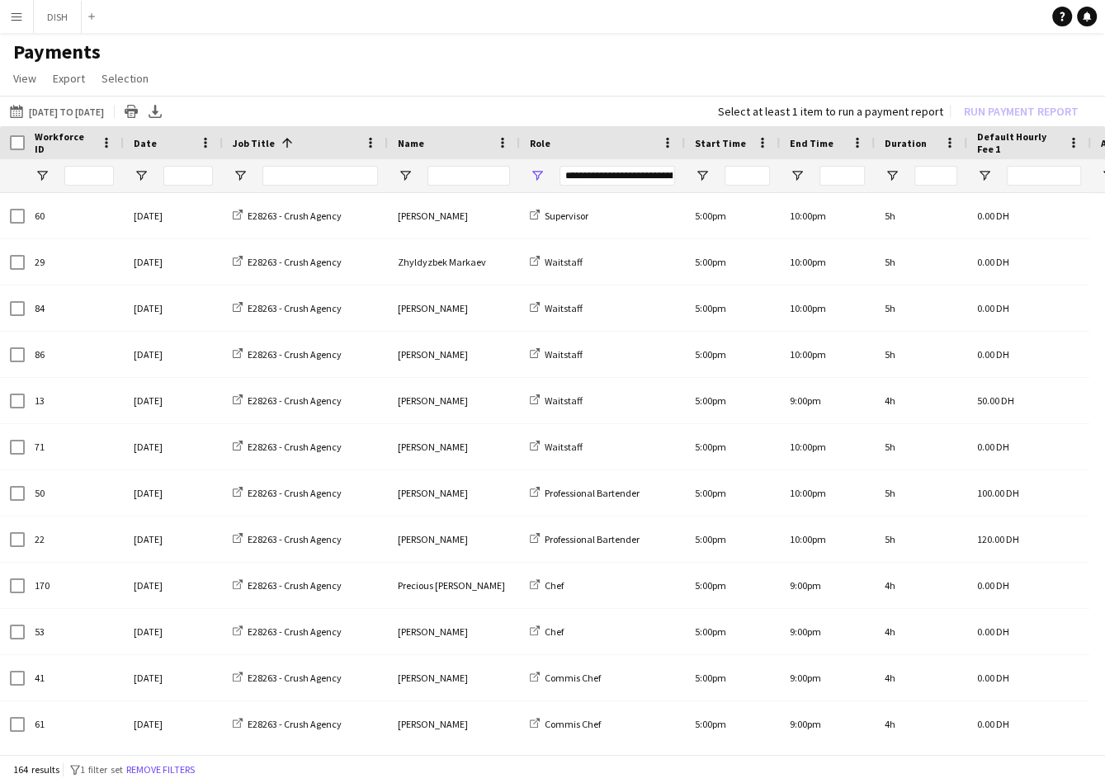
click at [12, 134] on div at bounding box center [12, 142] width 25 height 33
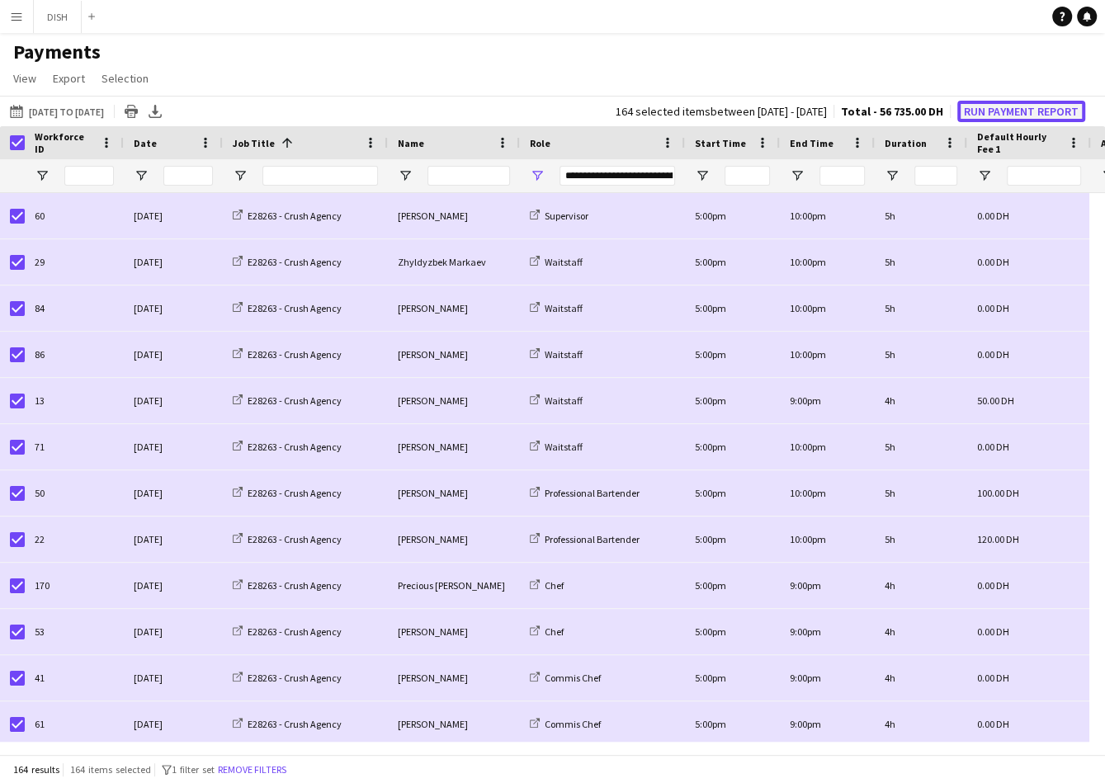
click at [1011, 111] on button "Run Payment Report" at bounding box center [1021, 111] width 128 height 21
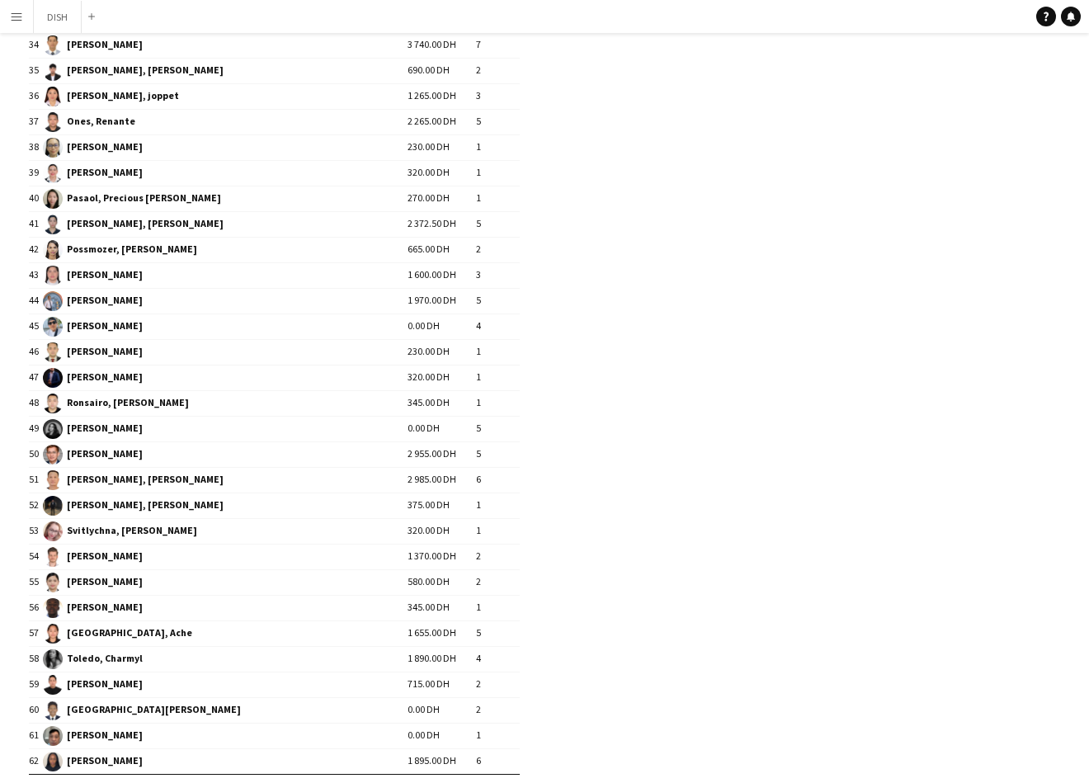
scroll to position [1125, 0]
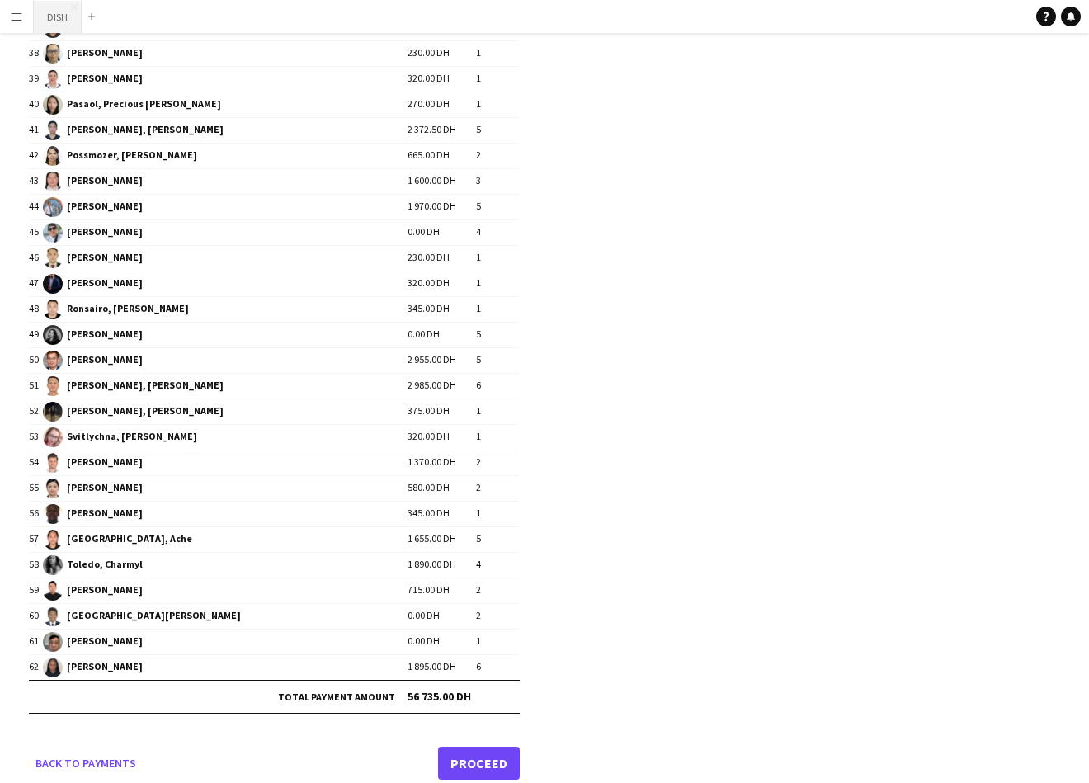
click at [45, 14] on button "DISH Close" at bounding box center [58, 17] width 48 height 32
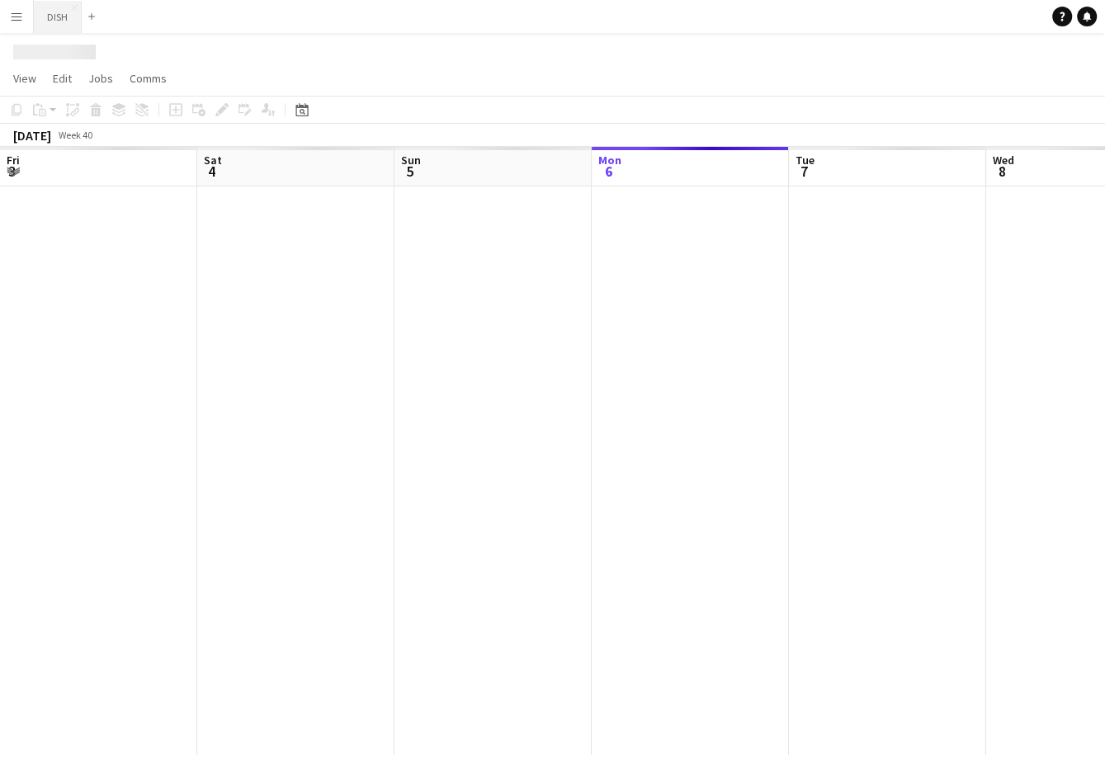
scroll to position [0, 394]
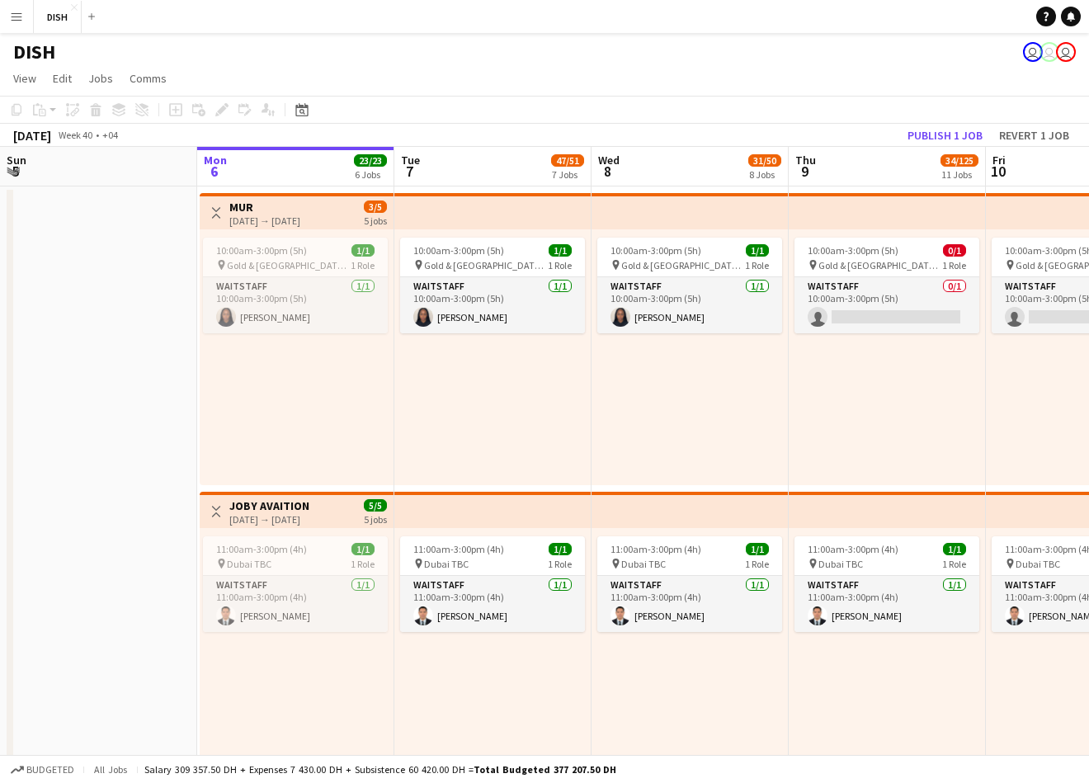
click at [25, 16] on button "Menu" at bounding box center [16, 16] width 33 height 33
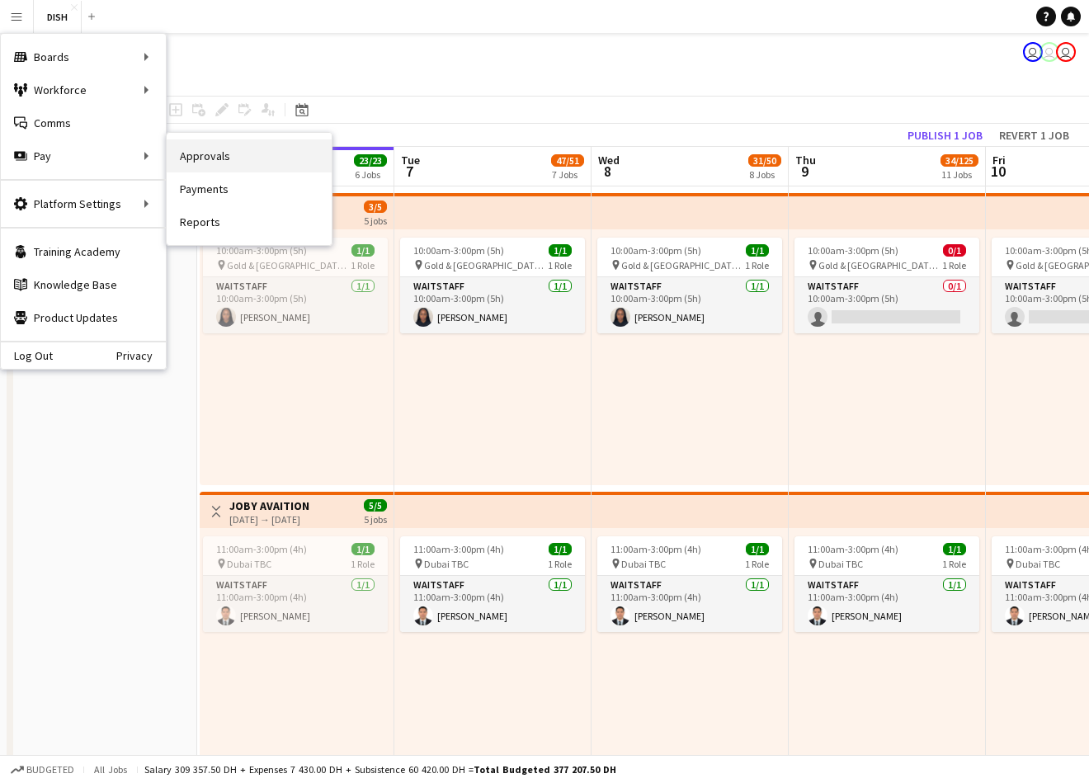
click at [214, 159] on link "Approvals" at bounding box center [249, 155] width 165 height 33
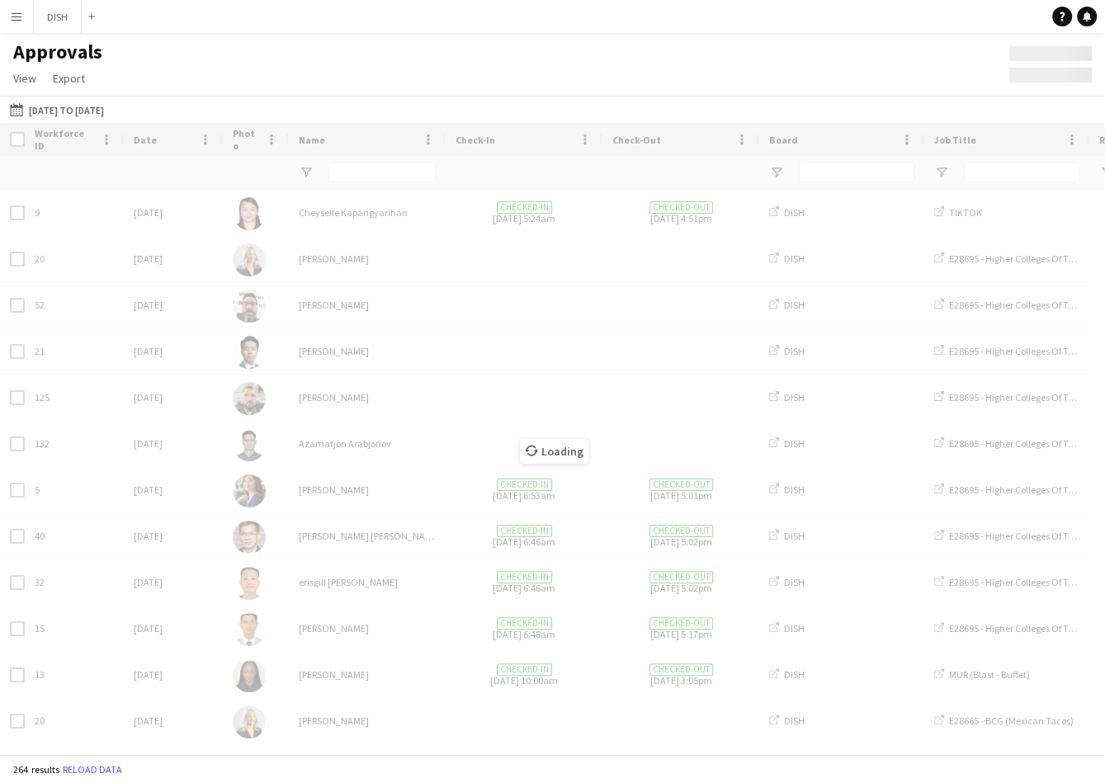
type input "****"
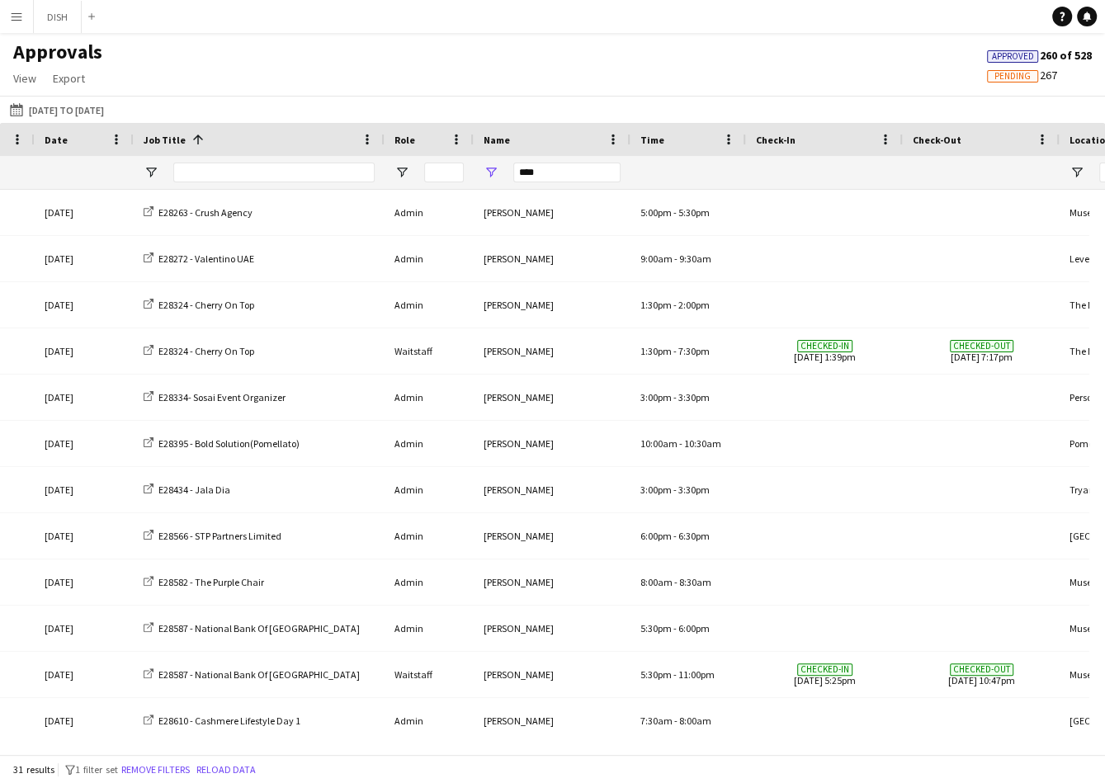
scroll to position [0, 145]
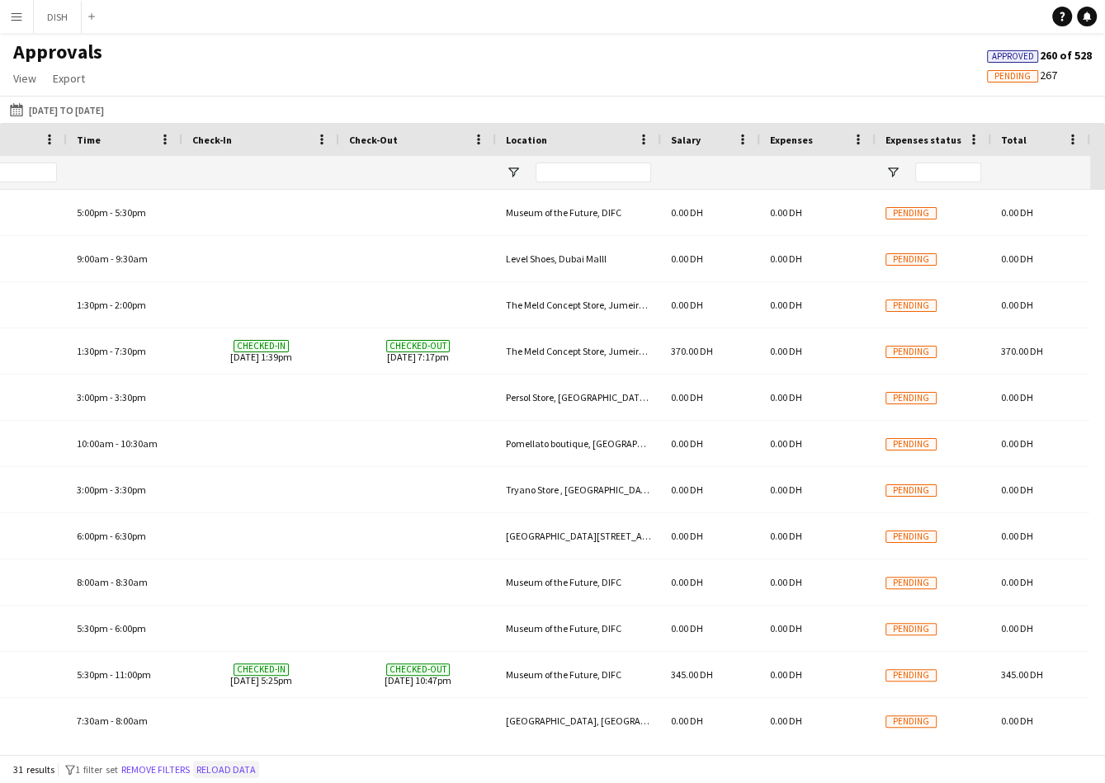
click at [259, 767] on button "Reload data" at bounding box center [226, 770] width 66 height 18
drag, startPoint x: 167, startPoint y: 763, endPoint x: 180, endPoint y: 759, distance: 13.8
click at [167, 763] on button "Remove filters" at bounding box center [155, 770] width 75 height 18
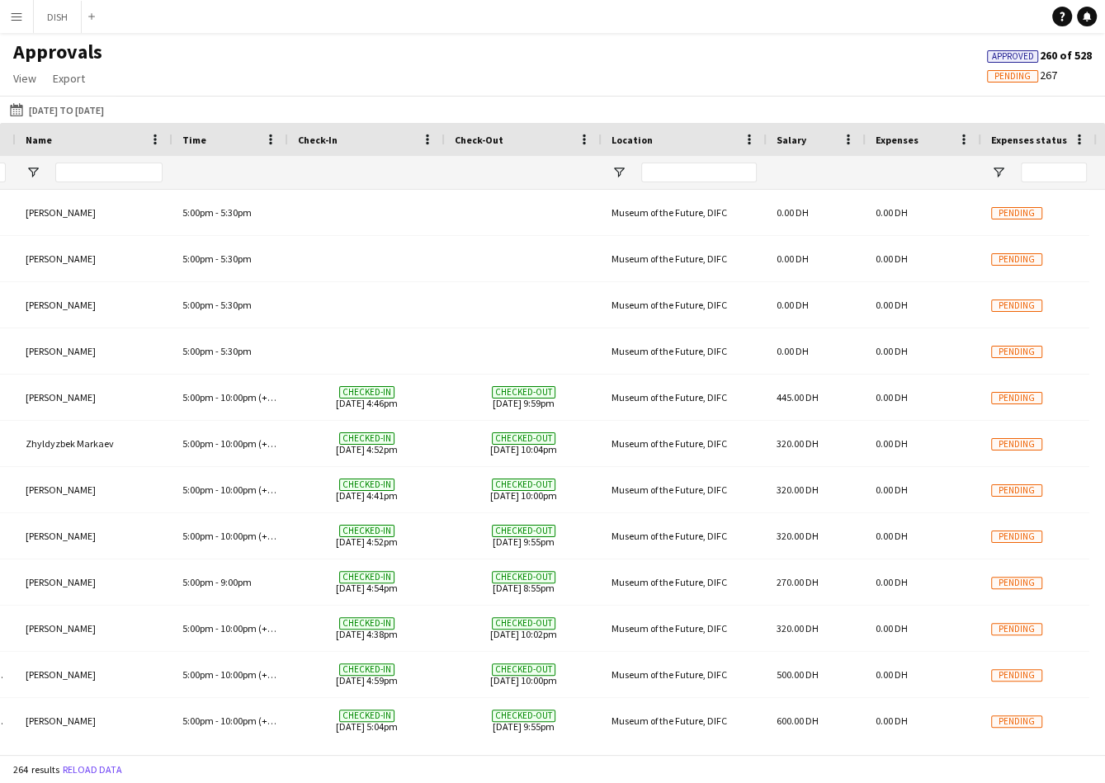
scroll to position [0, 537]
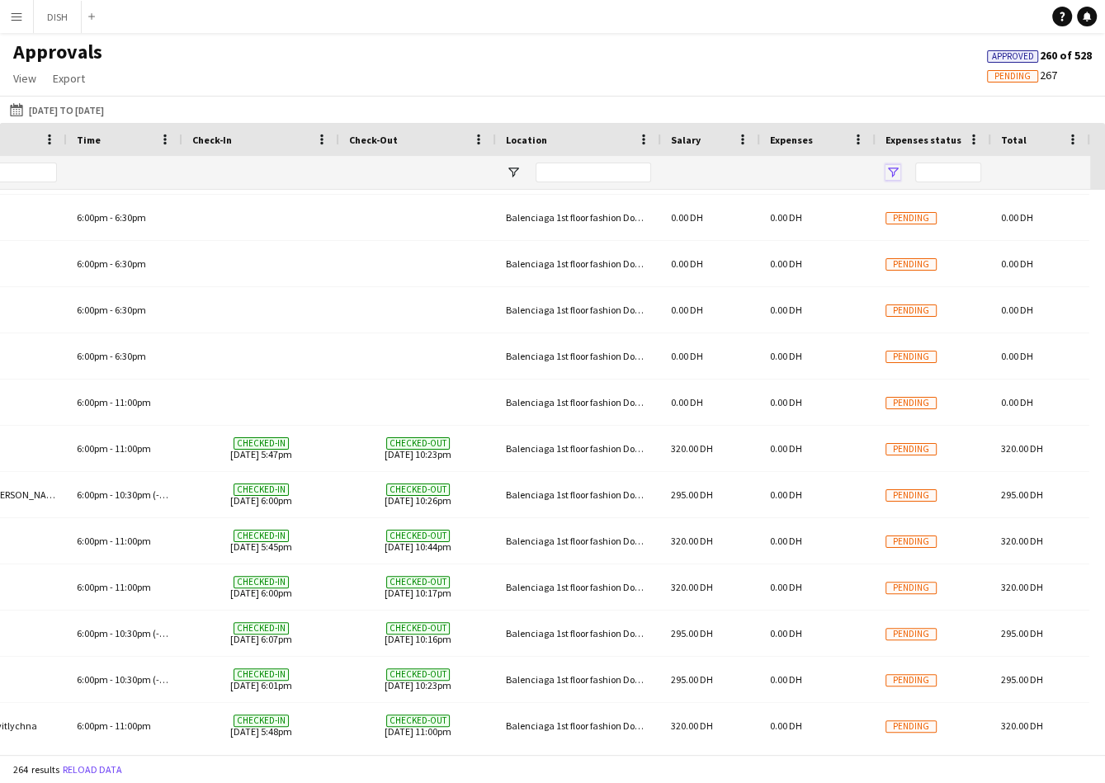
click at [890, 168] on span "Open Filter Menu" at bounding box center [892, 172] width 15 height 15
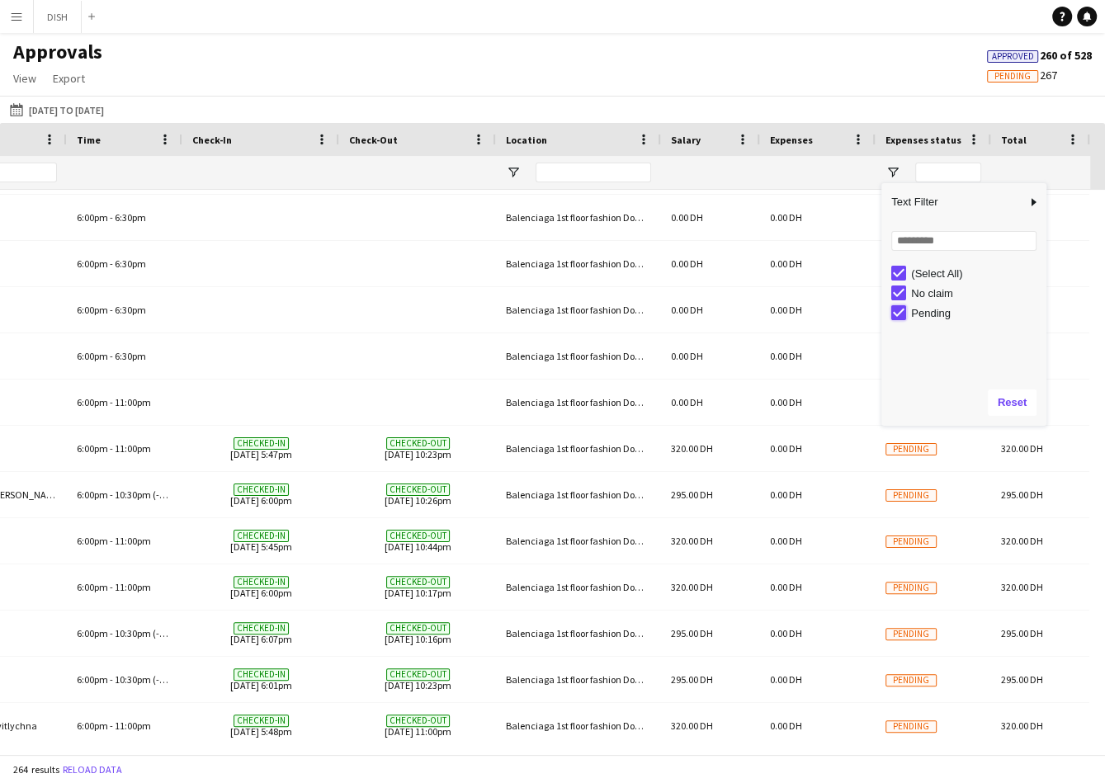
type input "**********"
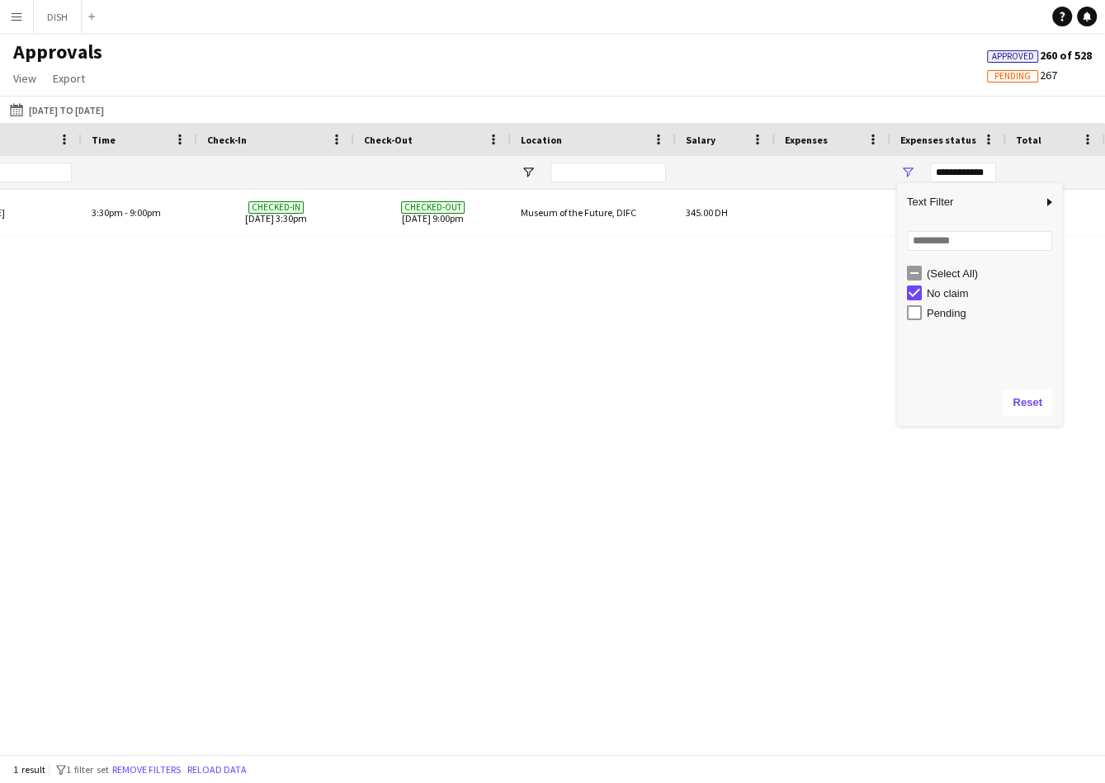
click at [845, 300] on div "Bartender [PERSON_NAME] 3:30pm - 9:00pm Checked-in [DATE] 3:30pm Checked-out [D…" at bounding box center [552, 464] width 1105 height 549
click at [977, 172] on div "**********" at bounding box center [963, 173] width 66 height 20
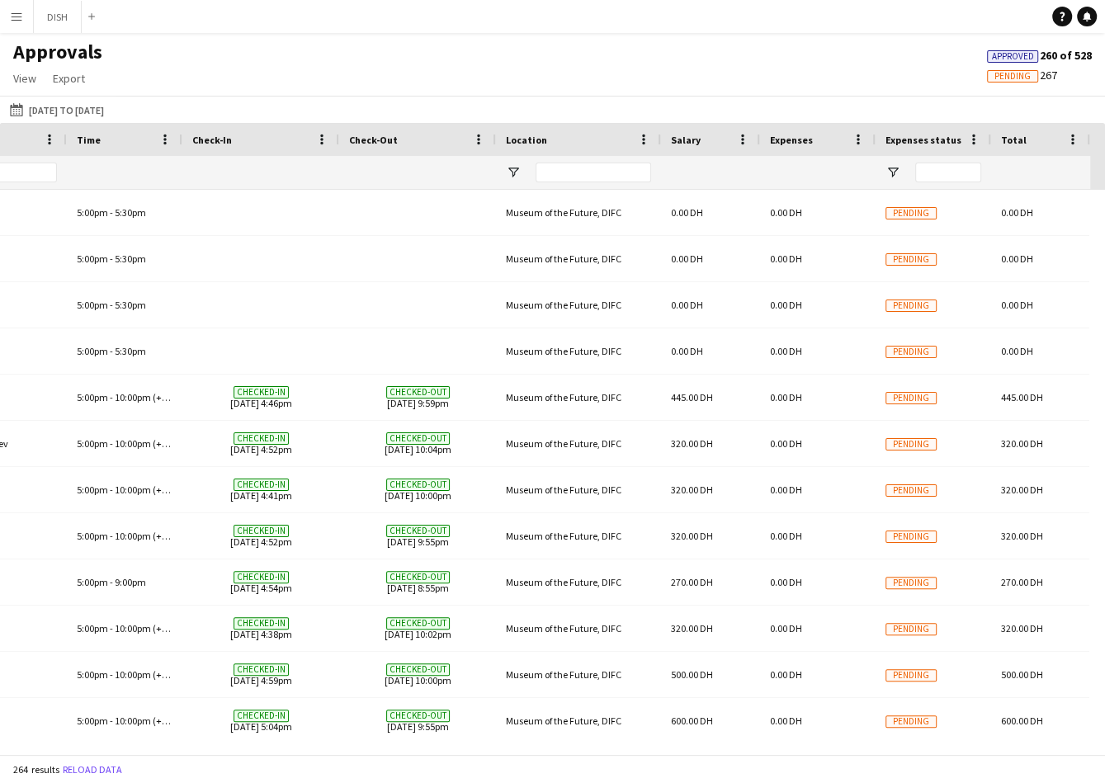
click at [1021, 55] on span "Approved" at bounding box center [1013, 56] width 42 height 11
click at [1022, 78] on span "Pending" at bounding box center [1012, 76] width 36 height 11
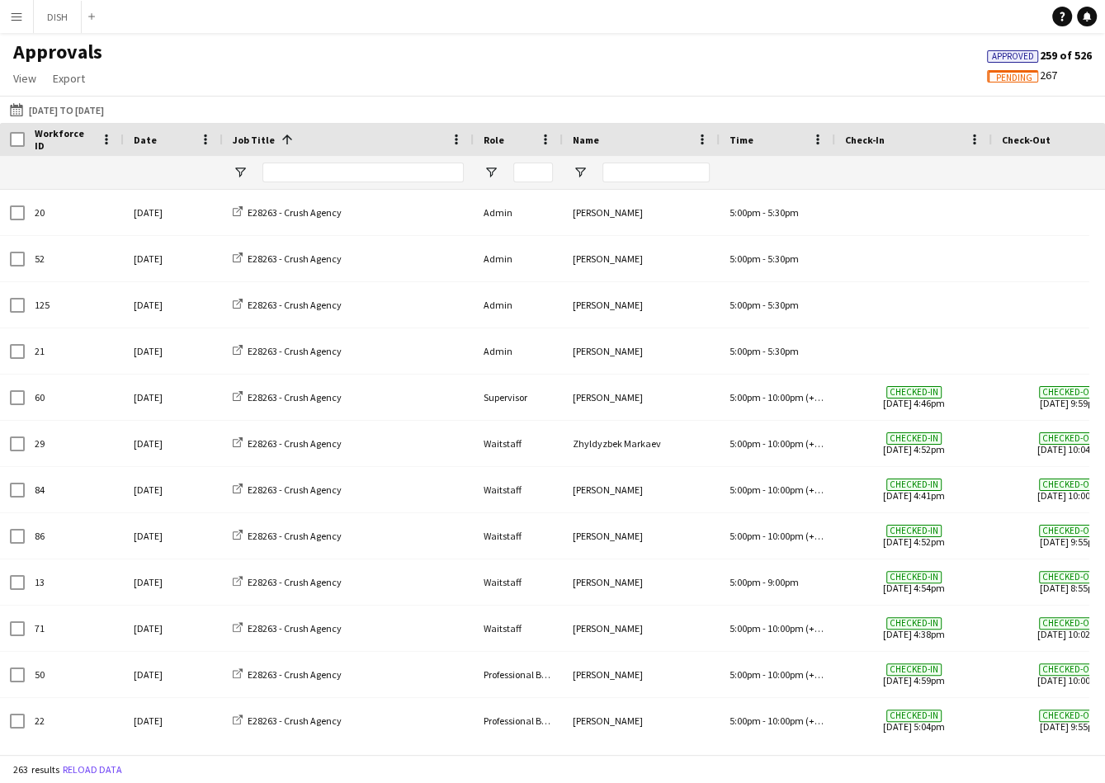
click at [19, 12] on app-icon "Menu" at bounding box center [16, 16] width 13 height 13
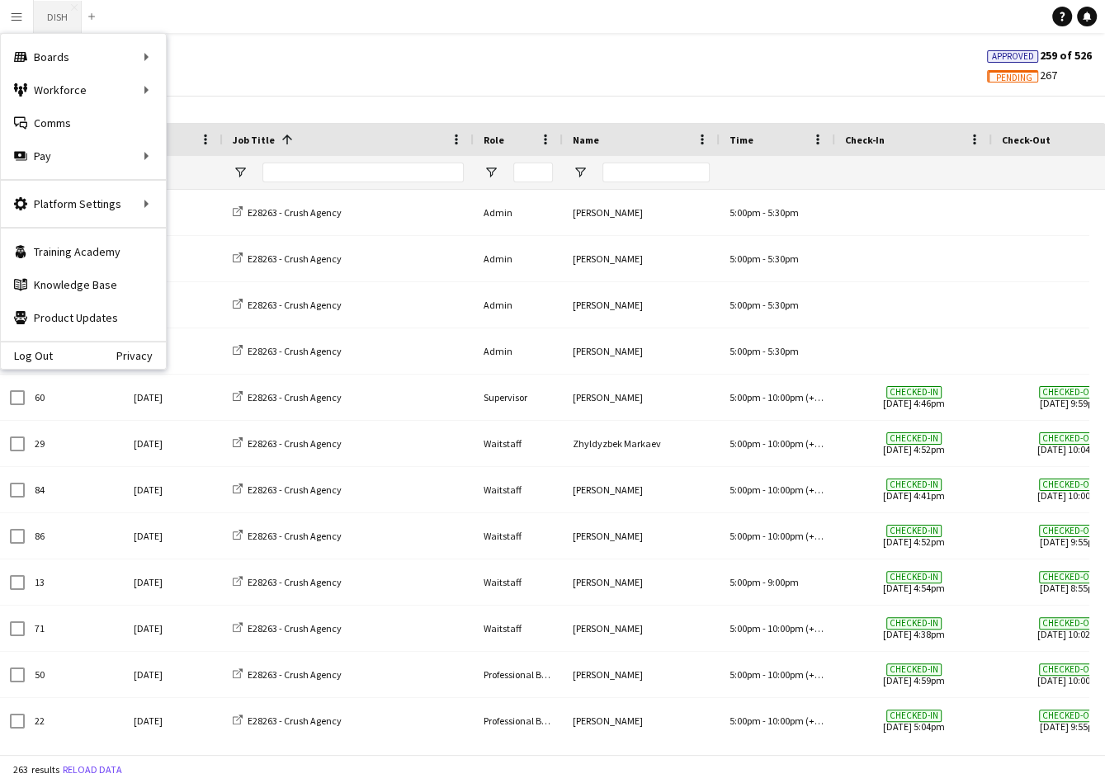
click at [48, 15] on button "DISH Close" at bounding box center [58, 17] width 48 height 32
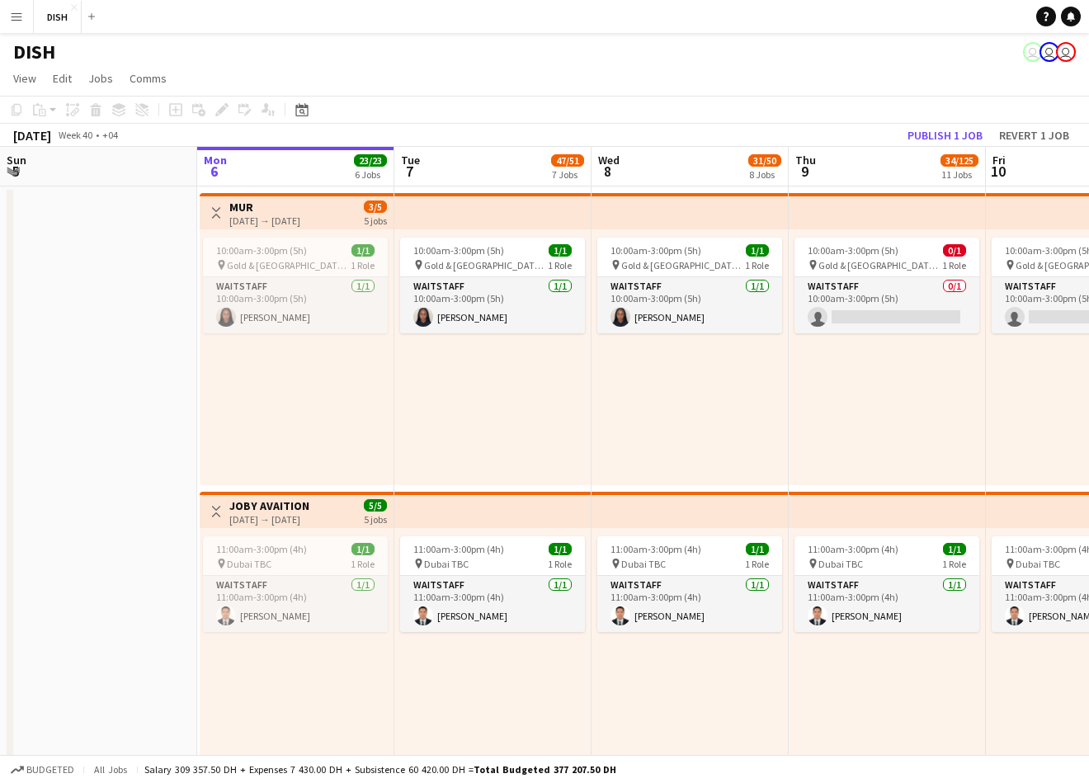
click at [7, 9] on button "Menu" at bounding box center [16, 16] width 33 height 33
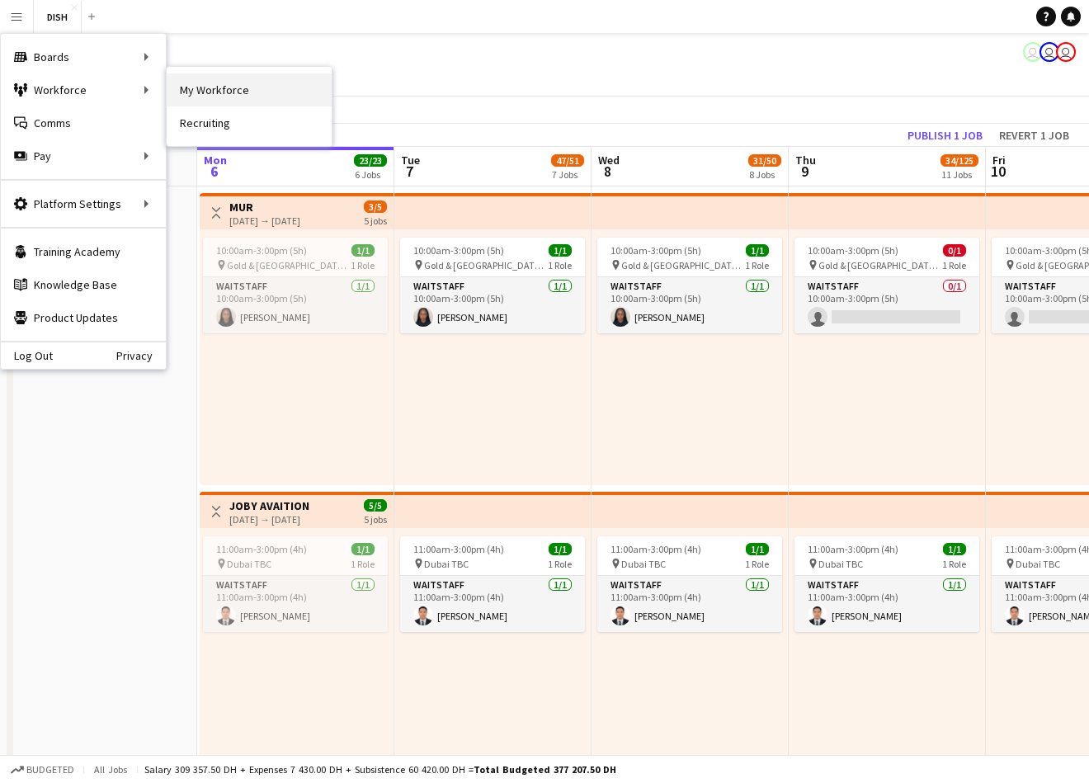
click at [196, 91] on link "My Workforce" at bounding box center [249, 89] width 165 height 33
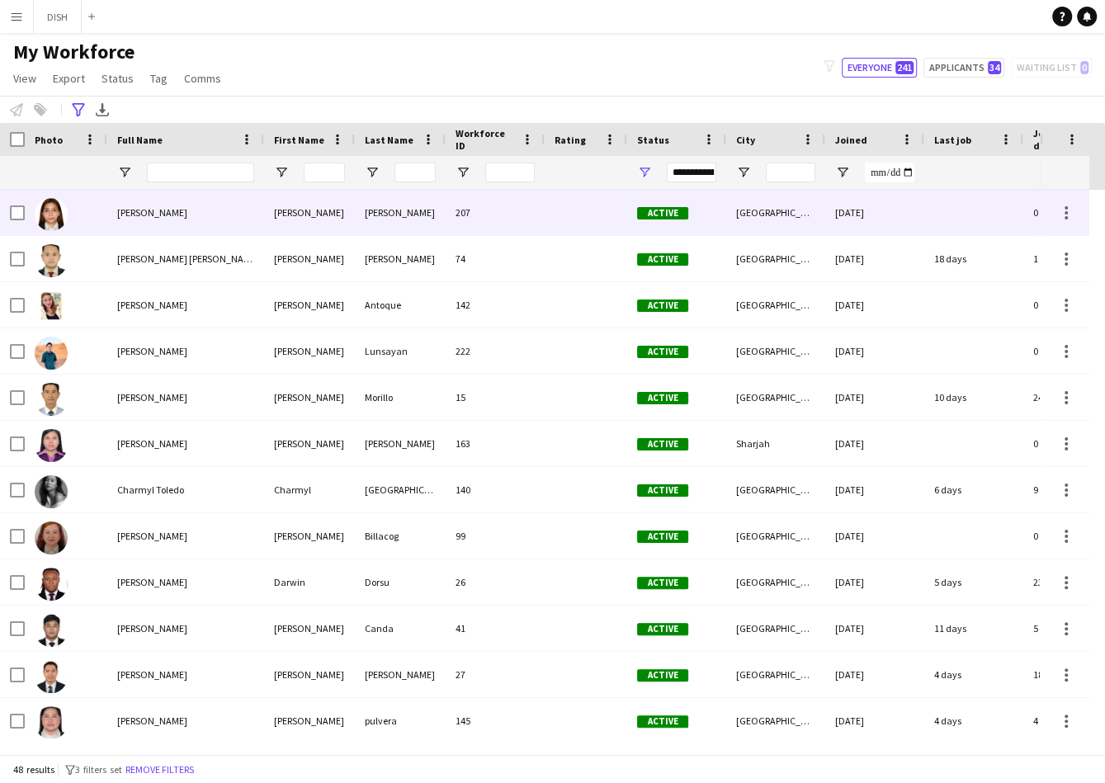
click at [153, 218] on div "[PERSON_NAME]" at bounding box center [185, 212] width 157 height 45
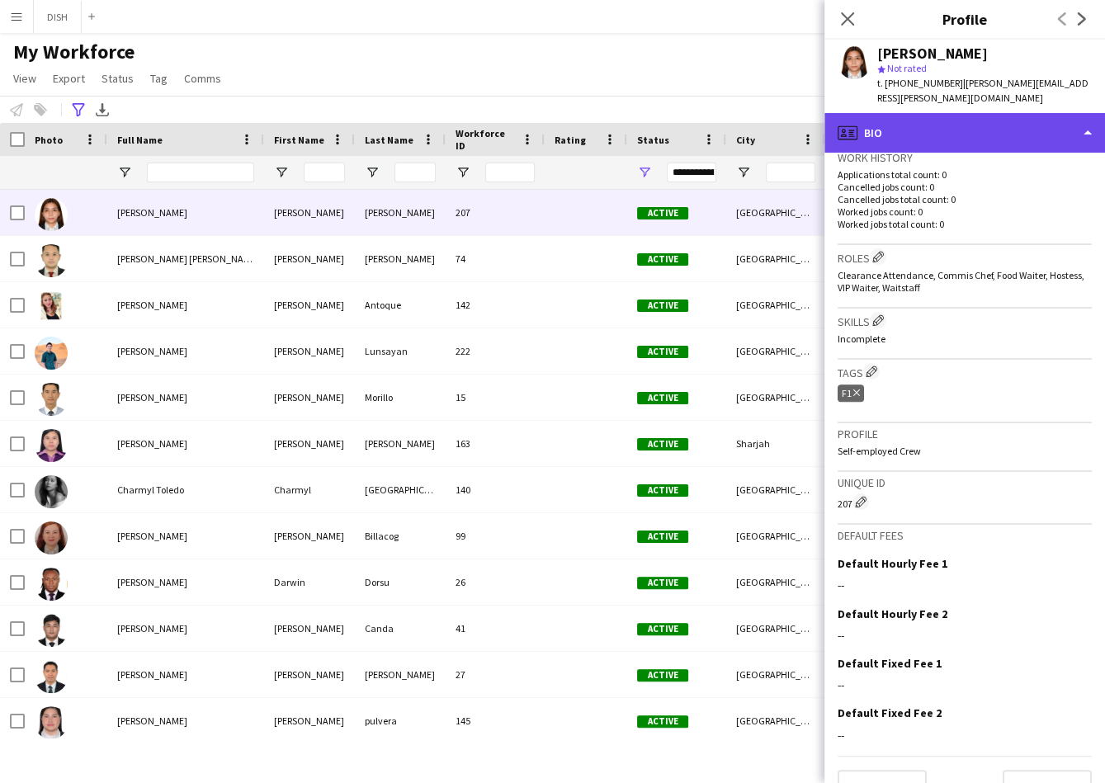
click at [971, 113] on div "profile Bio" at bounding box center [964, 133] width 280 height 40
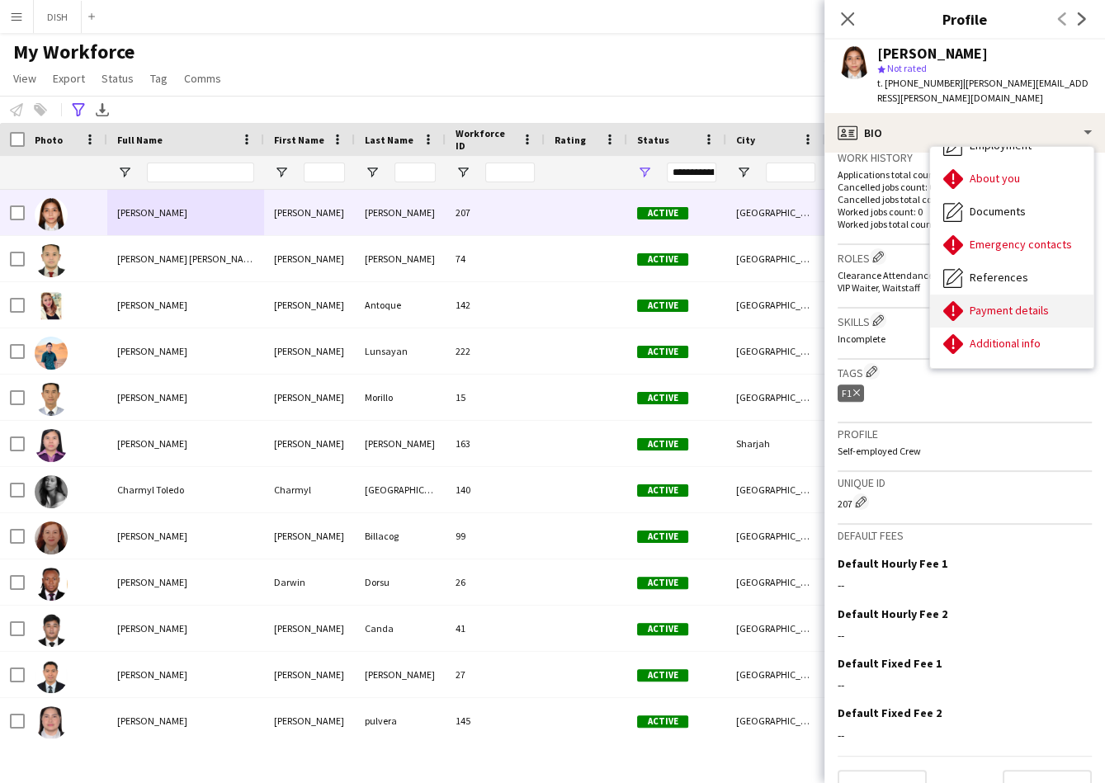
click at [1029, 295] on div "Payment details Payment details" at bounding box center [1011, 311] width 163 height 33
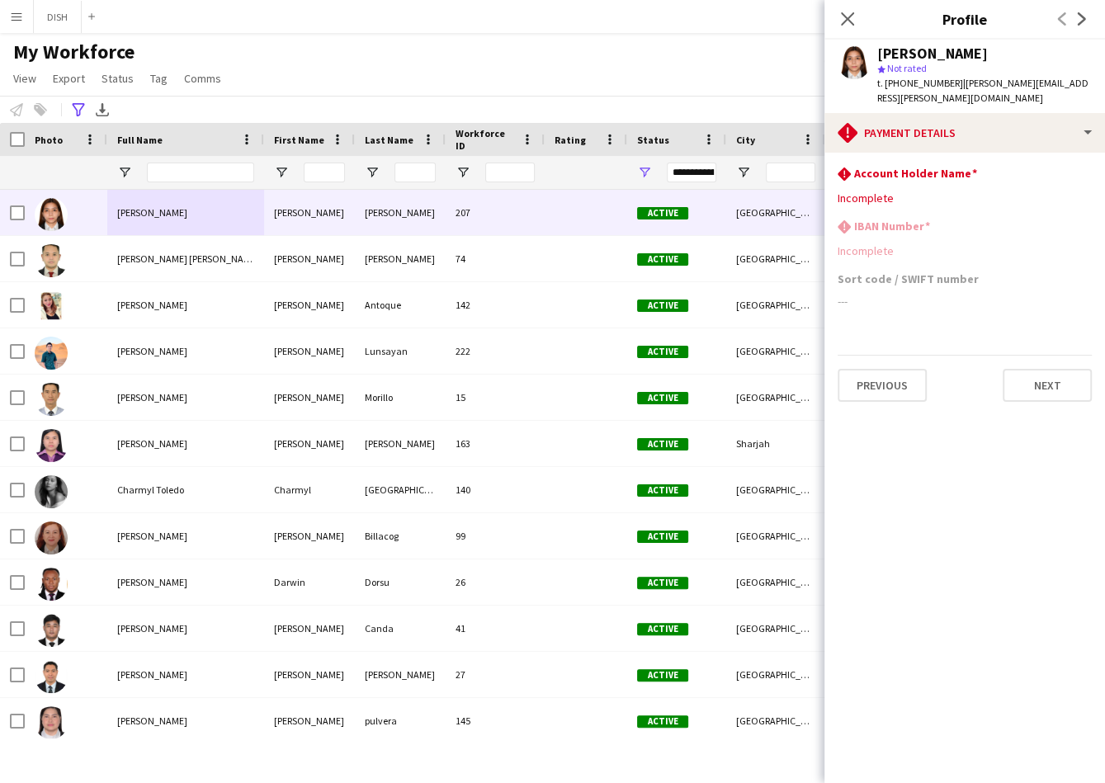
click at [370, 78] on div "My Workforce View Views Default view f1 J.view [PERSON_NAME]'s view Test New vi…" at bounding box center [552, 68] width 1105 height 56
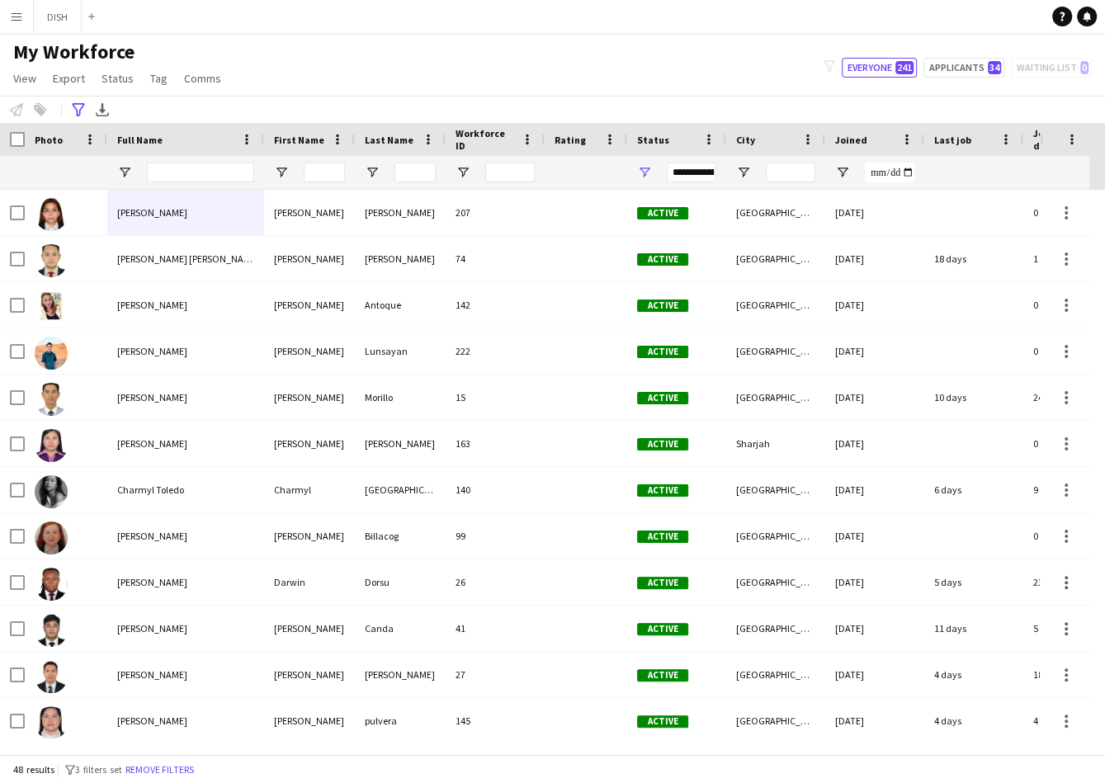
click at [7, 13] on button "Menu" at bounding box center [16, 16] width 33 height 33
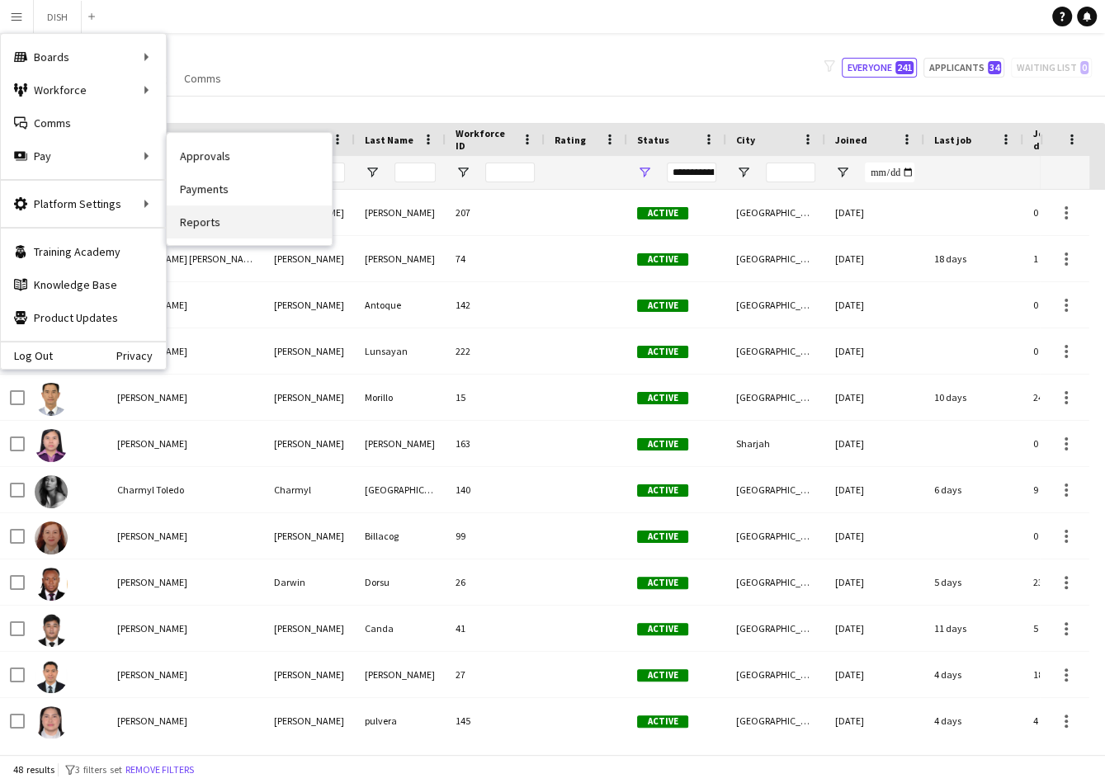
click at [261, 231] on link "Reports" at bounding box center [249, 221] width 165 height 33
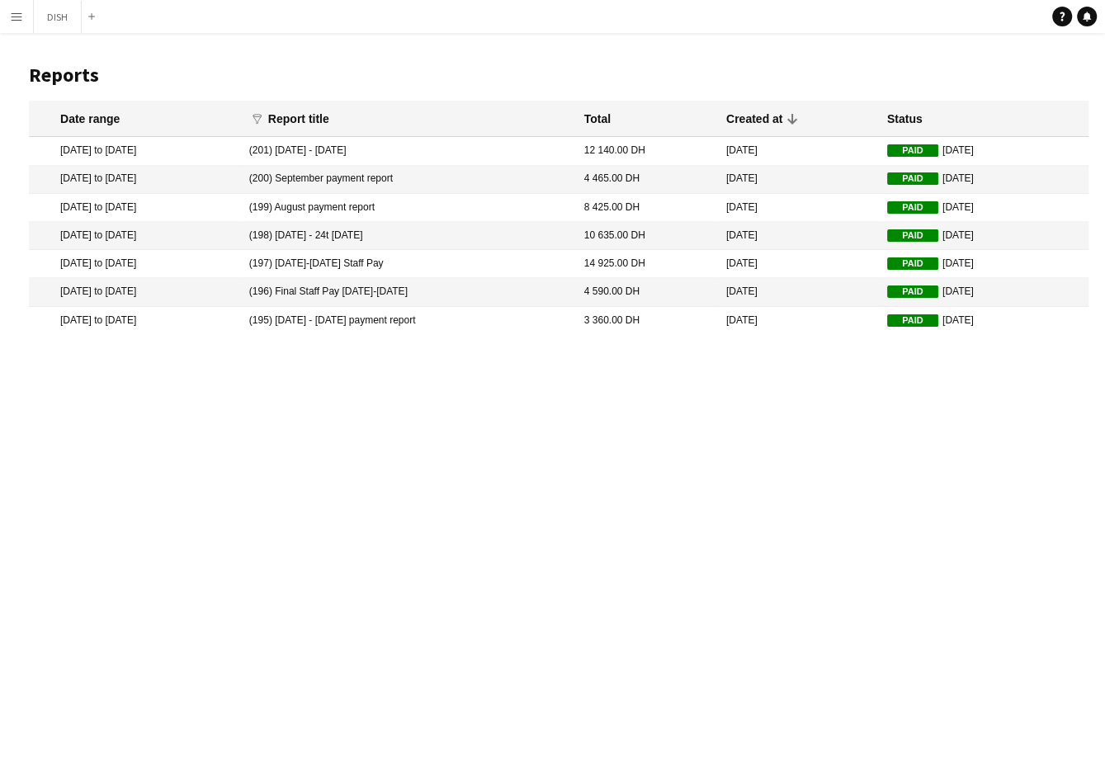
click at [445, 156] on mat-cell "(201) [DATE] - [DATE]" at bounding box center [408, 151] width 335 height 28
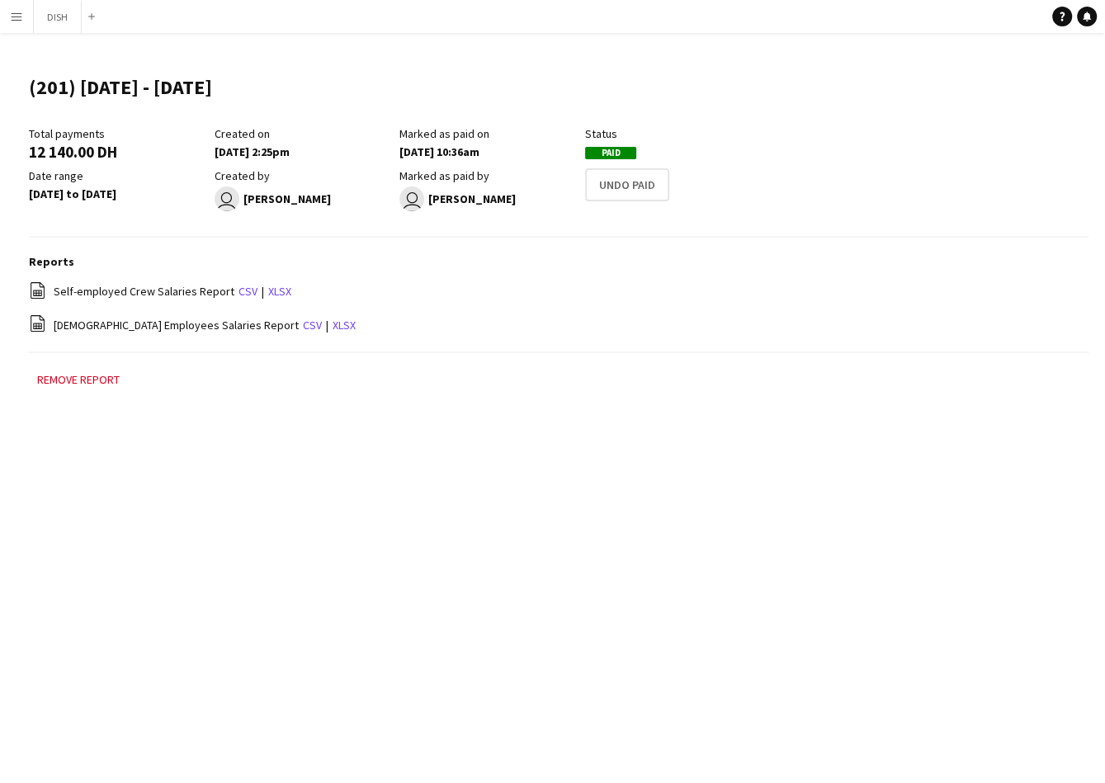
click at [19, 21] on app-icon "Menu" at bounding box center [16, 16] width 13 height 13
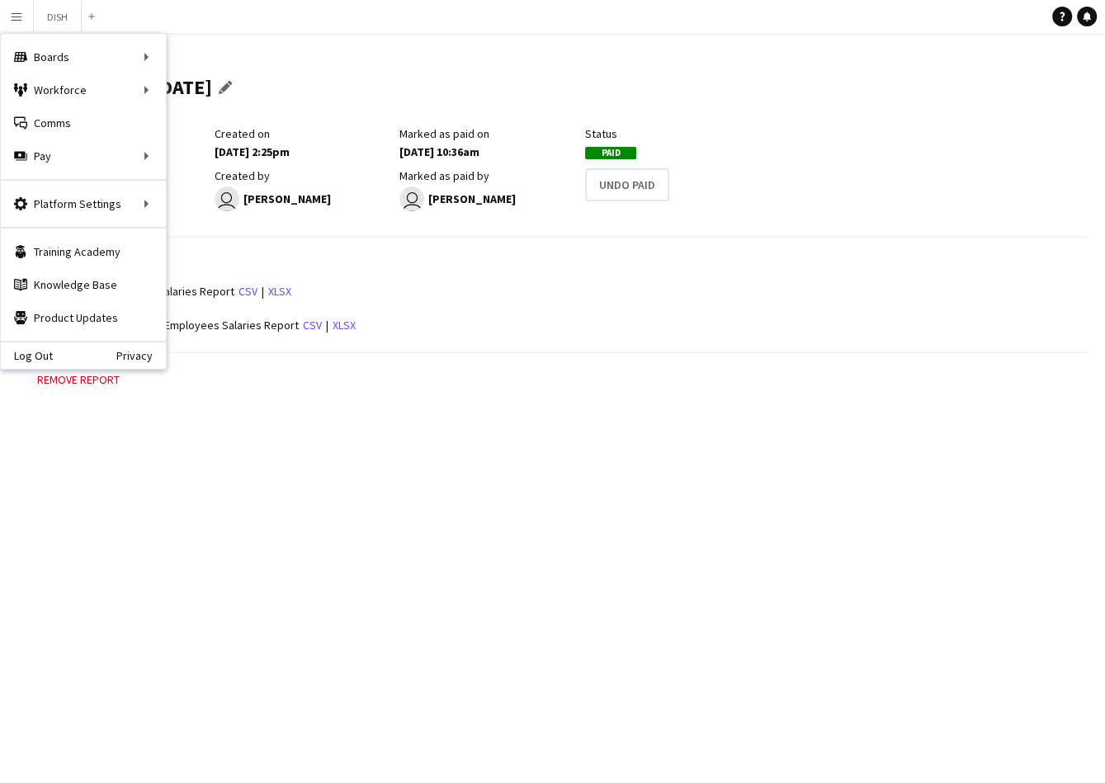
click at [186, 84] on h1 "(201) [DATE] - [DATE]" at bounding box center [120, 87] width 183 height 25
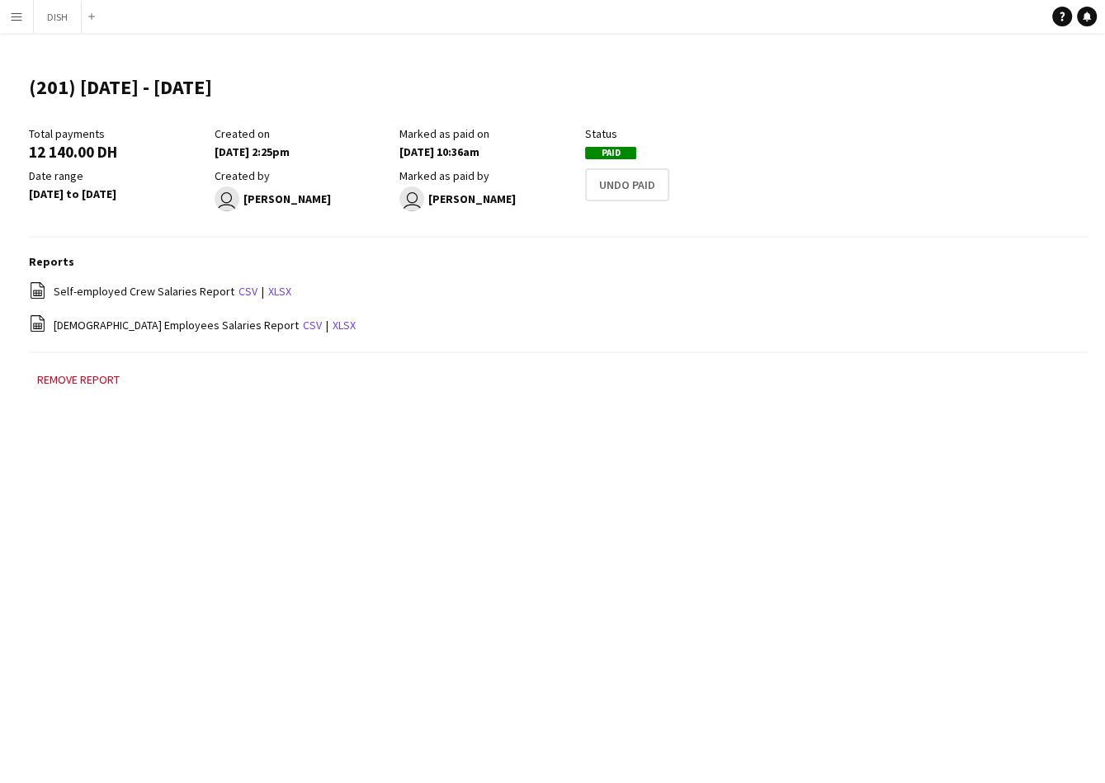
click at [13, 21] on app-icon "Menu" at bounding box center [16, 16] width 13 height 13
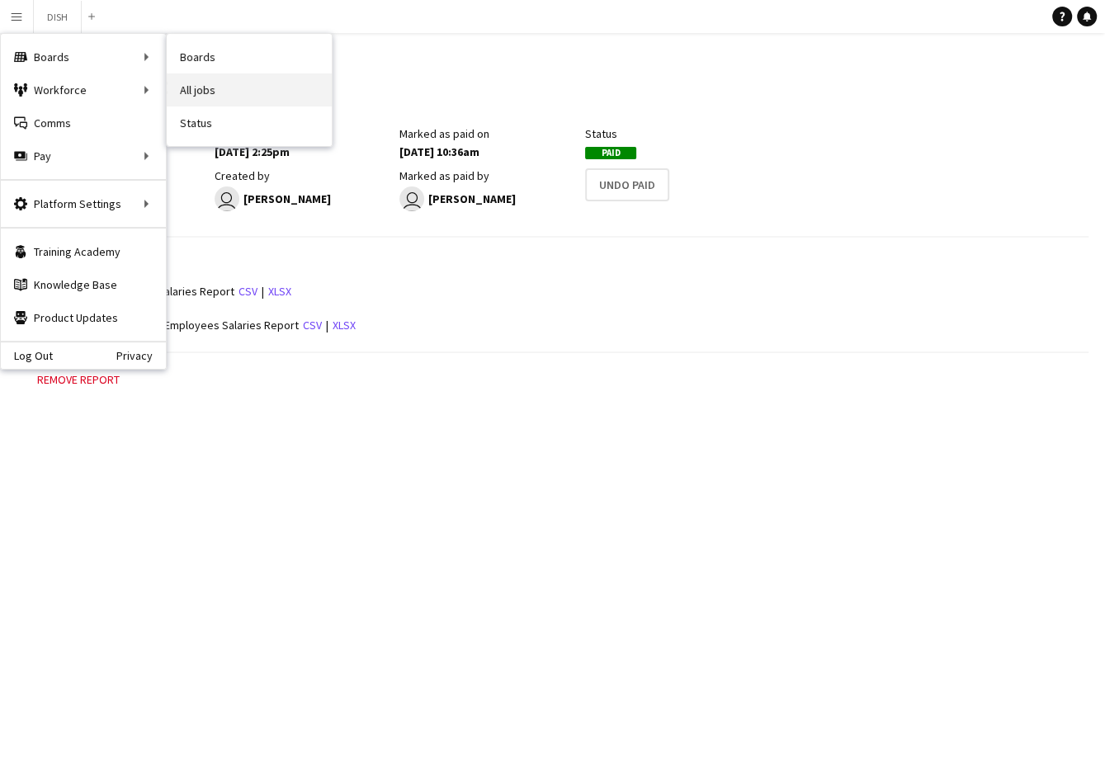
click at [191, 78] on link "All jobs" at bounding box center [249, 89] width 165 height 33
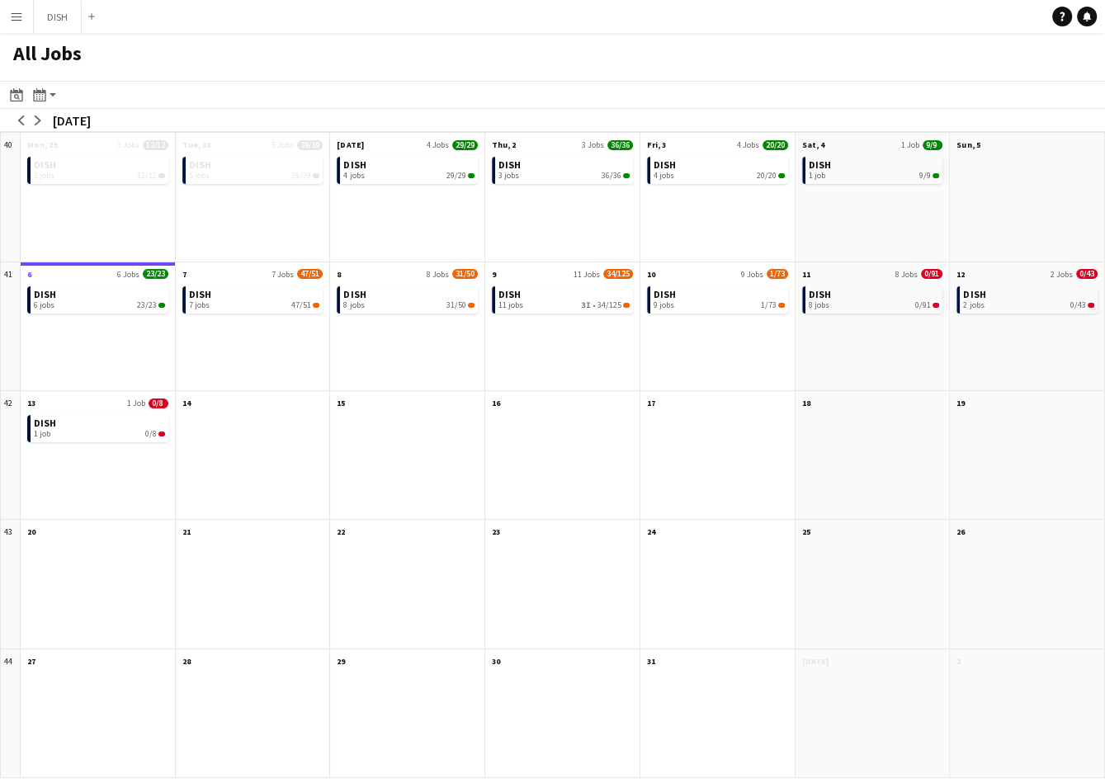
click at [26, 22] on button "Menu" at bounding box center [16, 16] width 33 height 33
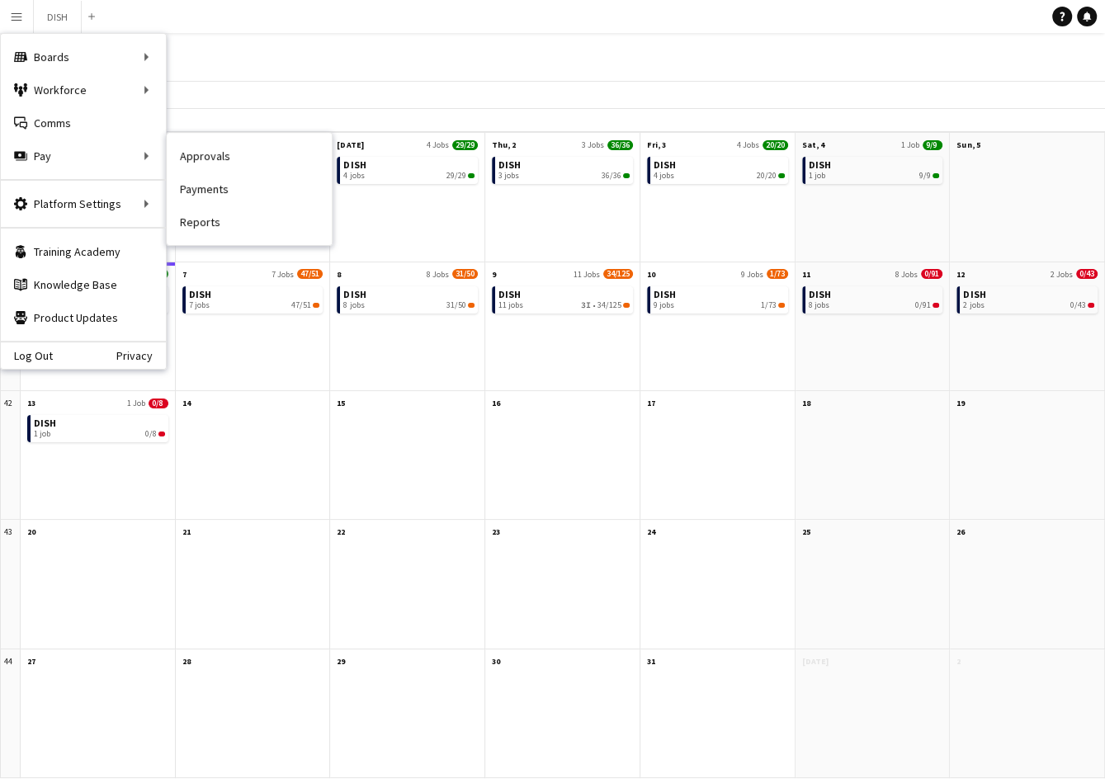
click at [219, 198] on link "Payments" at bounding box center [249, 188] width 165 height 33
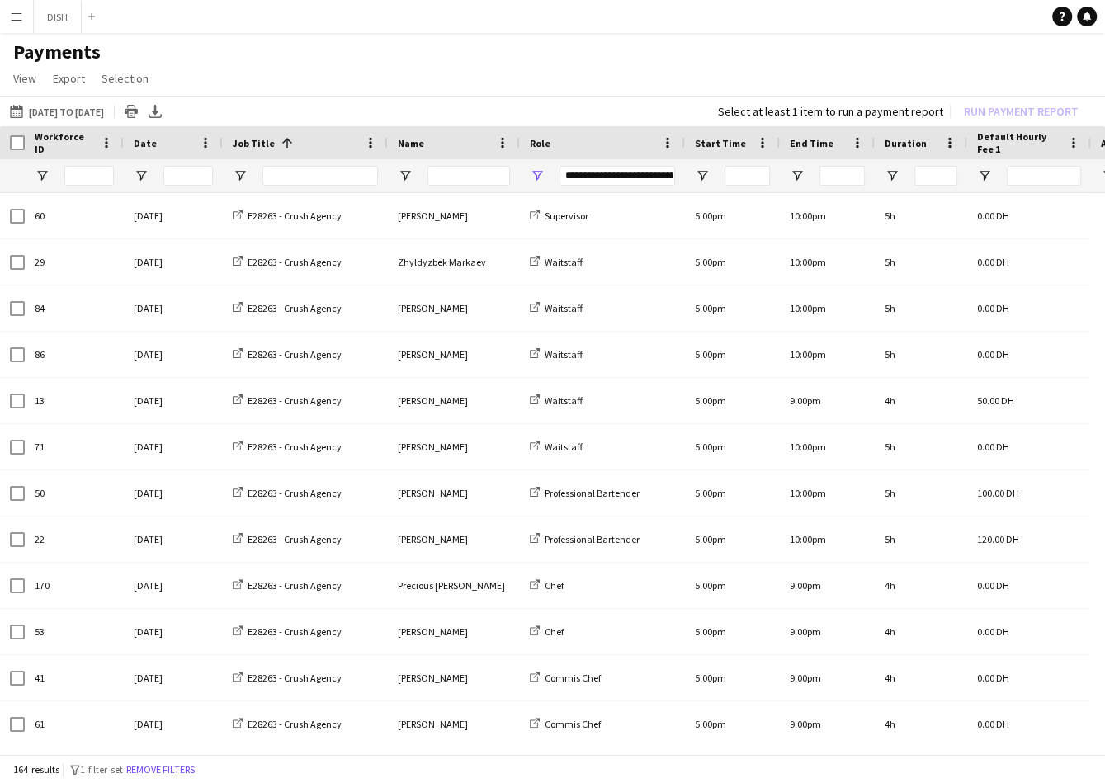
click at [16, 17] on app-icon "Menu" at bounding box center [16, 16] width 13 height 13
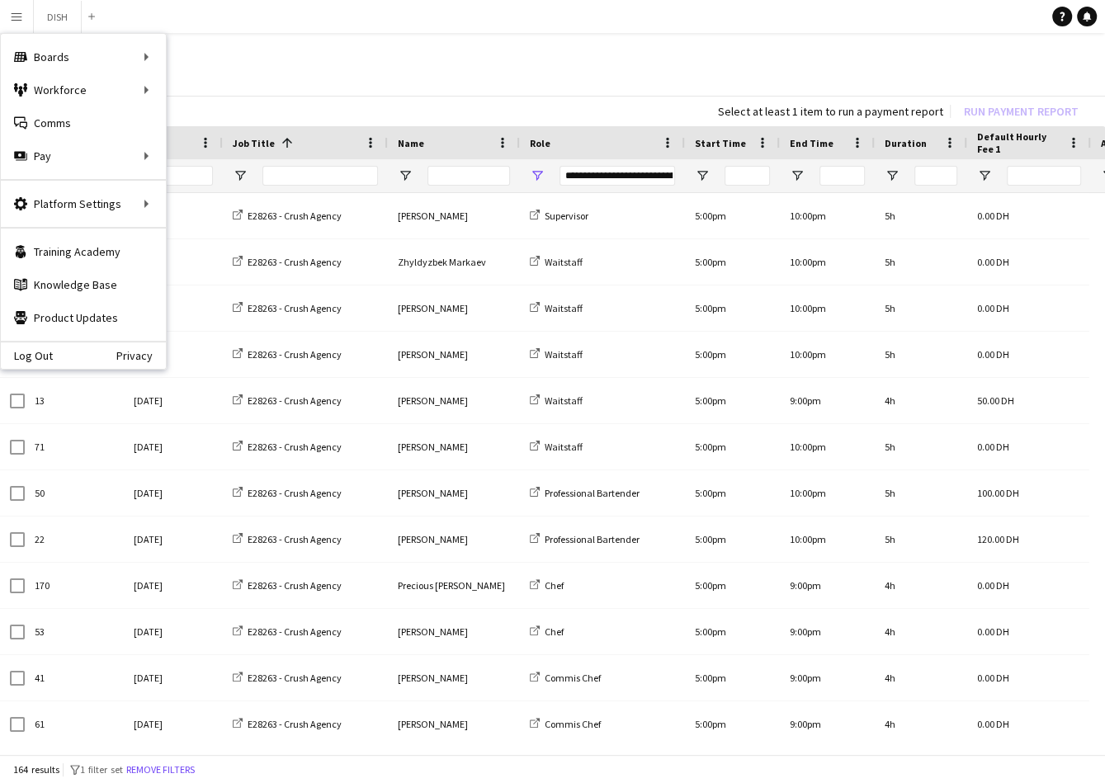
click at [280, 57] on h1 "Payments" at bounding box center [552, 52] width 1105 height 25
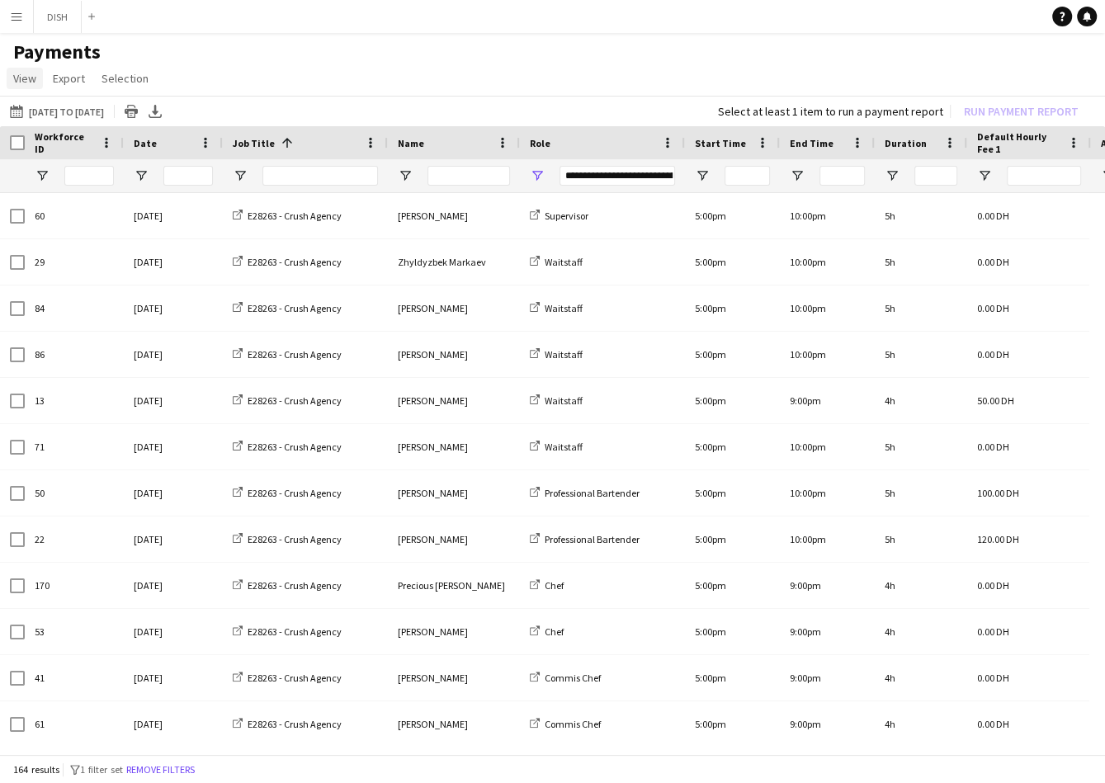
click at [40, 85] on link "View" at bounding box center [25, 78] width 36 height 21
click at [361, 35] on main "Payments View Customise view Customise filters Reset Filters Reset View Reset A…" at bounding box center [552, 398] width 1105 height 731
click at [342, 174] on input "Job Title Filter Input" at bounding box center [319, 176] width 115 height 20
click at [447, 166] on input "Name Filter Input" at bounding box center [468, 176] width 82 height 20
type input "***"
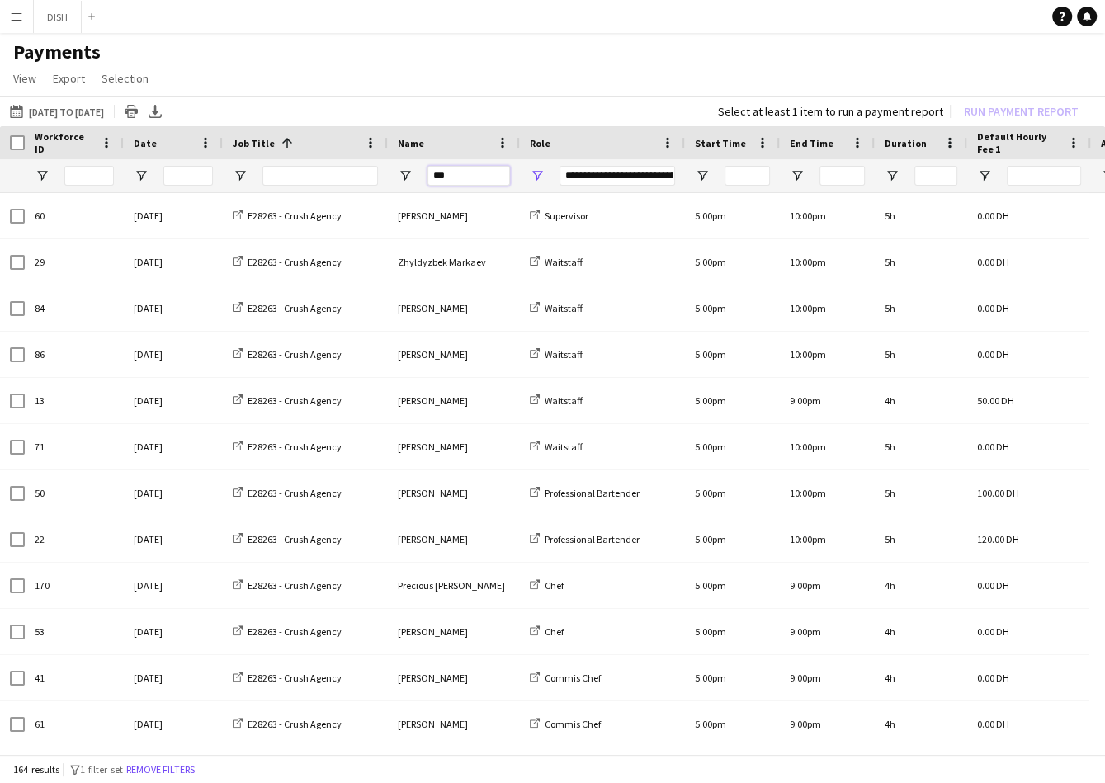
type input "**********"
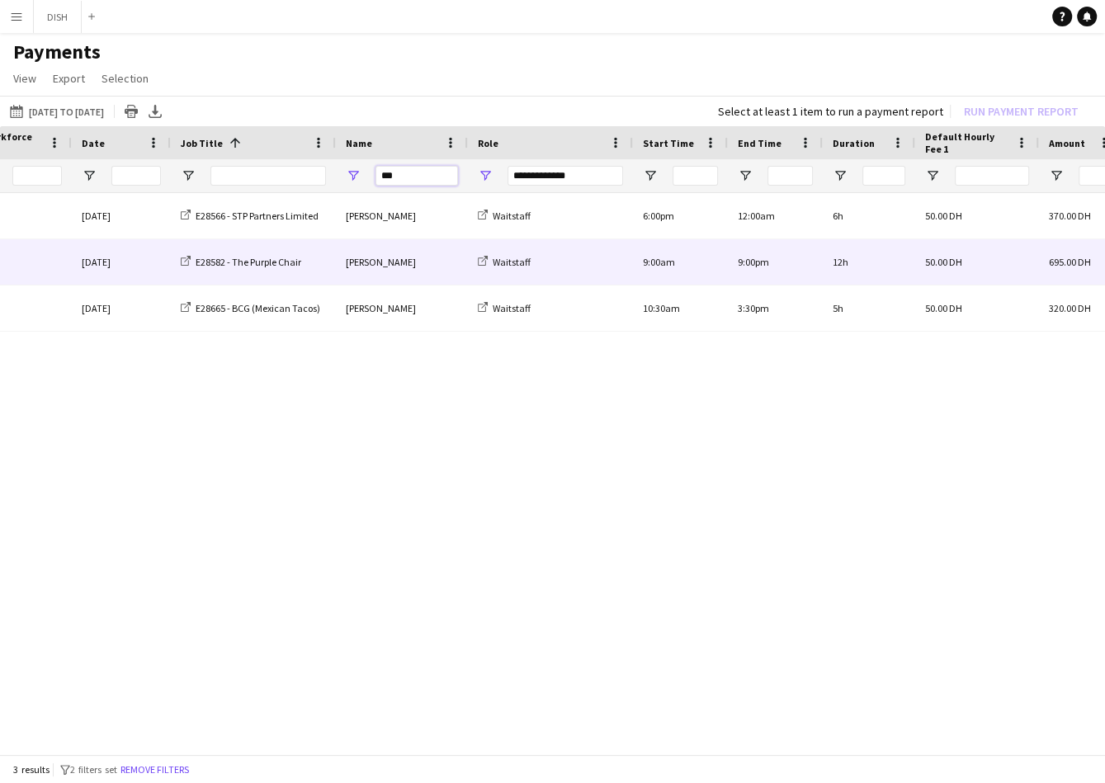
scroll to position [0, 31]
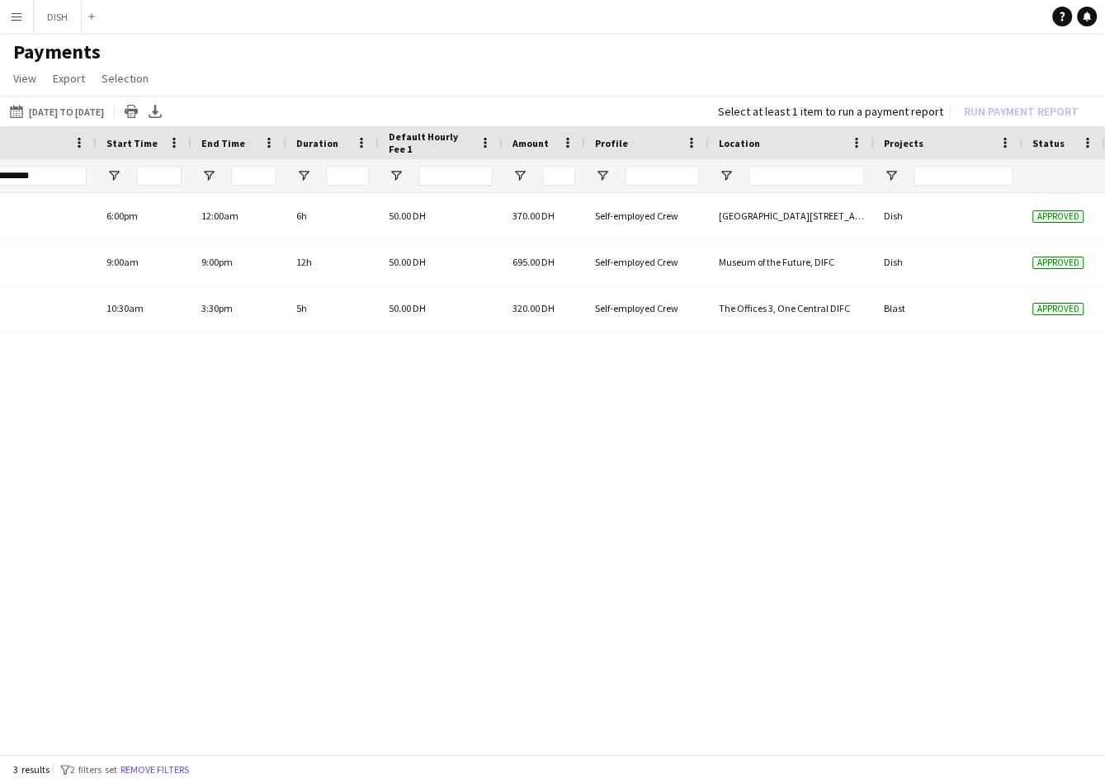
type input "***"
